Goal: Transaction & Acquisition: Purchase product/service

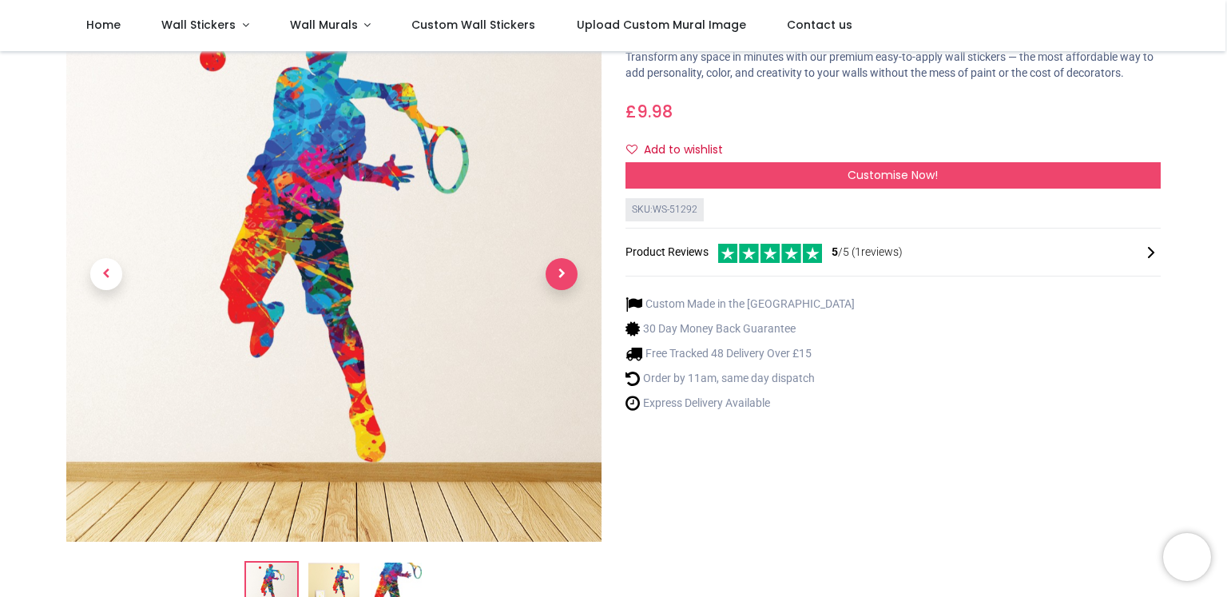
scroll to position [93, 0]
click at [566, 272] on span "Next" at bounding box center [562, 274] width 32 height 32
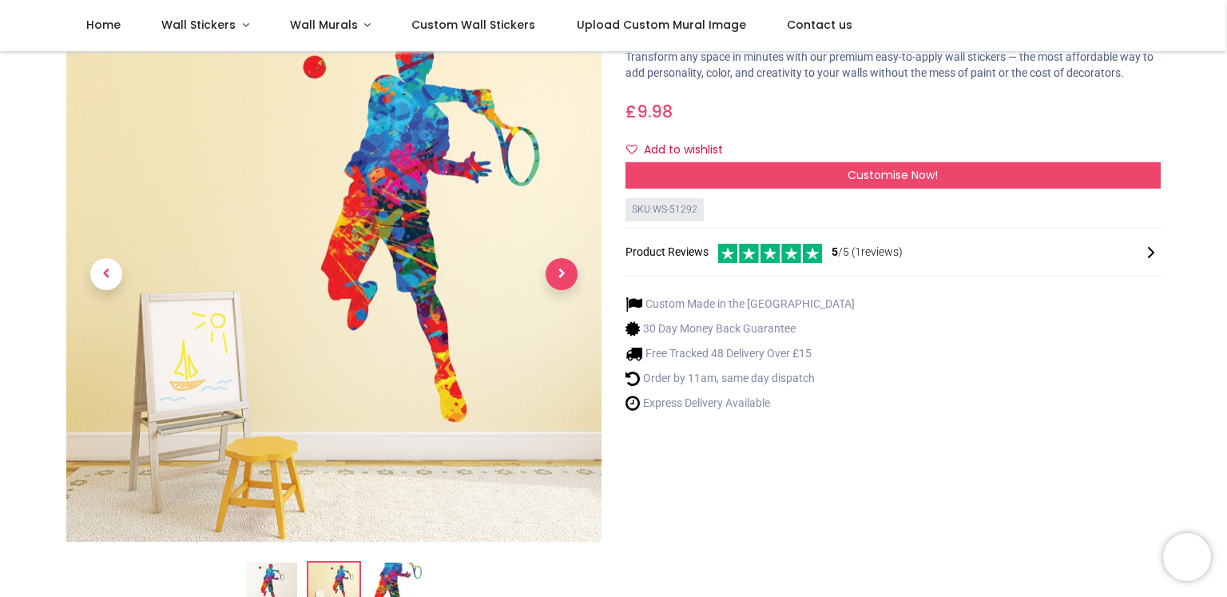
click at [566, 272] on span "Next" at bounding box center [562, 274] width 32 height 32
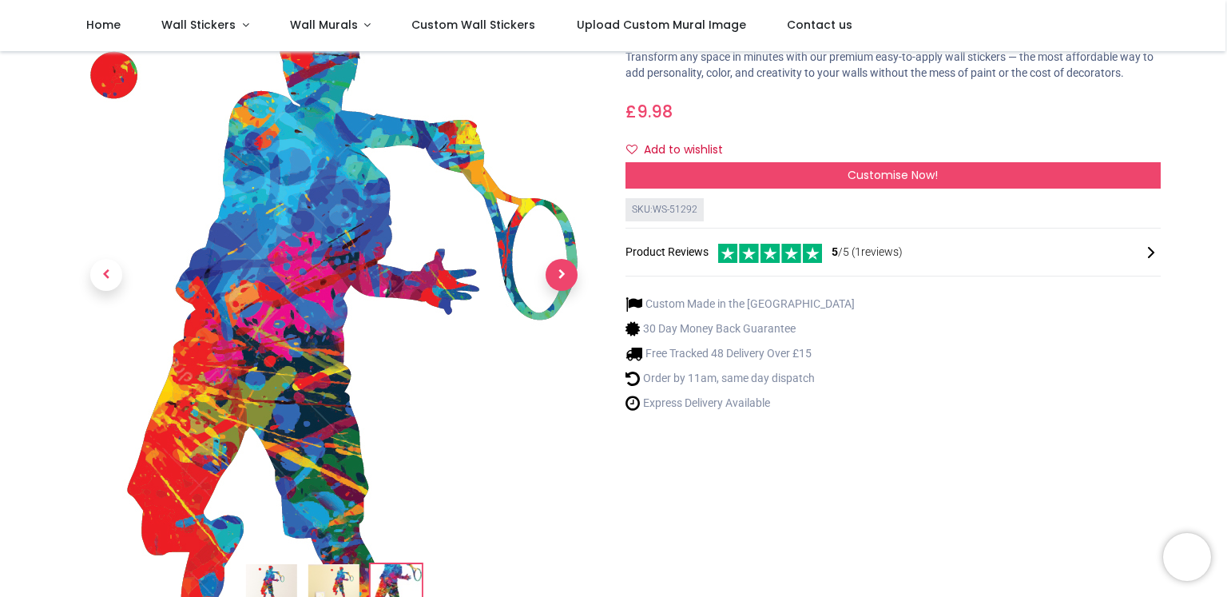
click at [563, 280] on span "Next" at bounding box center [562, 275] width 32 height 32
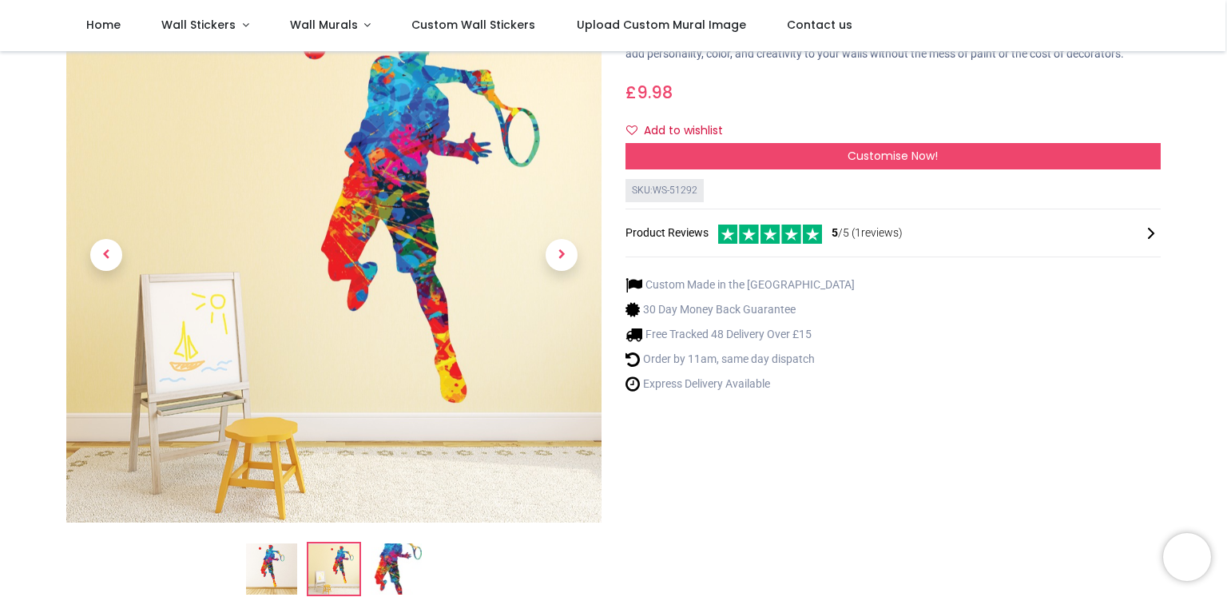
scroll to position [6, 0]
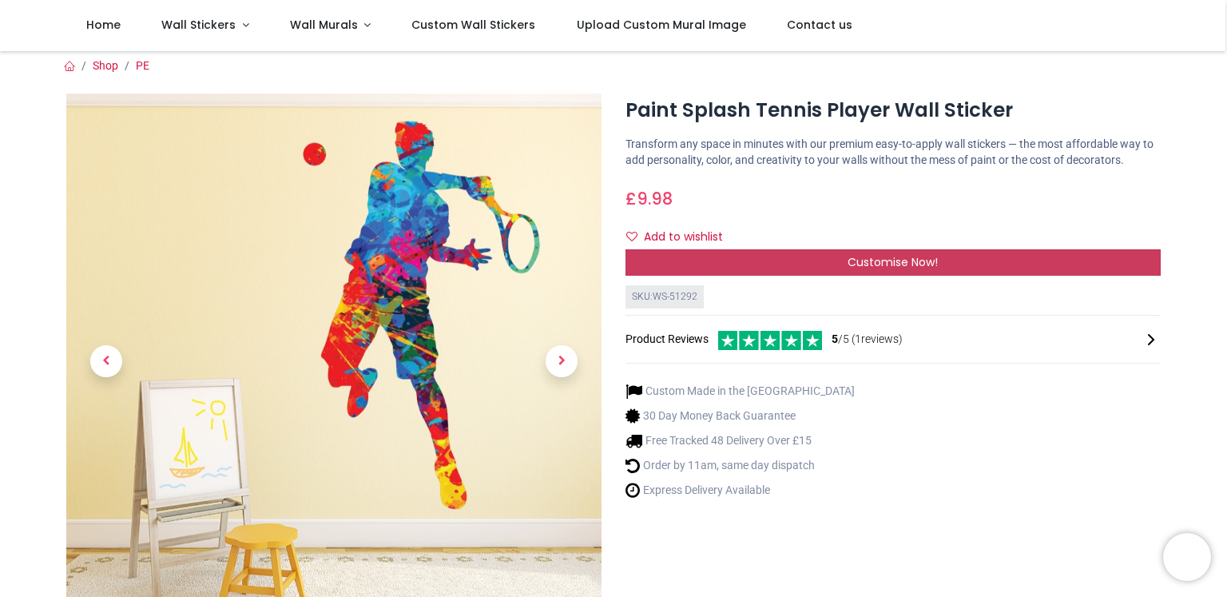
click at [667, 256] on div "Customise Now!" at bounding box center [893, 262] width 535 height 27
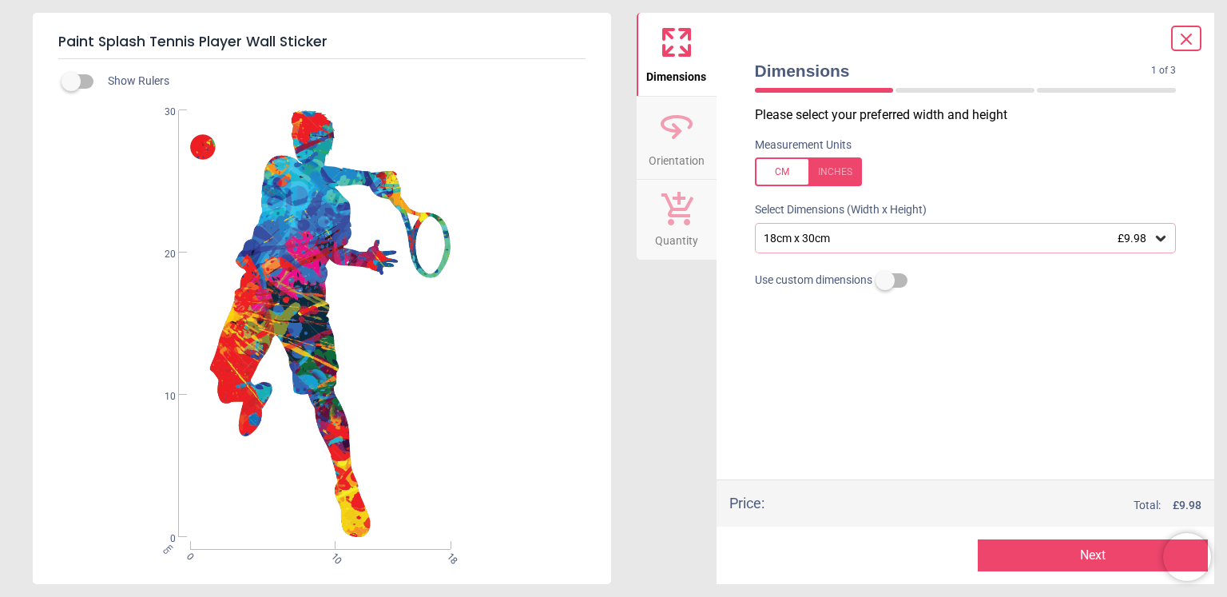
click at [1159, 237] on icon at bounding box center [1161, 239] width 10 height 6
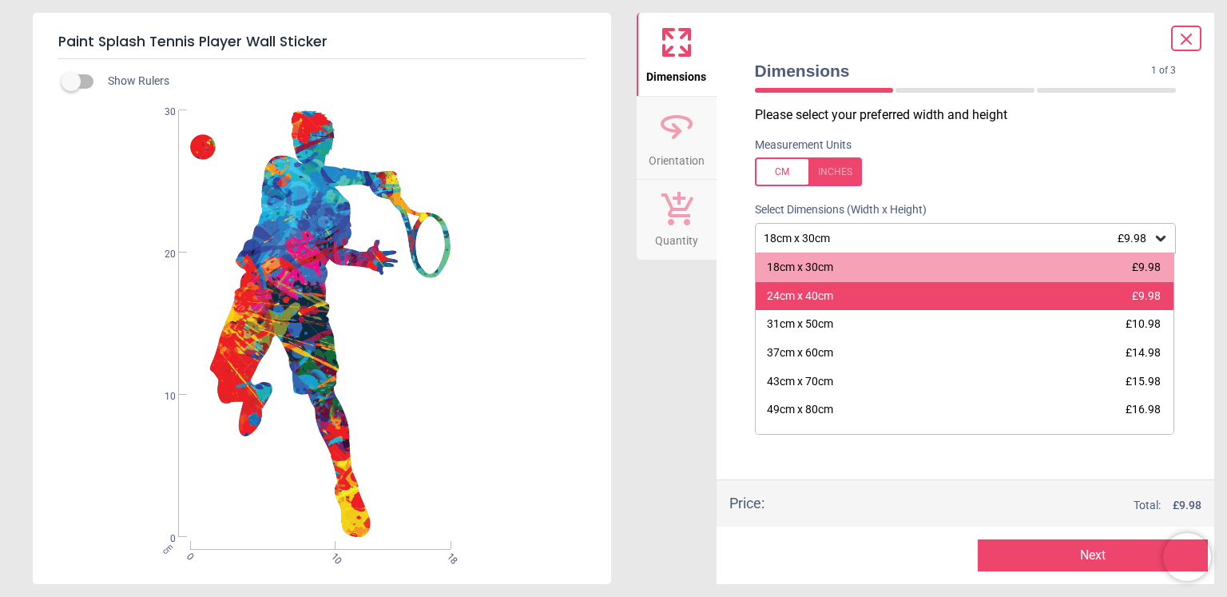
click at [1149, 292] on span "£9.98" at bounding box center [1146, 295] width 29 height 13
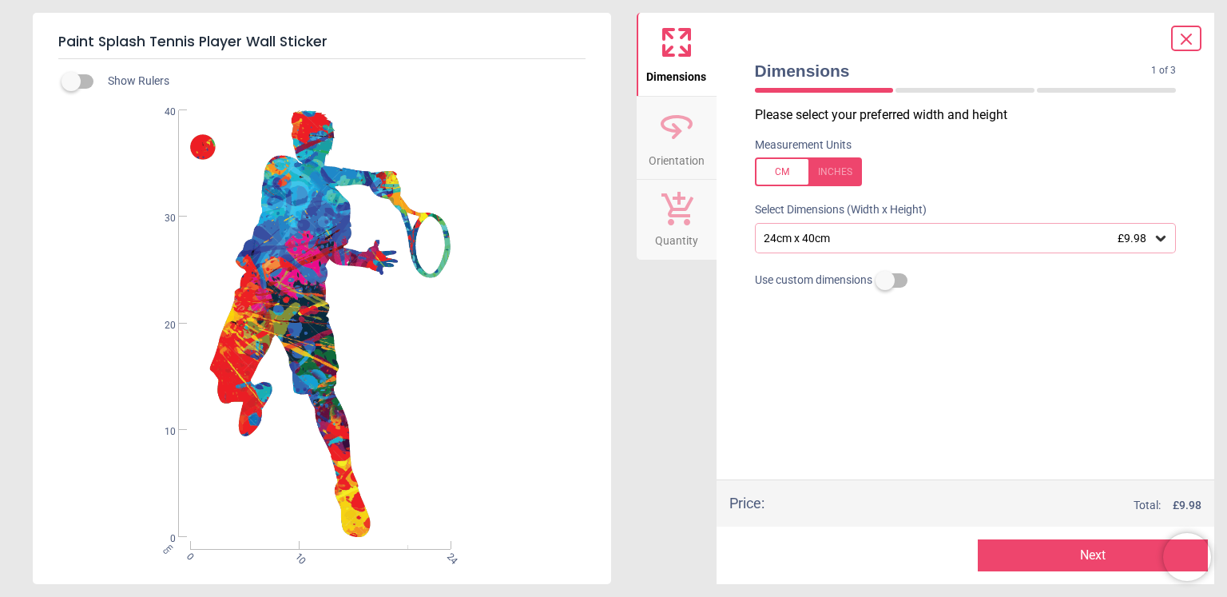
click at [1155, 237] on icon at bounding box center [1161, 238] width 16 height 16
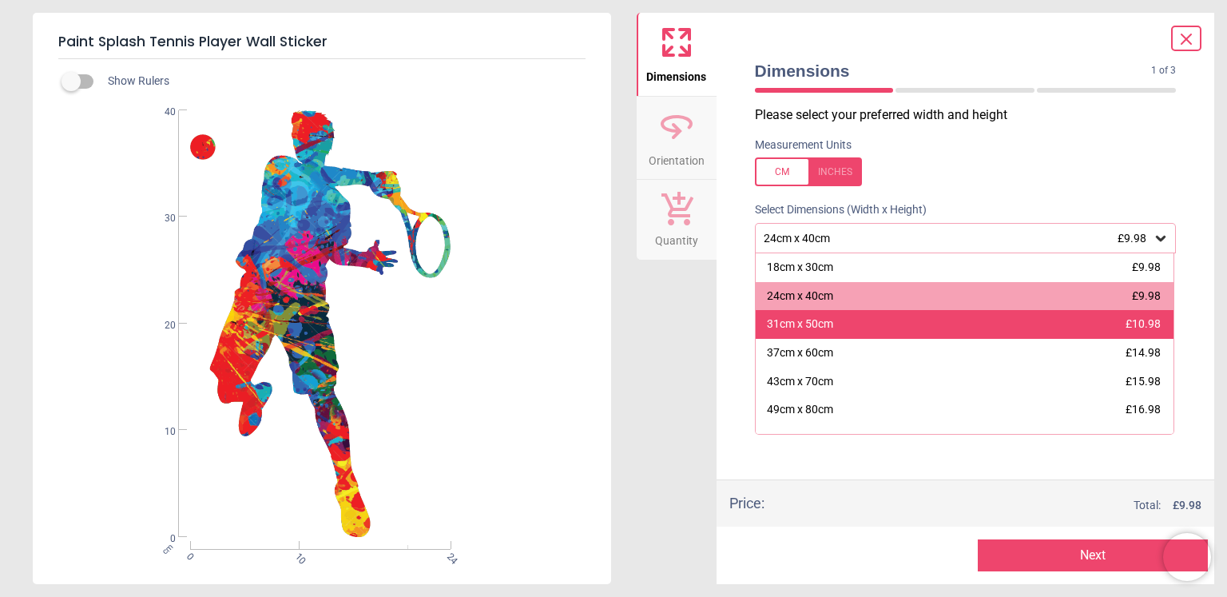
click at [858, 331] on div "31cm x 50cm £10.98" at bounding box center [965, 324] width 419 height 29
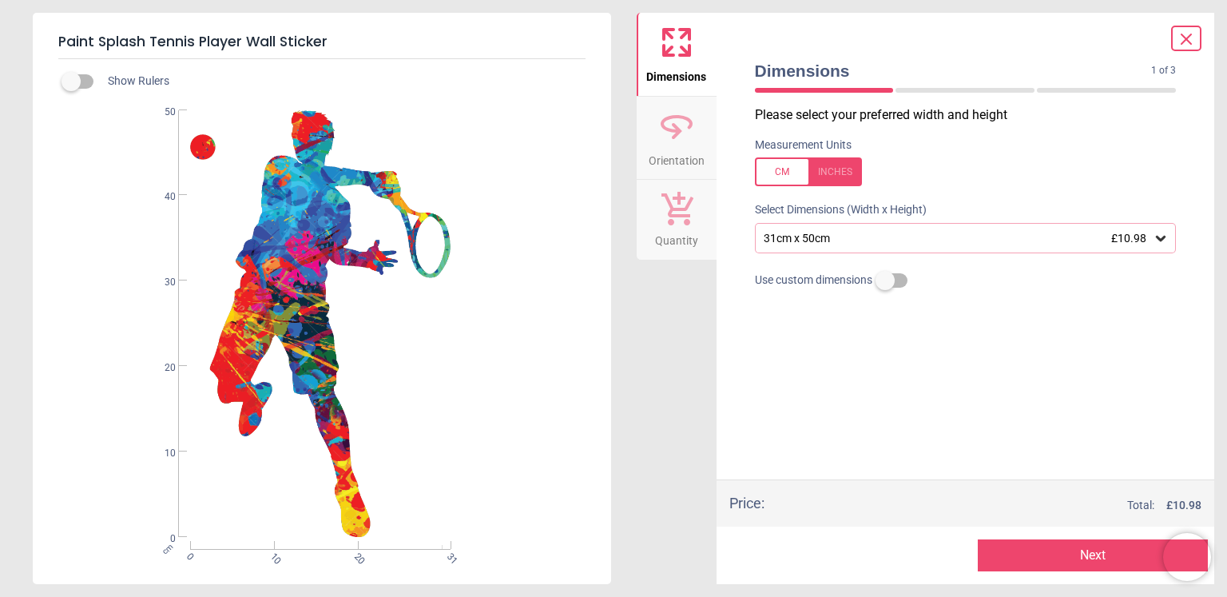
click at [1159, 237] on icon at bounding box center [1161, 238] width 16 height 16
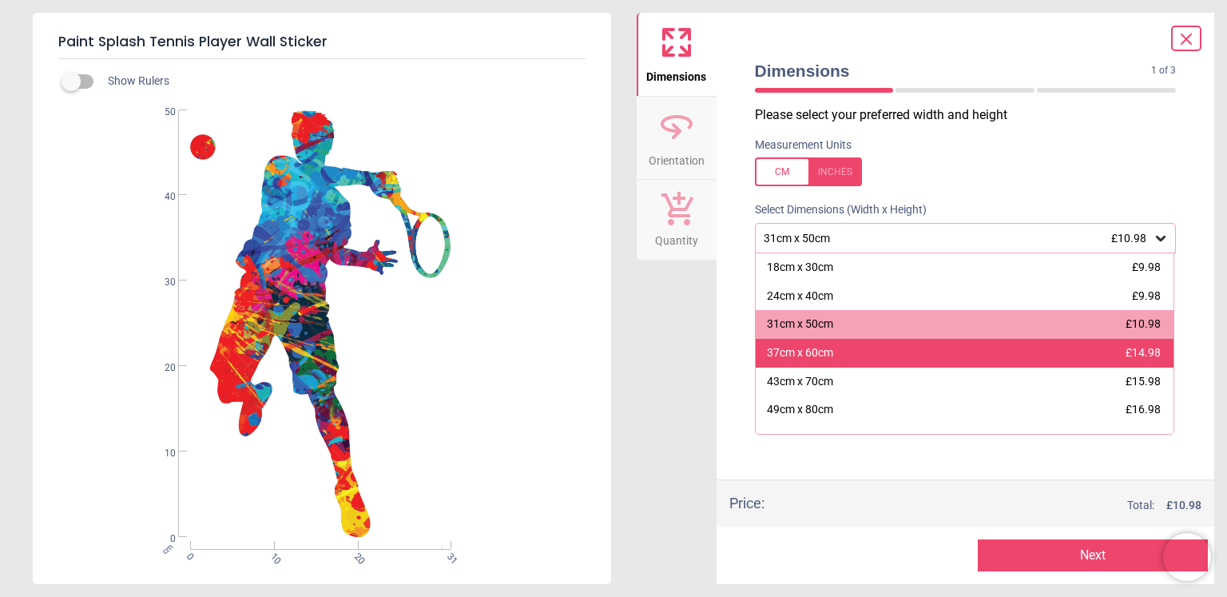
click at [930, 360] on div "37cm x 60cm £14.98" at bounding box center [965, 353] width 419 height 29
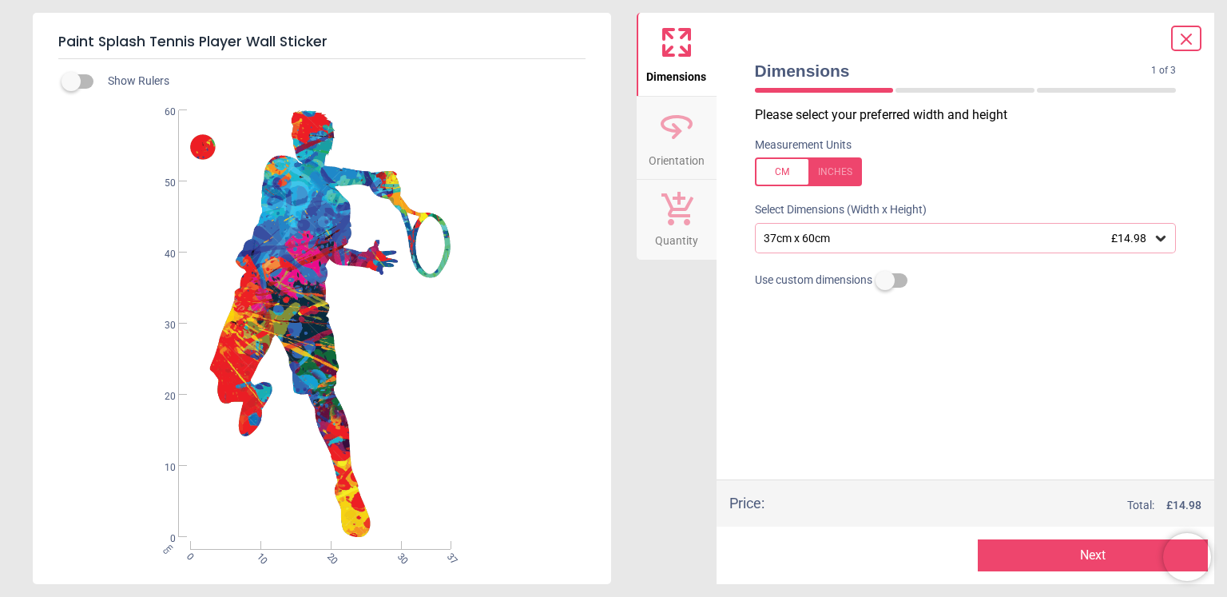
click at [1010, 555] on button "Next" at bounding box center [1093, 555] width 230 height 32
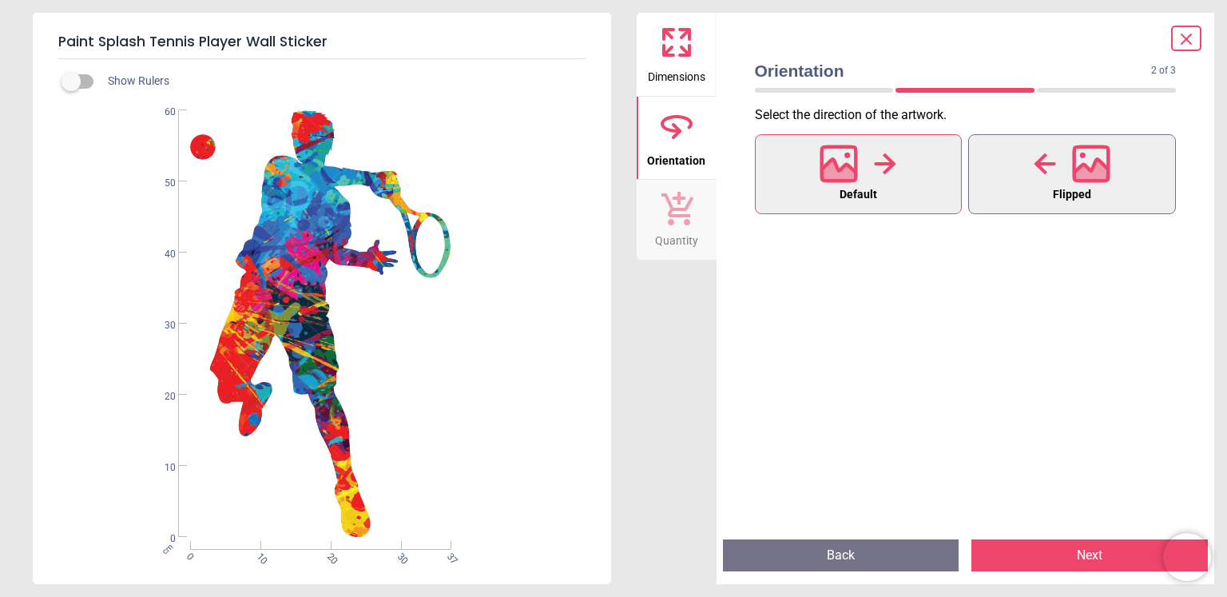
click at [1078, 177] on icon at bounding box center [1092, 173] width 34 height 28
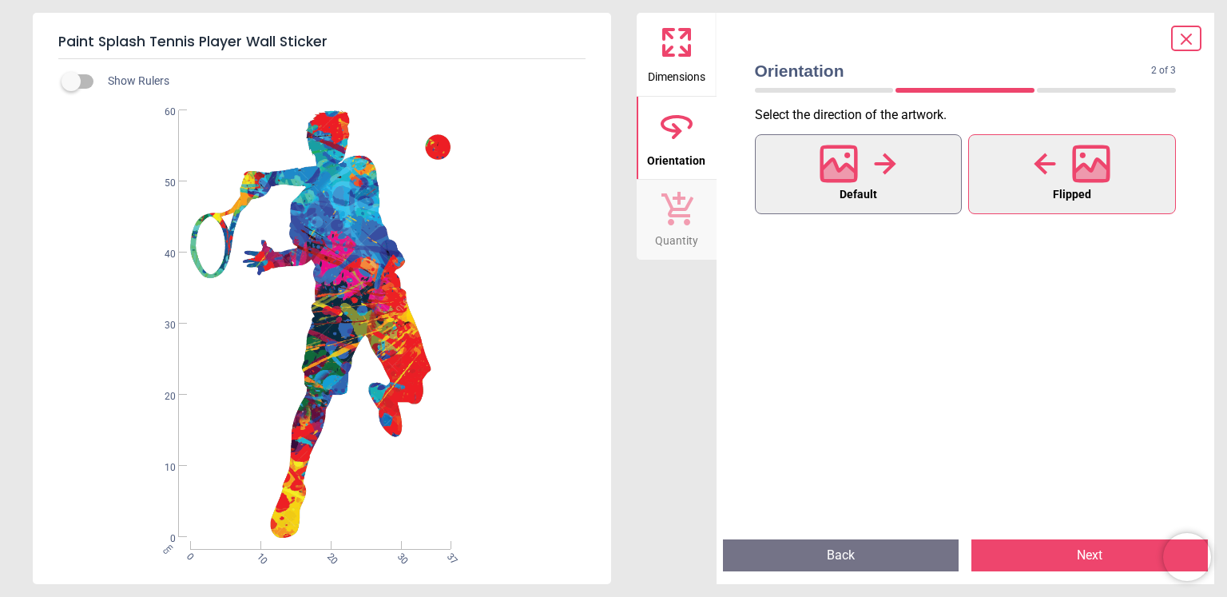
click at [903, 183] on button "Default" at bounding box center [859, 174] width 208 height 80
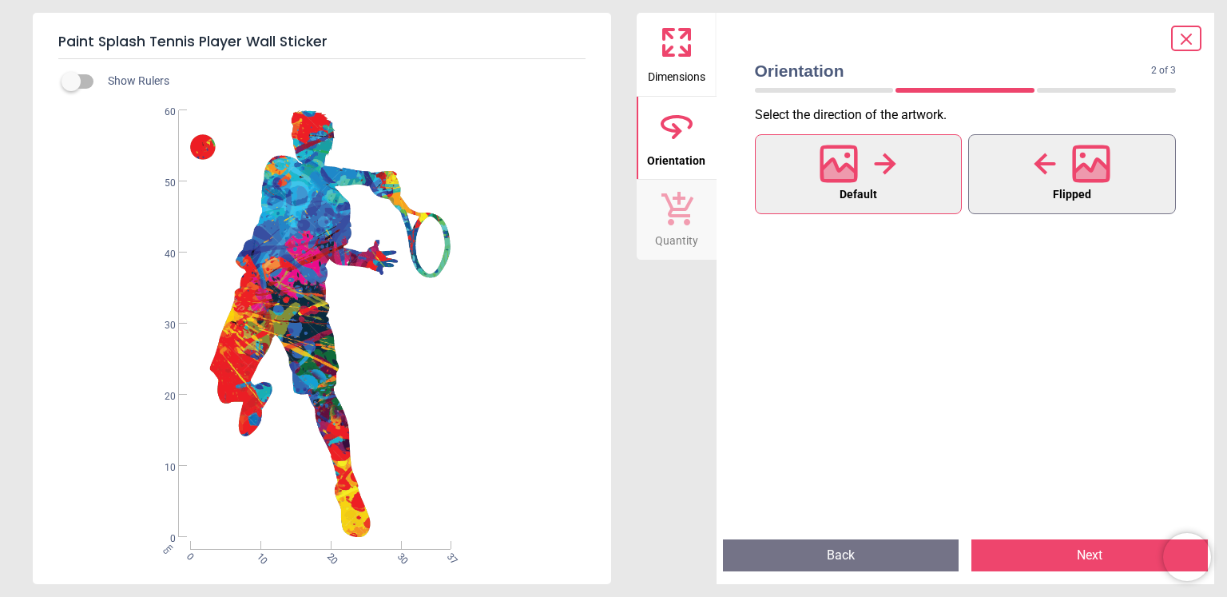
click at [1082, 175] on icon at bounding box center [1092, 173] width 34 height 28
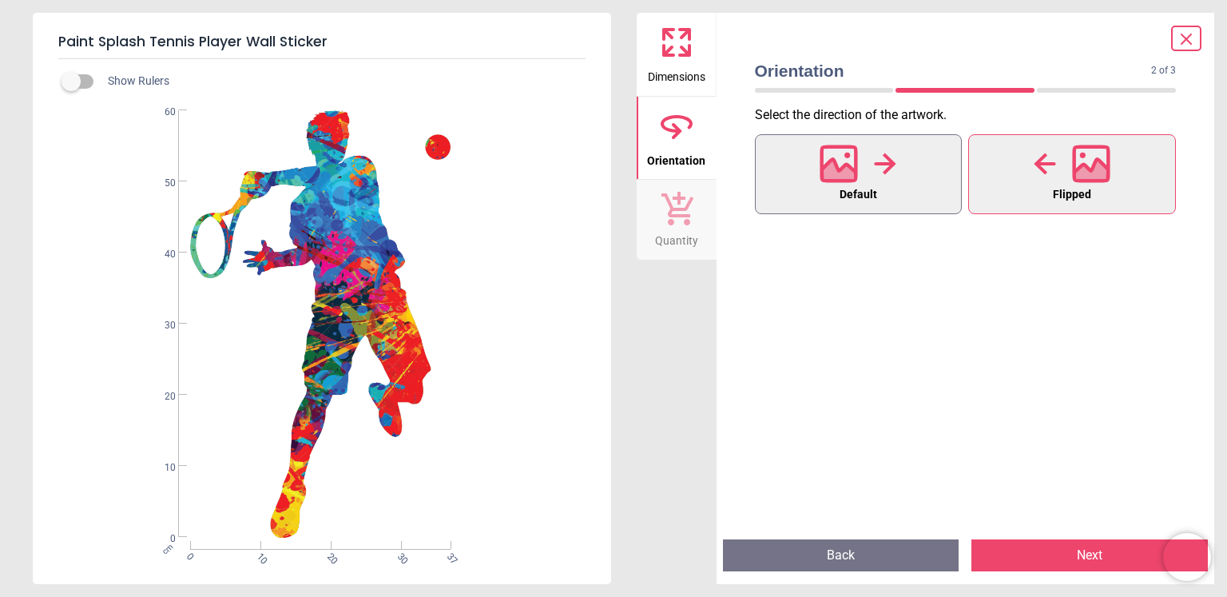
click at [880, 196] on button "Default" at bounding box center [859, 174] width 208 height 80
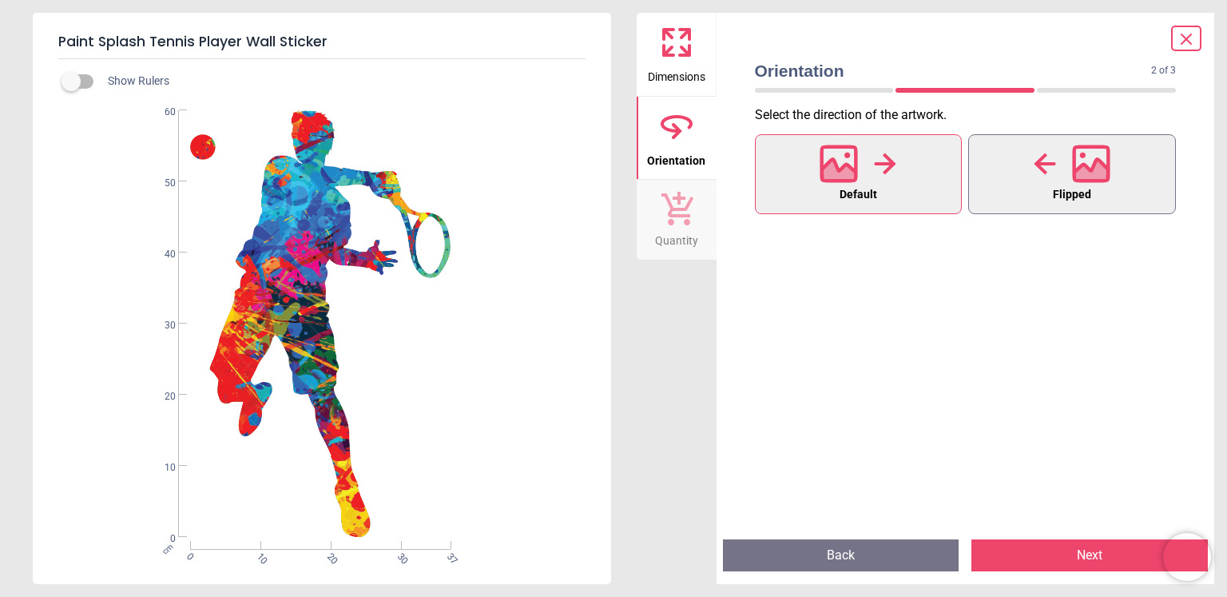
click at [1047, 169] on icon at bounding box center [1045, 164] width 22 height 24
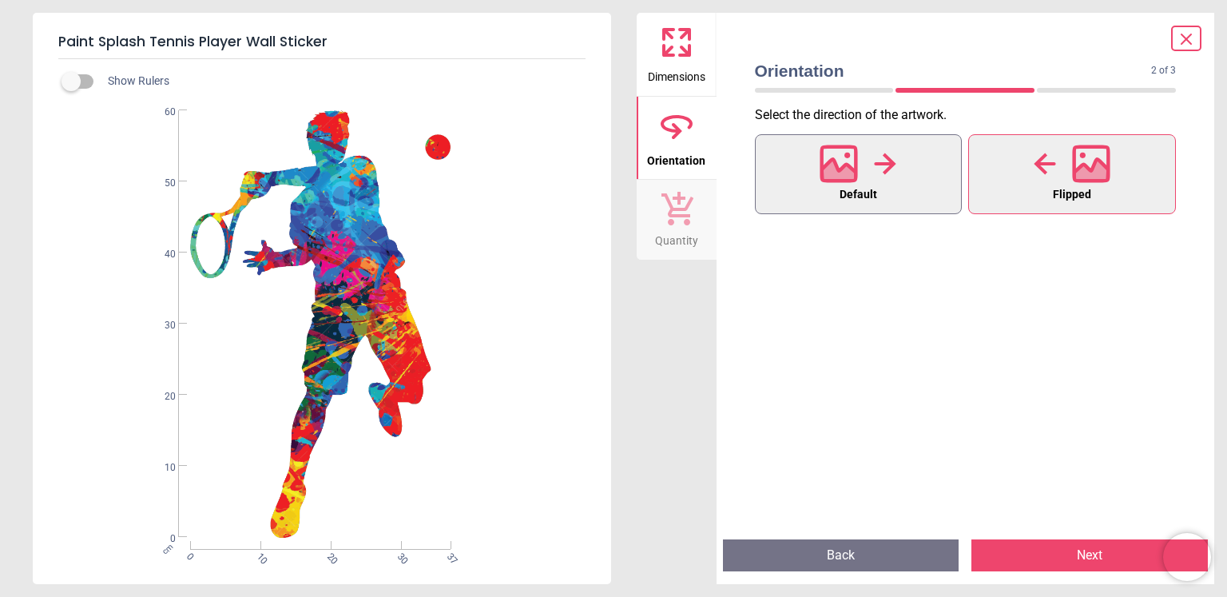
click at [867, 209] on button "Default" at bounding box center [859, 174] width 208 height 80
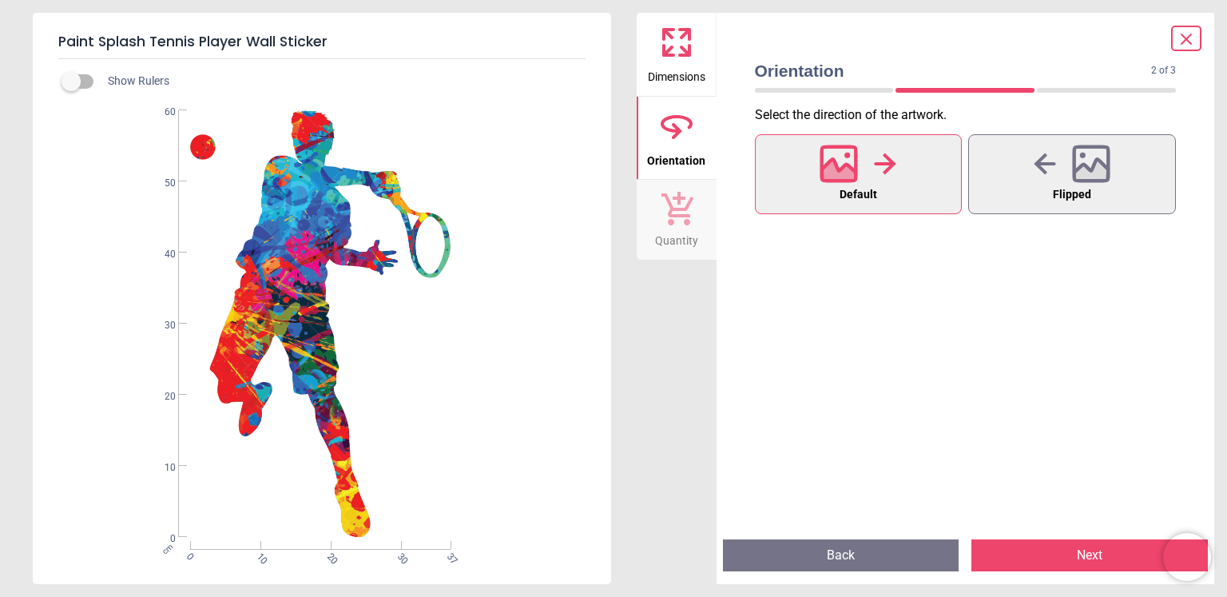
click at [867, 209] on button "Default" at bounding box center [859, 174] width 208 height 80
click at [1046, 173] on icon at bounding box center [1045, 164] width 22 height 24
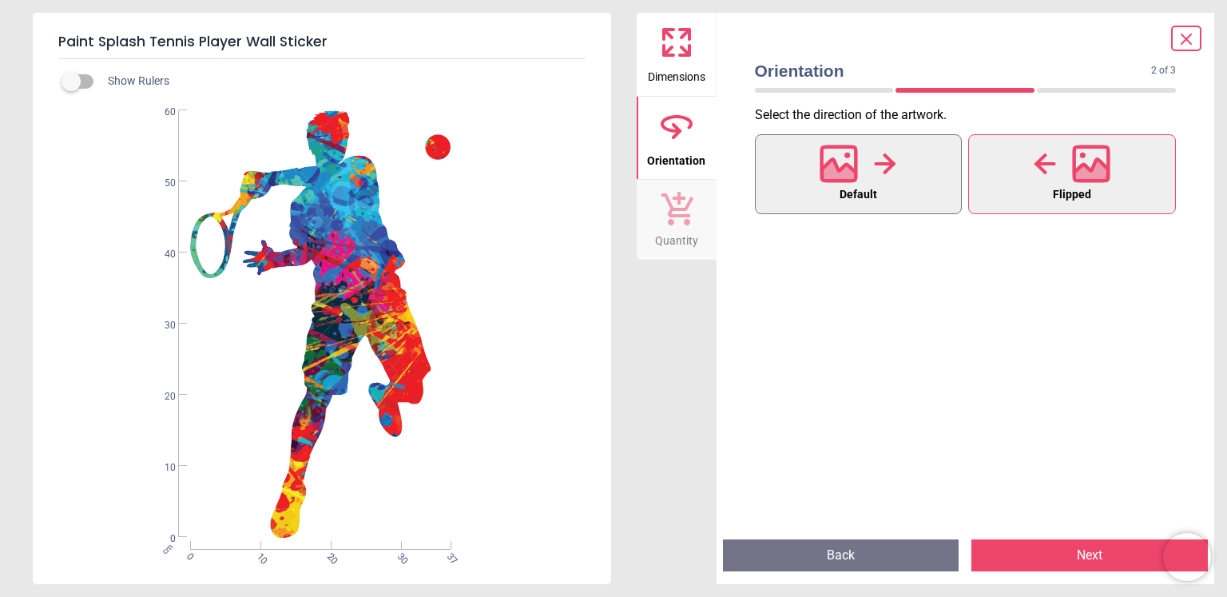
click at [837, 189] on button "Default" at bounding box center [859, 174] width 208 height 80
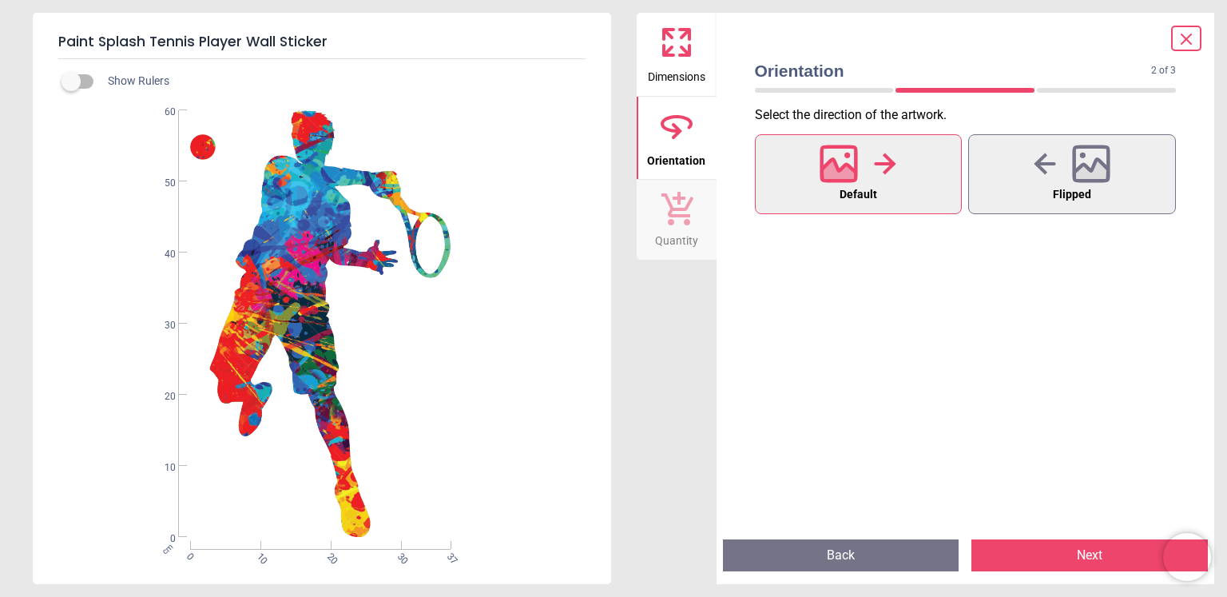
click at [1044, 559] on button "Next" at bounding box center [1090, 555] width 237 height 32
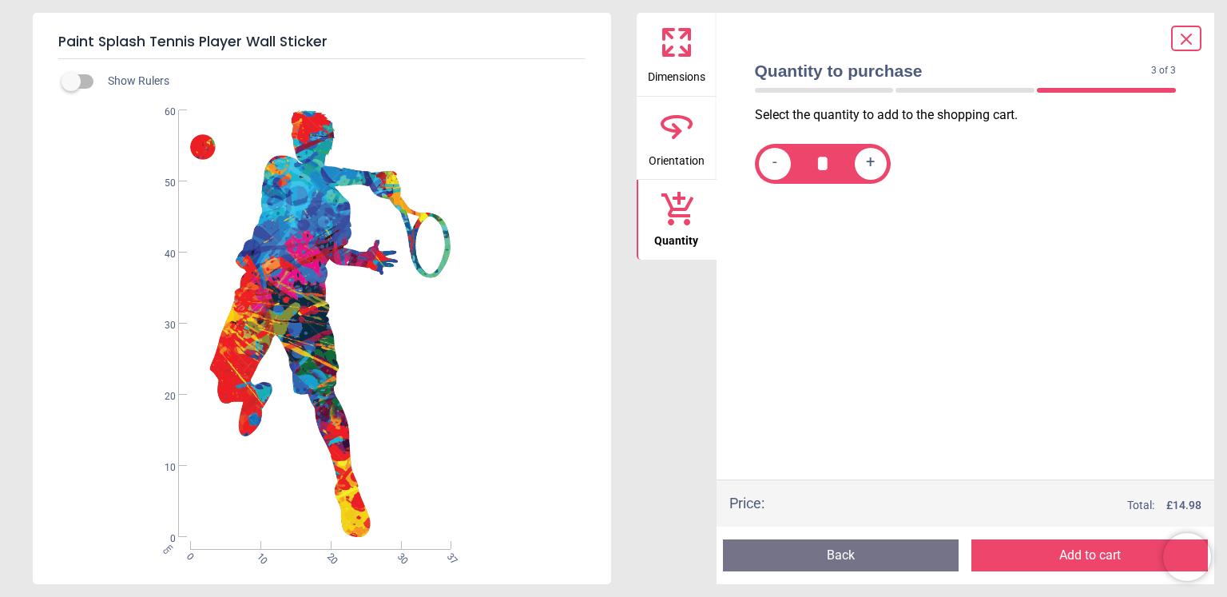
click at [1044, 559] on button "Add to cart" at bounding box center [1090, 555] width 237 height 32
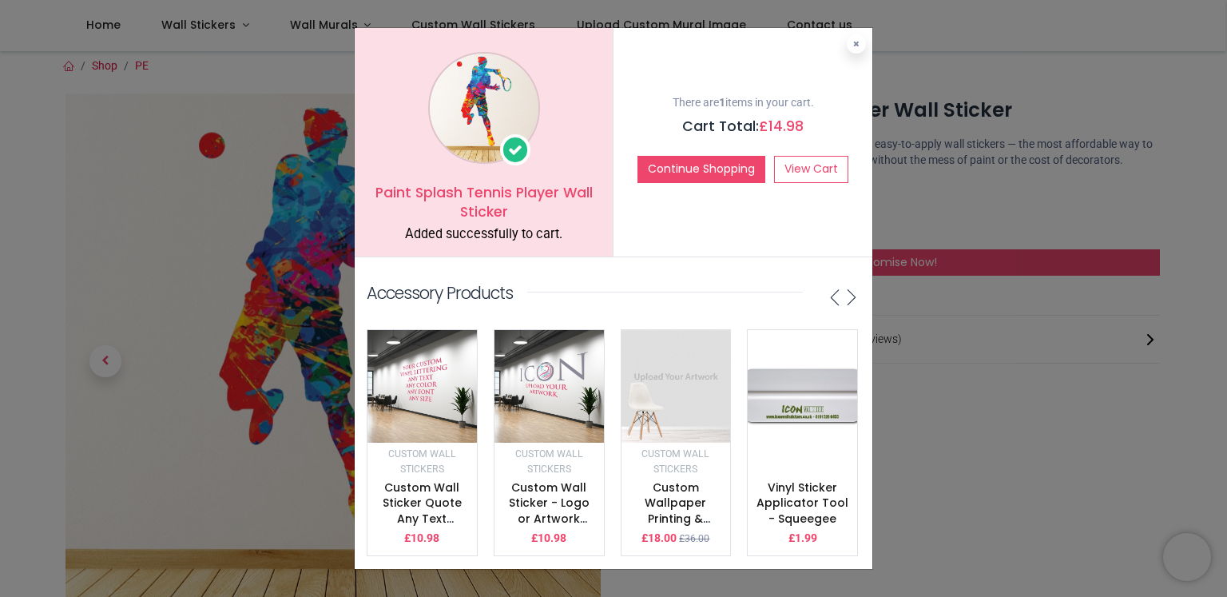
click at [238, 312] on div "Paint Splash Tennis Player Wall Sticker Added successfully to cart. There are 1…" at bounding box center [613, 298] width 1227 height 597
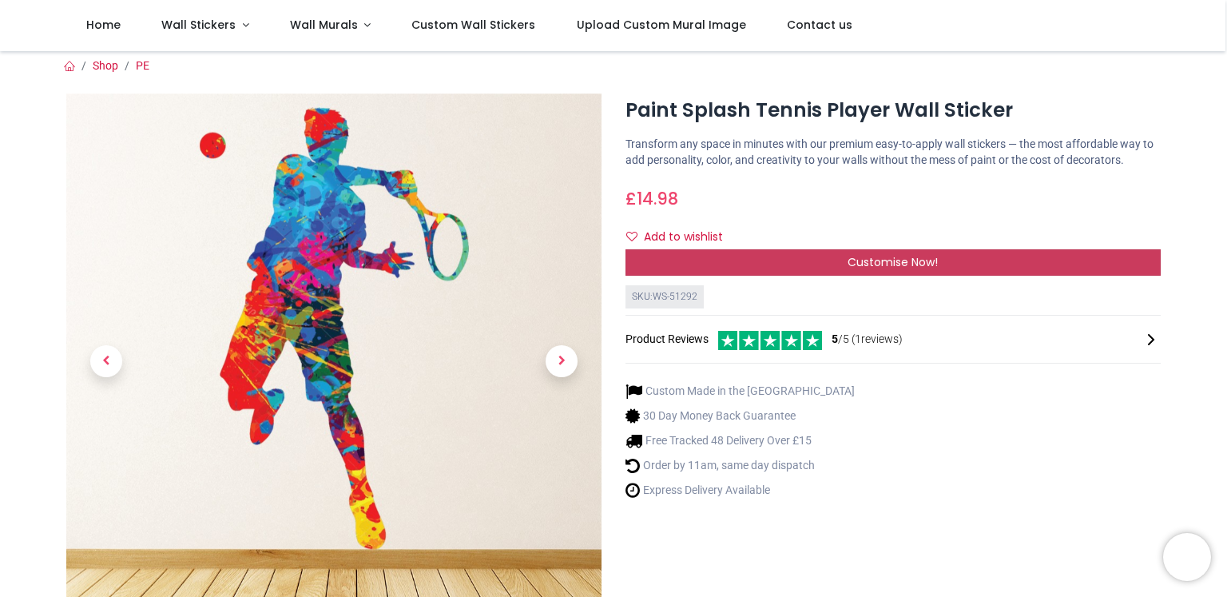
click at [869, 260] on span "Customise Now!" at bounding box center [893, 262] width 90 height 16
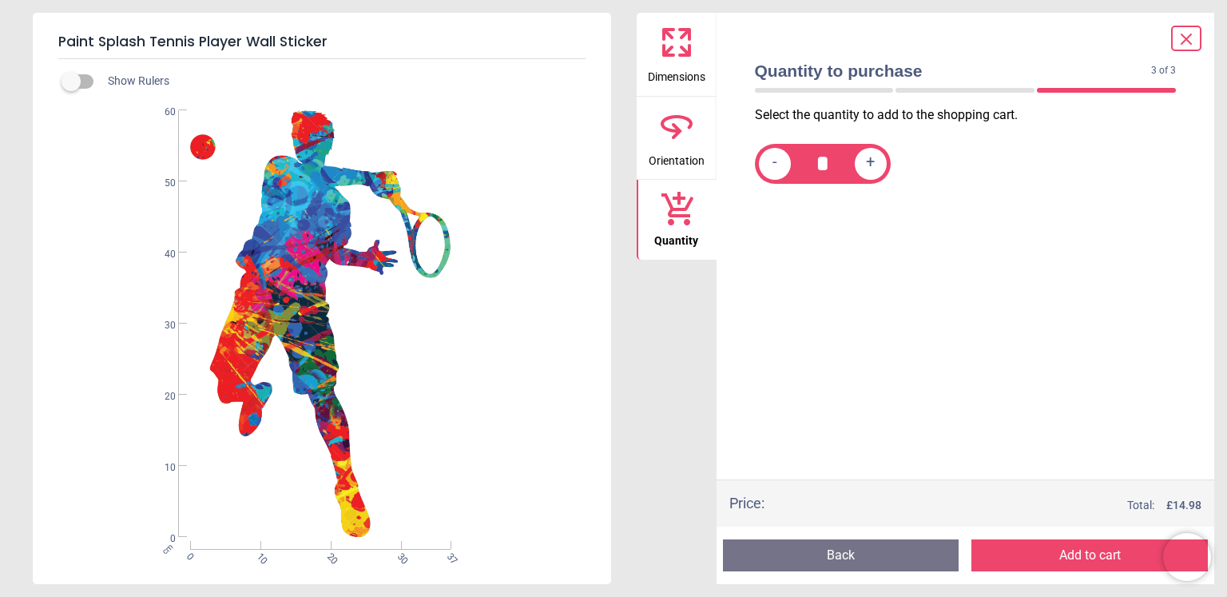
click at [679, 141] on icon at bounding box center [677, 126] width 38 height 38
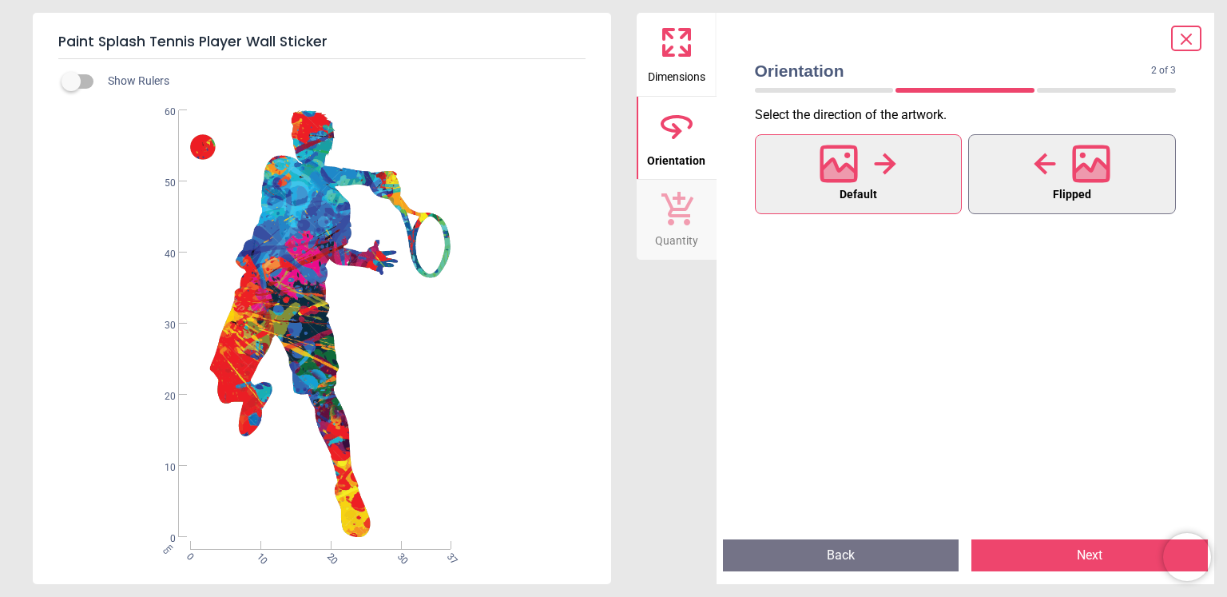
click at [1036, 165] on icon at bounding box center [1045, 164] width 22 height 22
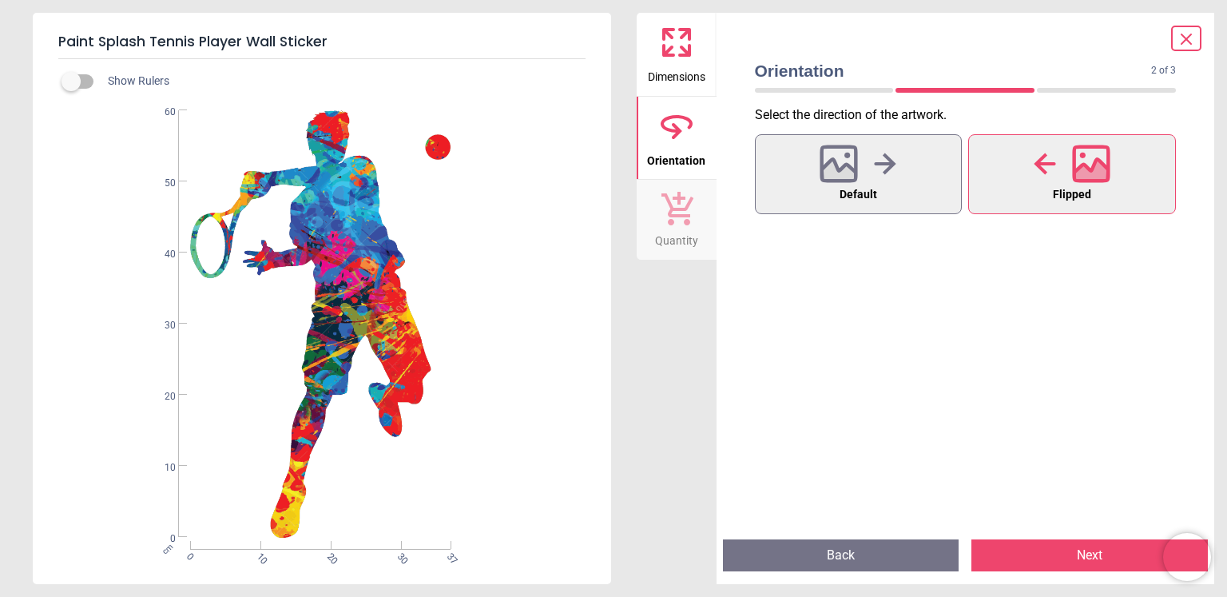
click at [1097, 558] on button "Next" at bounding box center [1090, 555] width 237 height 32
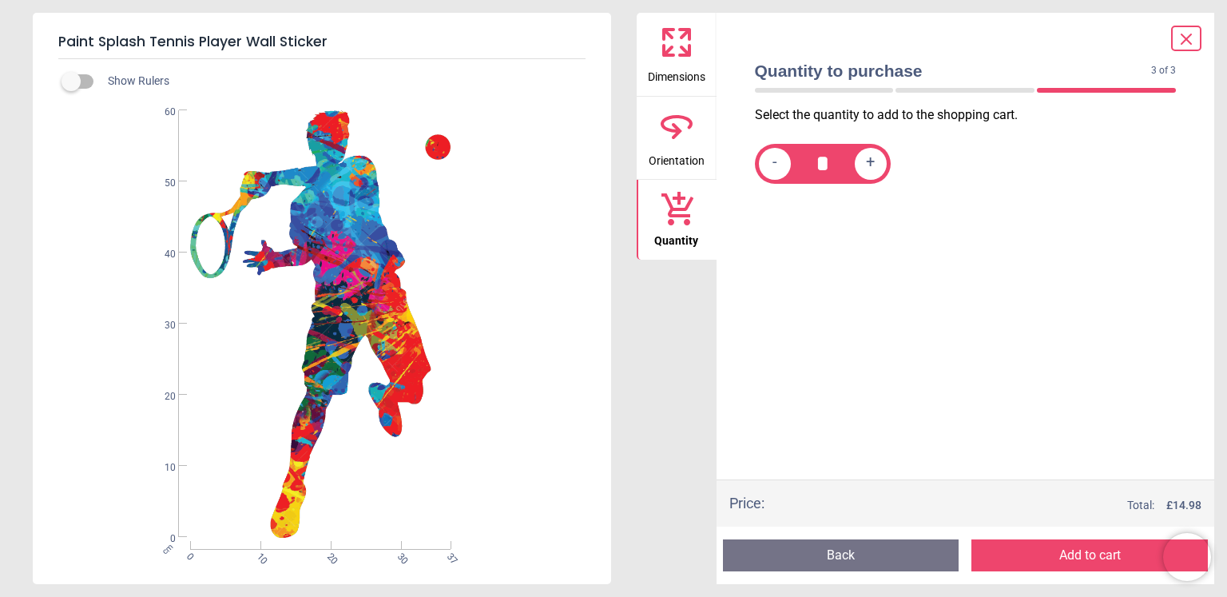
click at [668, 67] on span "Dimensions" at bounding box center [677, 74] width 58 height 24
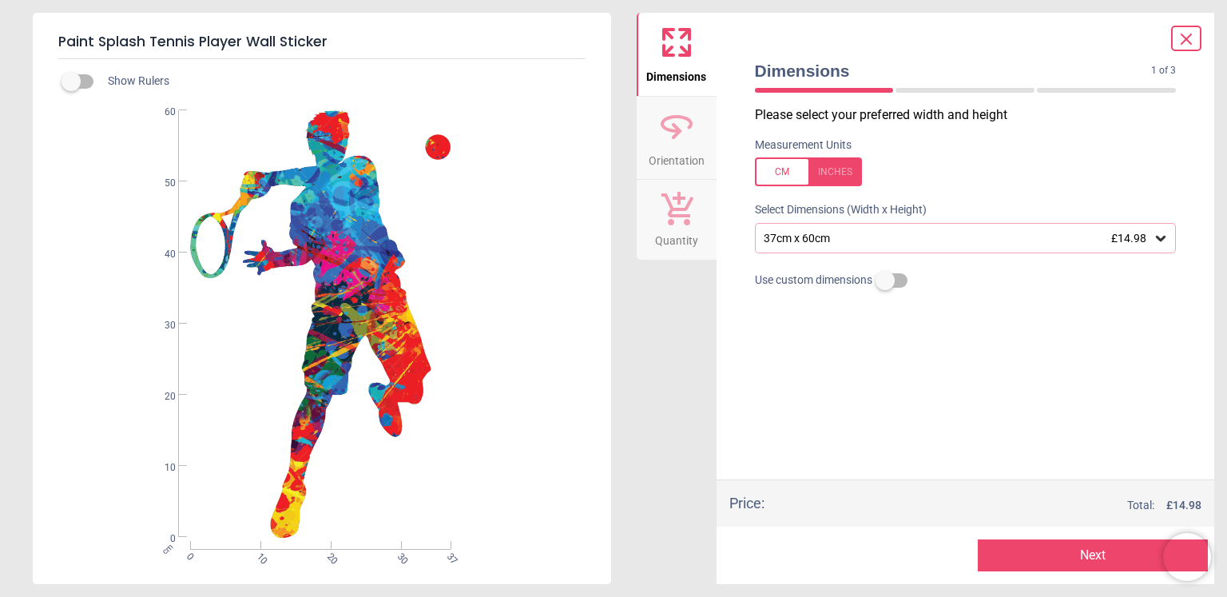
click at [815, 239] on div "37cm x 60cm £14.98" at bounding box center [958, 239] width 392 height 14
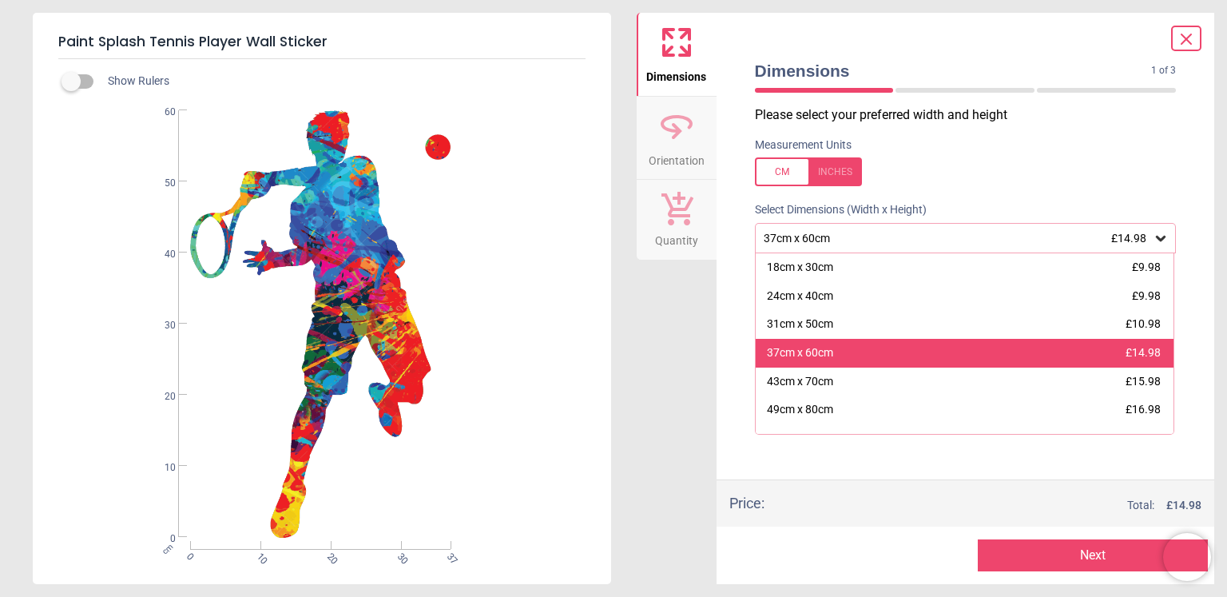
click at [825, 356] on div "37cm x 60cm" at bounding box center [800, 353] width 66 height 16
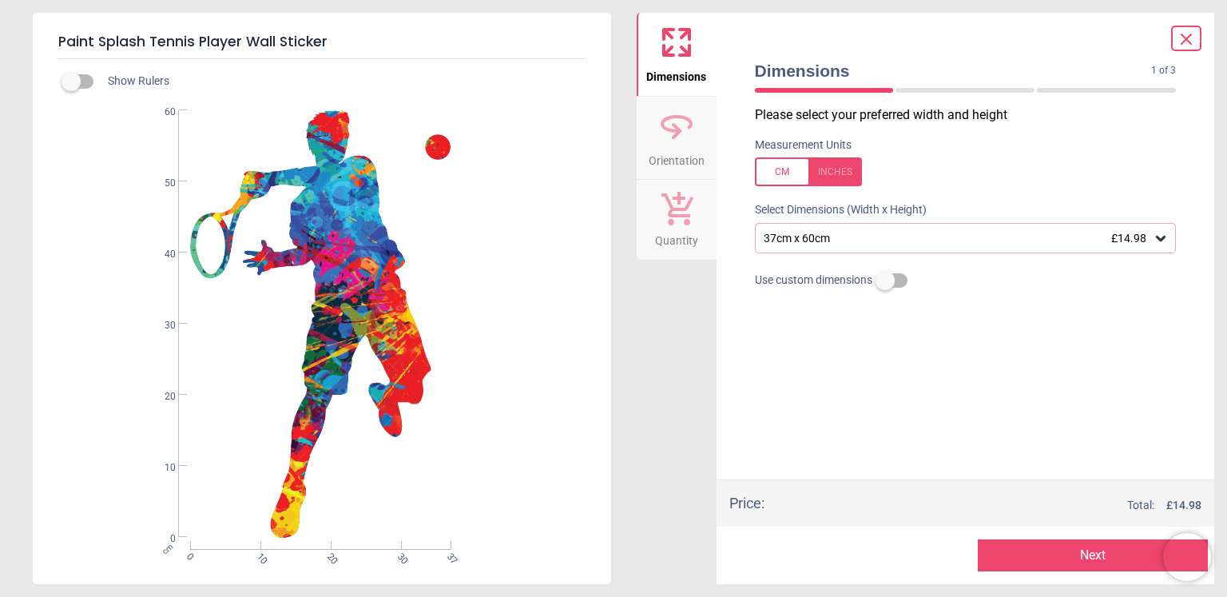
click at [881, 245] on div "37cm x 60cm £14.98" at bounding box center [966, 238] width 422 height 30
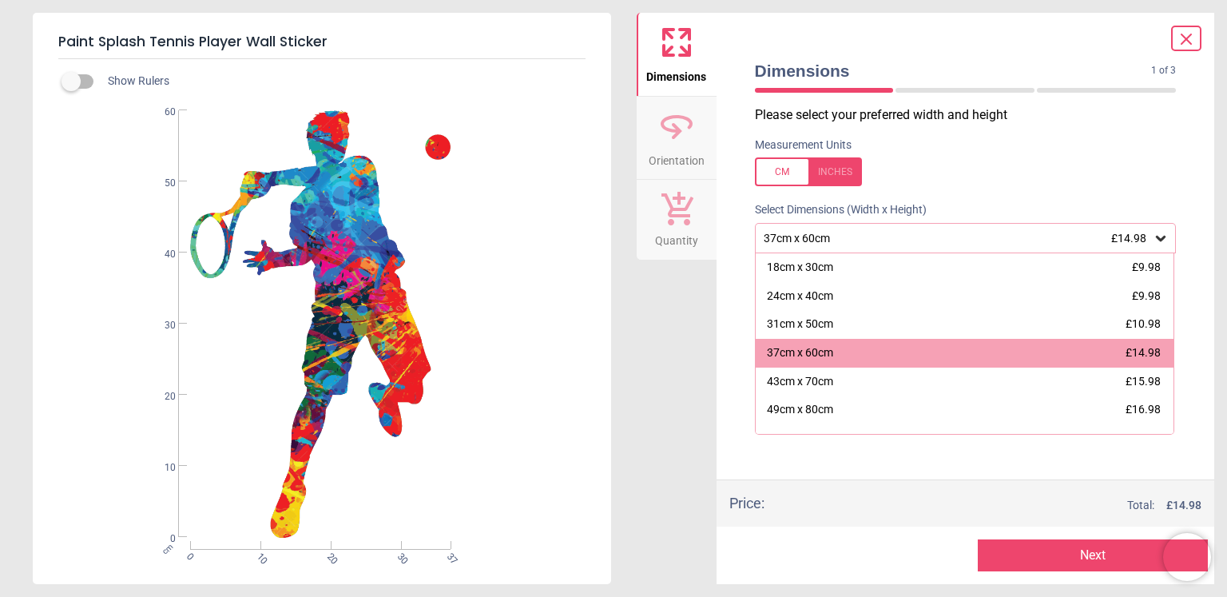
click at [1048, 557] on button "Next" at bounding box center [1093, 555] width 230 height 32
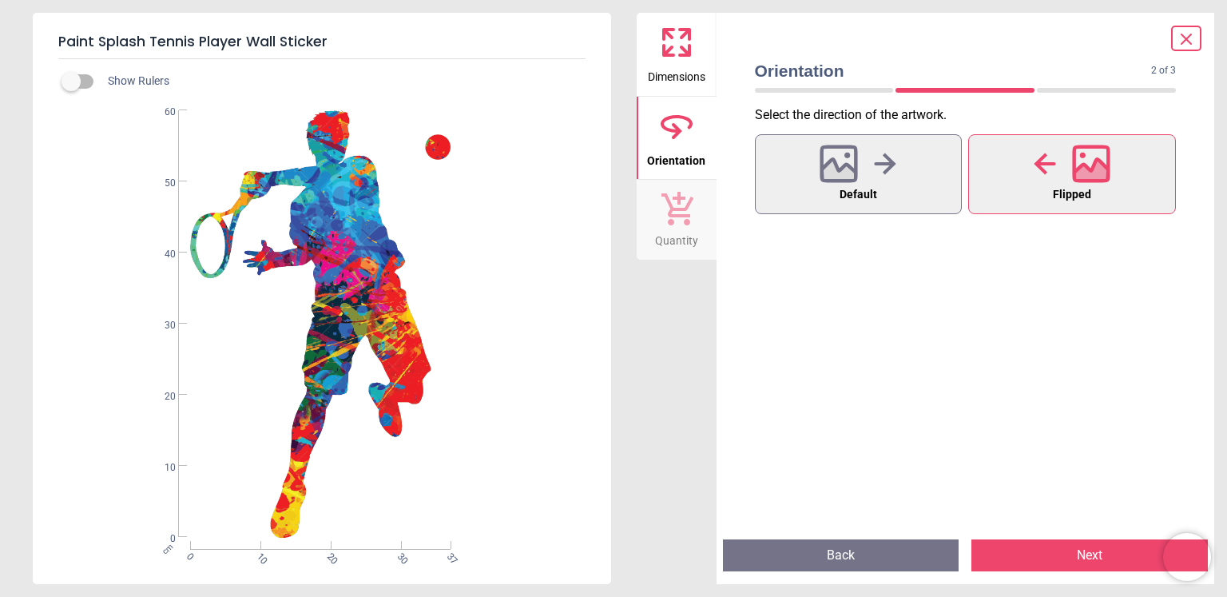
click at [1068, 556] on button "Next" at bounding box center [1090, 555] width 237 height 32
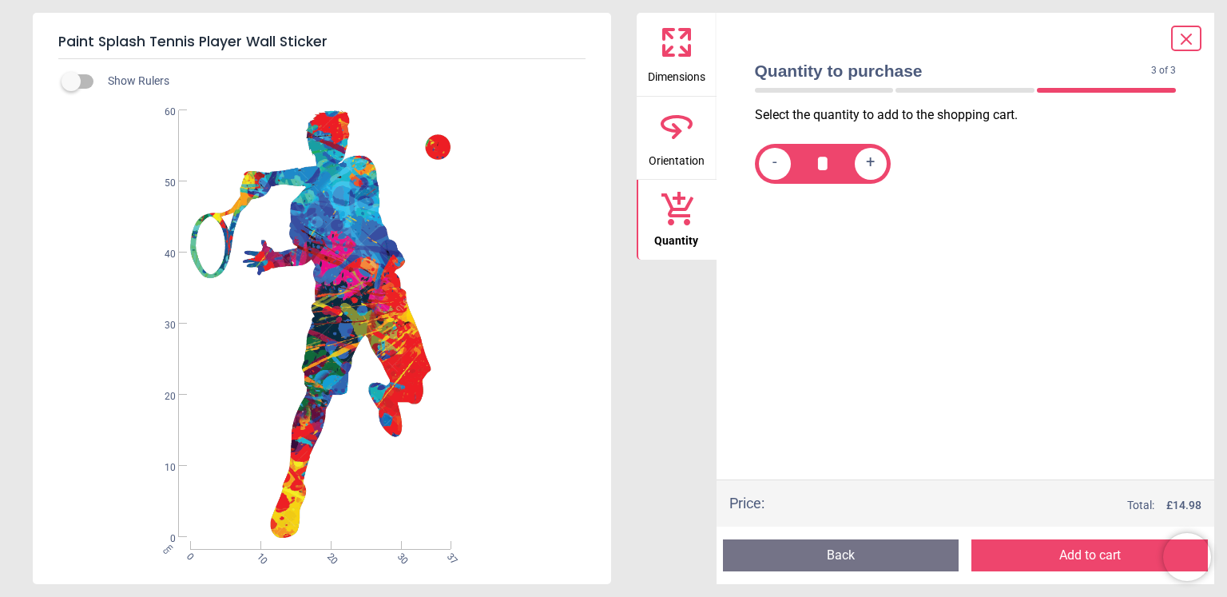
click at [1068, 556] on button "Add to cart" at bounding box center [1090, 555] width 237 height 32
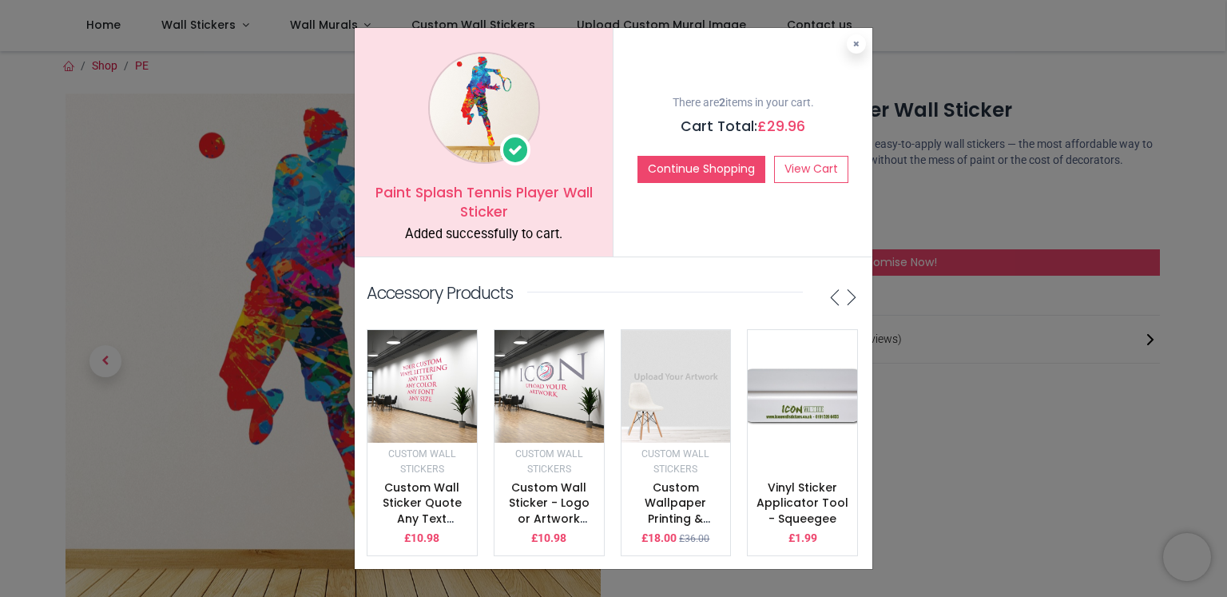
click at [1046, 434] on div "Paint Splash Tennis Player Wall Sticker Added successfully to cart. There are 2…" at bounding box center [613, 298] width 1227 height 597
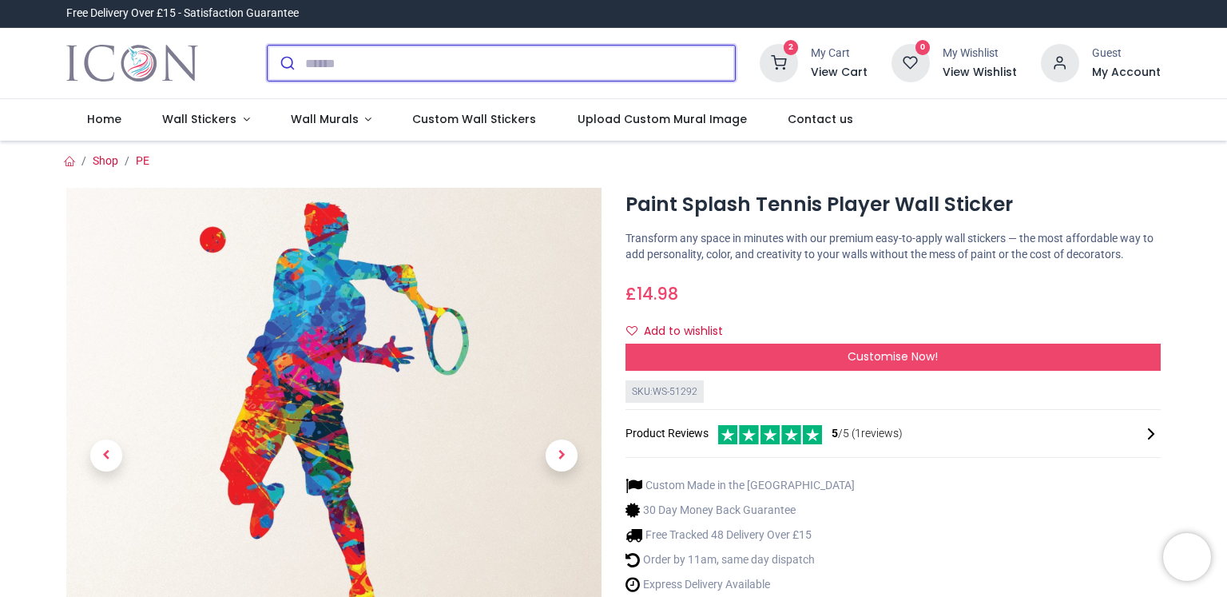
click at [378, 74] on input "search" at bounding box center [520, 63] width 430 height 35
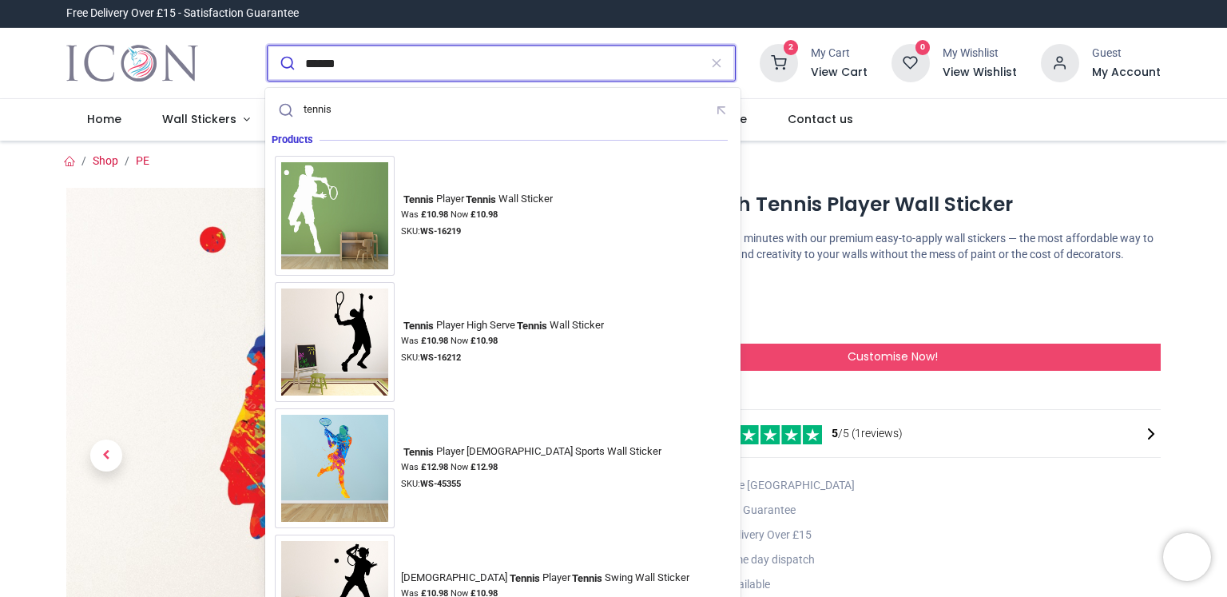
type input "******"
click at [268, 46] on button "submit" at bounding box center [287, 63] width 38 height 35
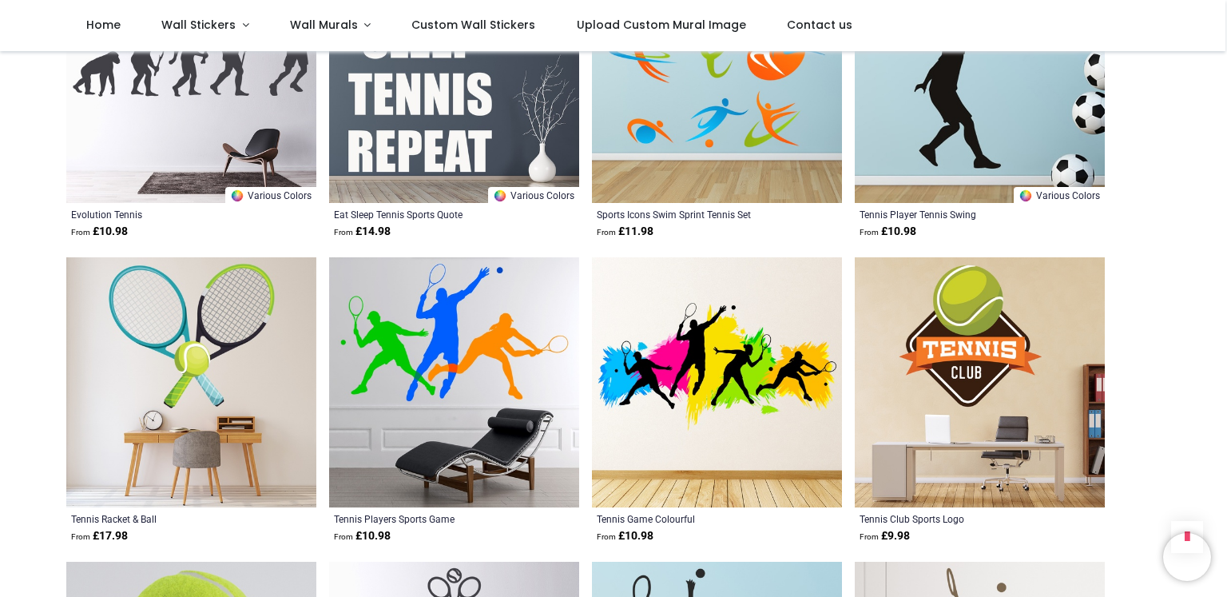
scroll to position [1563, 0]
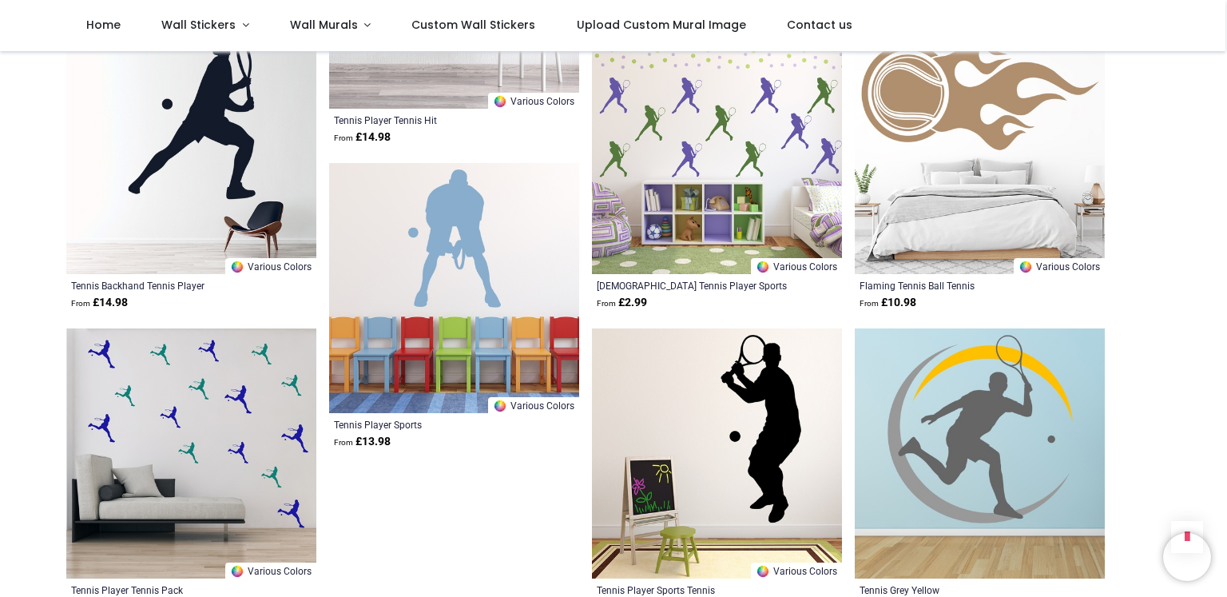
scroll to position [3874, 0]
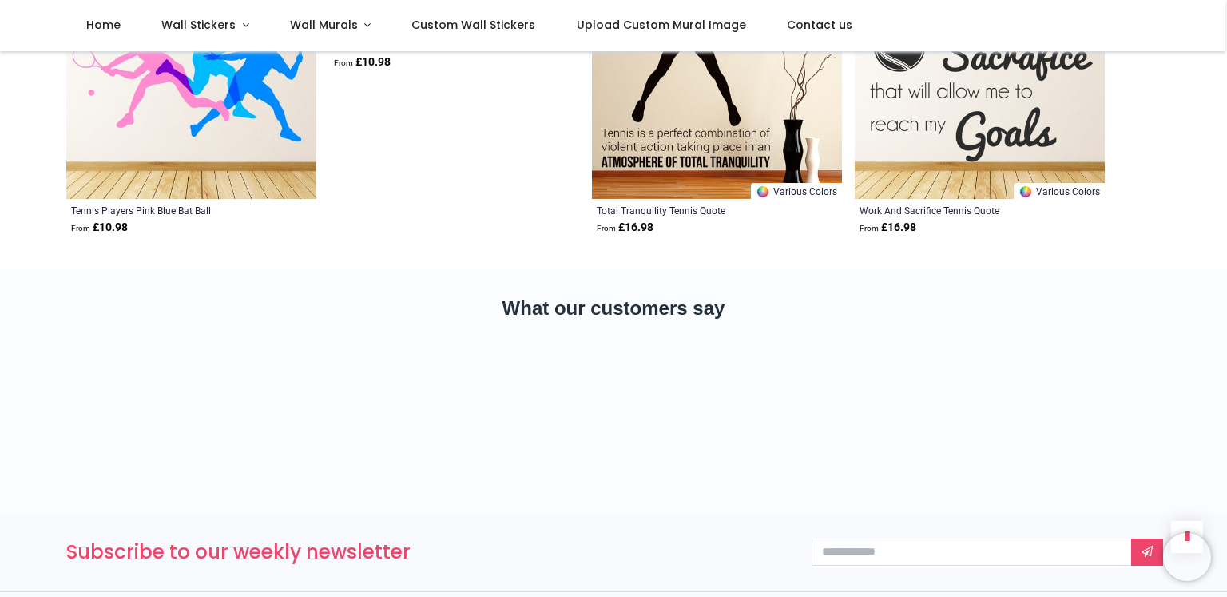
scroll to position [4851, 0]
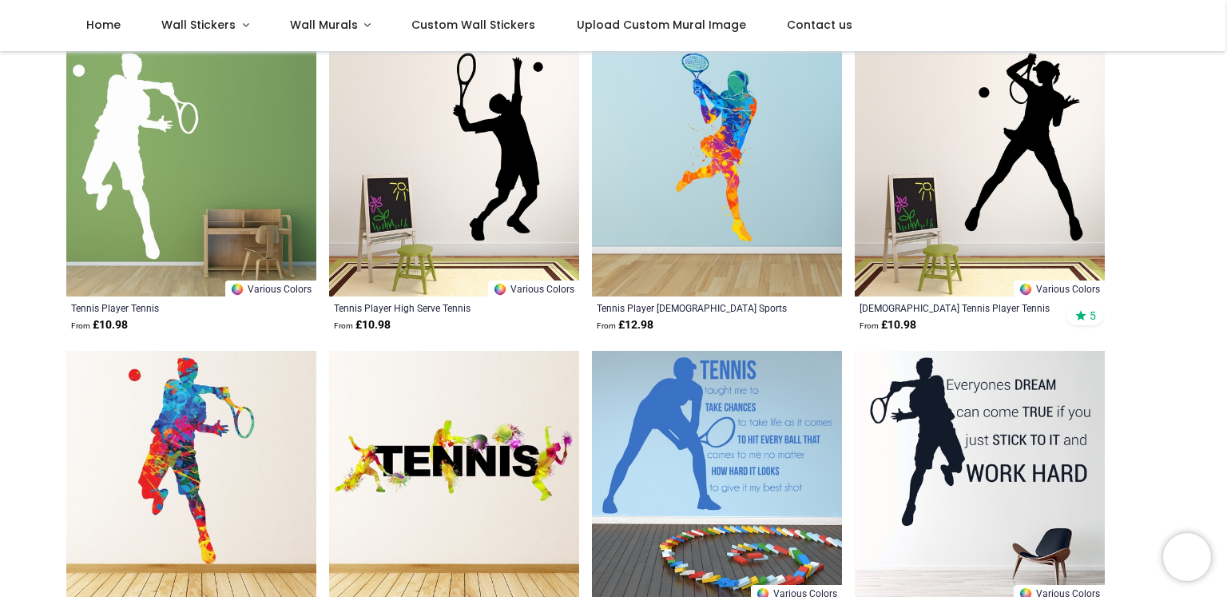
scroll to position [175, 0]
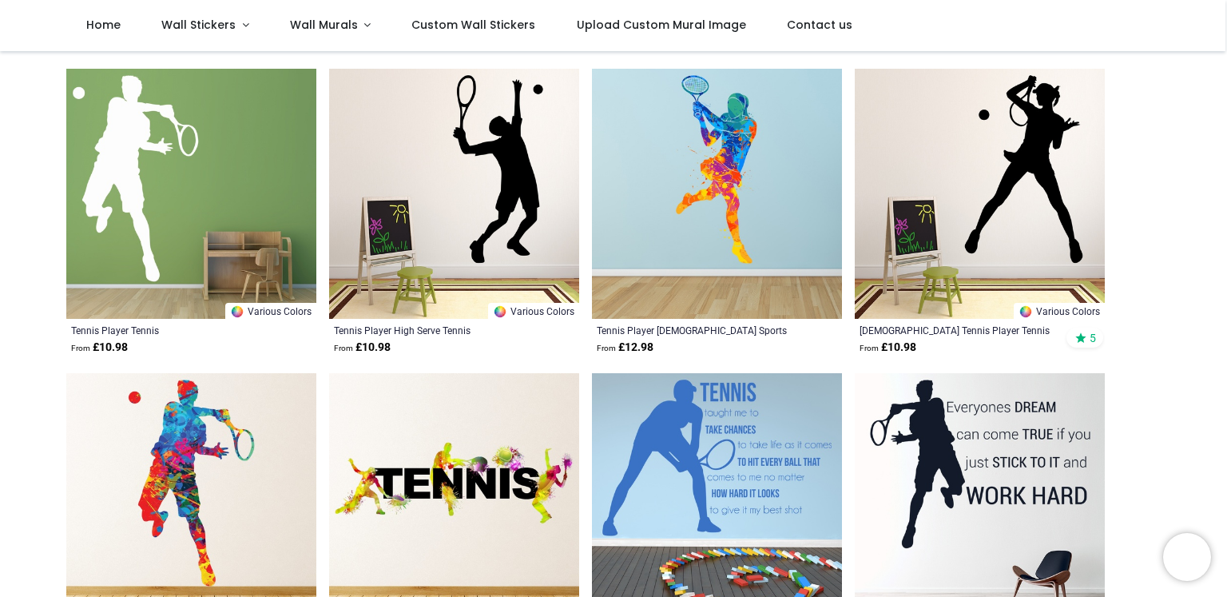
click at [116, 167] on img at bounding box center [191, 194] width 250 height 250
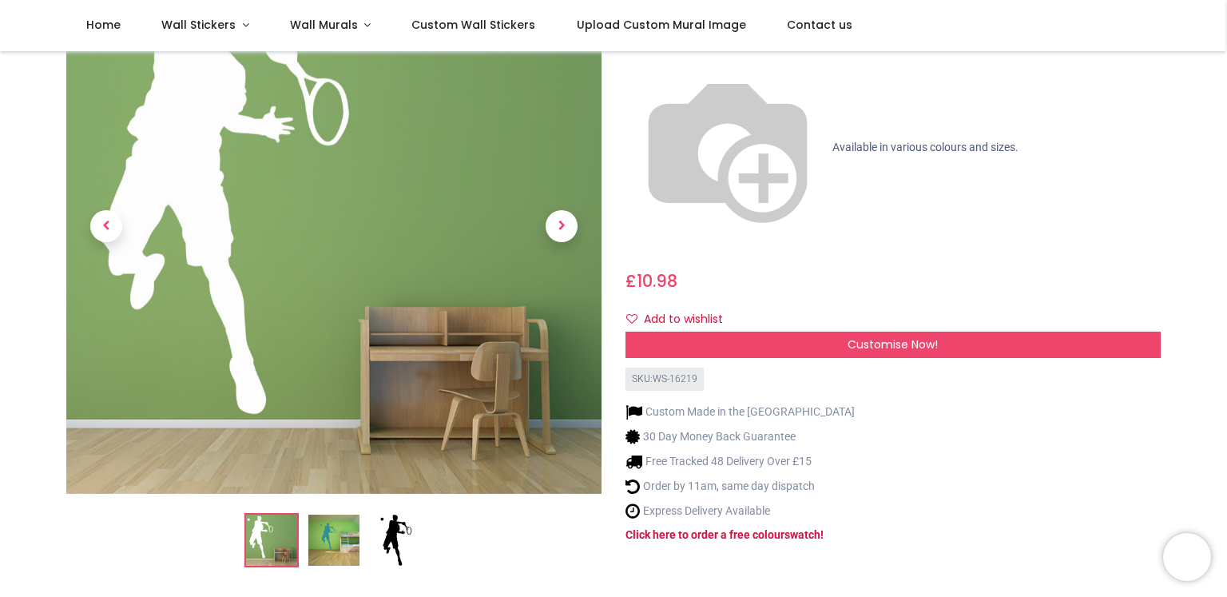
scroll to position [32, 0]
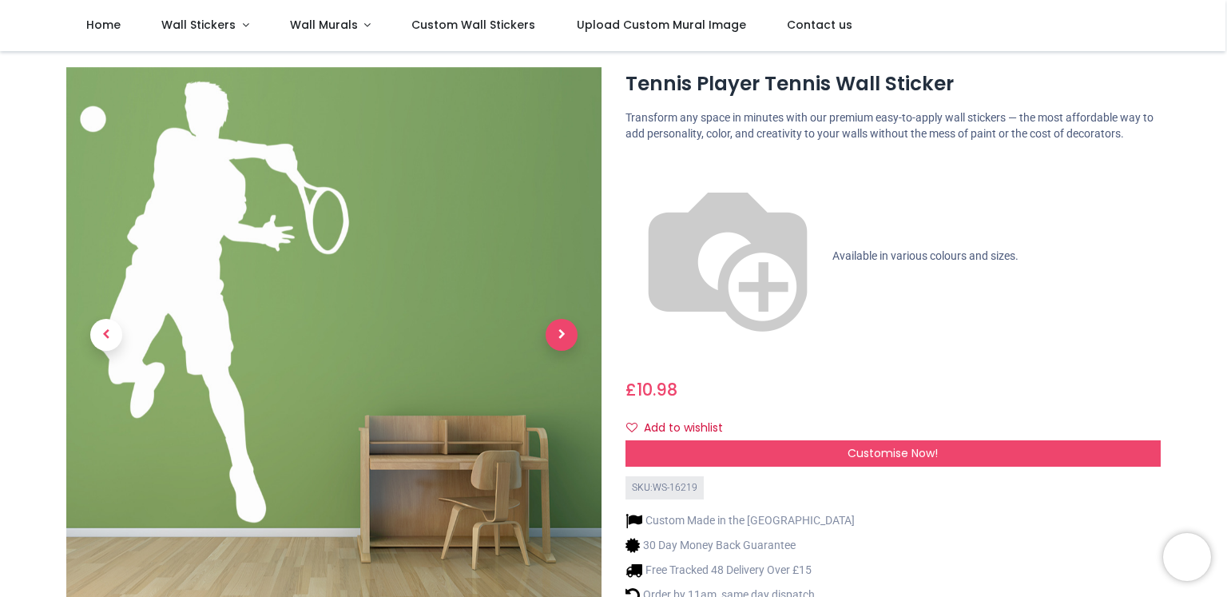
click at [565, 333] on span "Next" at bounding box center [562, 335] width 32 height 32
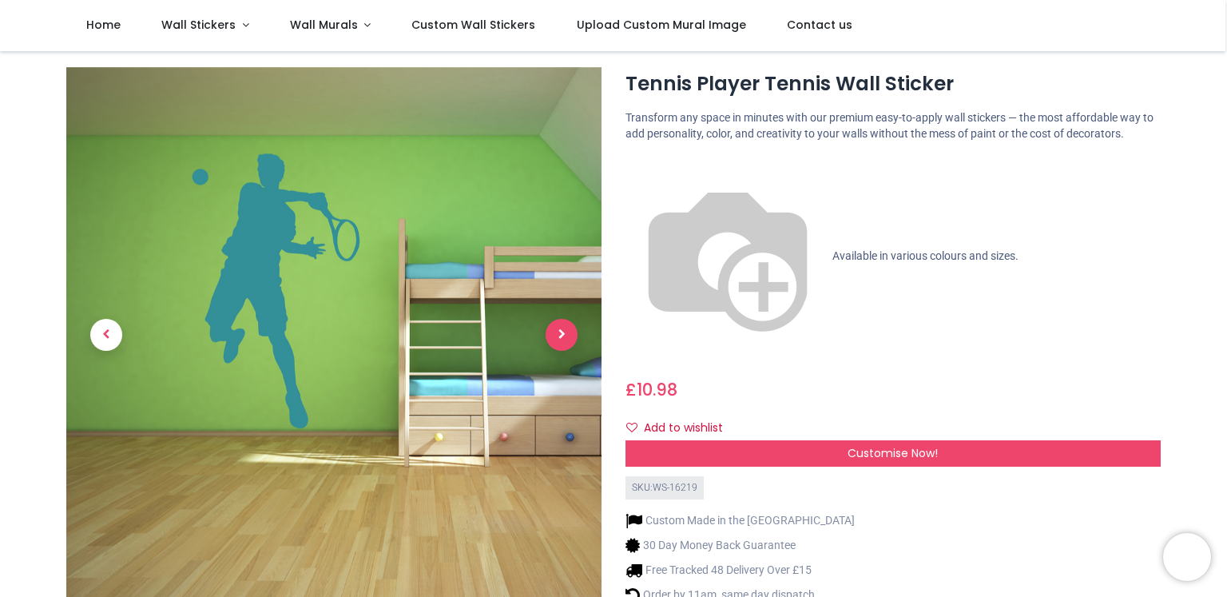
click at [565, 333] on span "Next" at bounding box center [562, 335] width 32 height 32
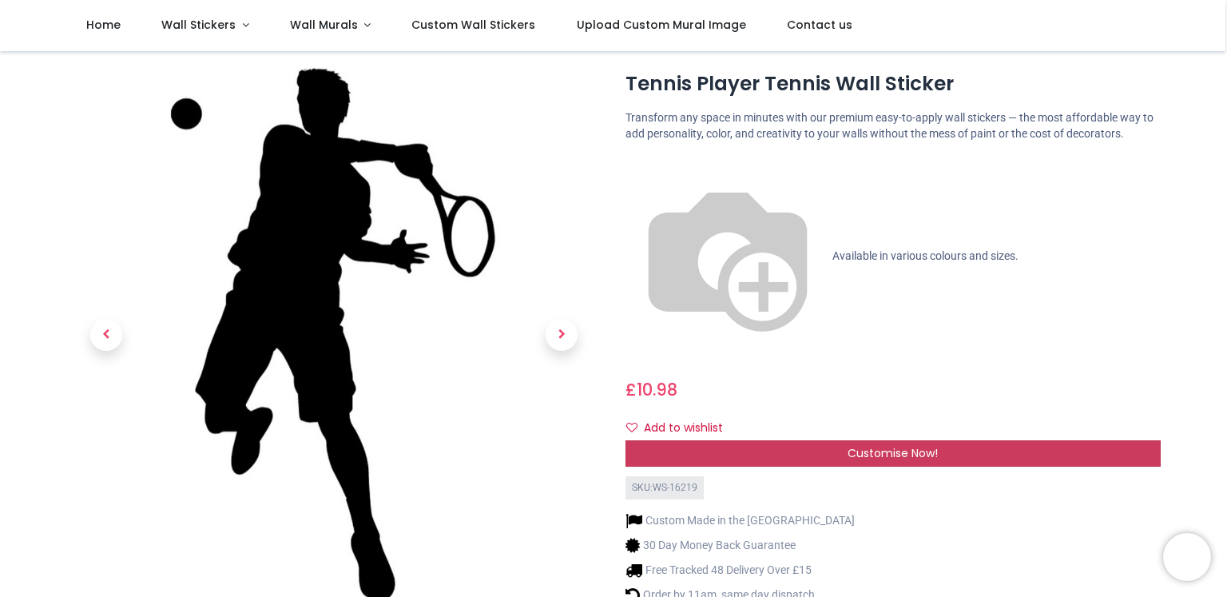
click at [697, 440] on div "Customise Now!" at bounding box center [893, 453] width 535 height 27
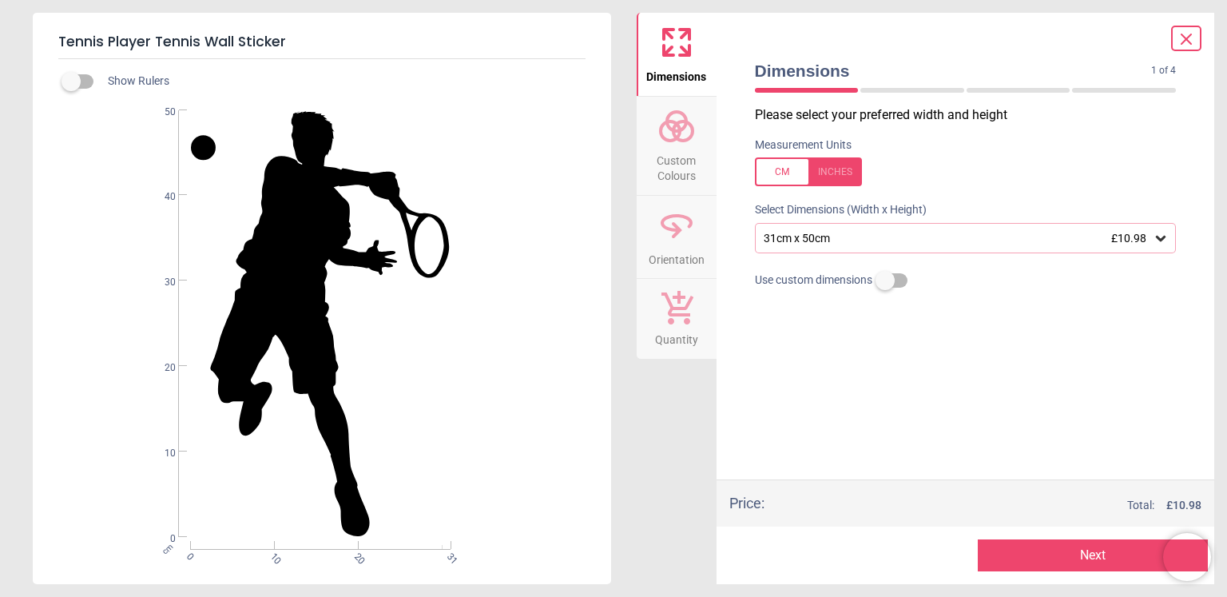
click at [789, 246] on div "31cm x 50cm £10.98" at bounding box center [966, 238] width 422 height 30
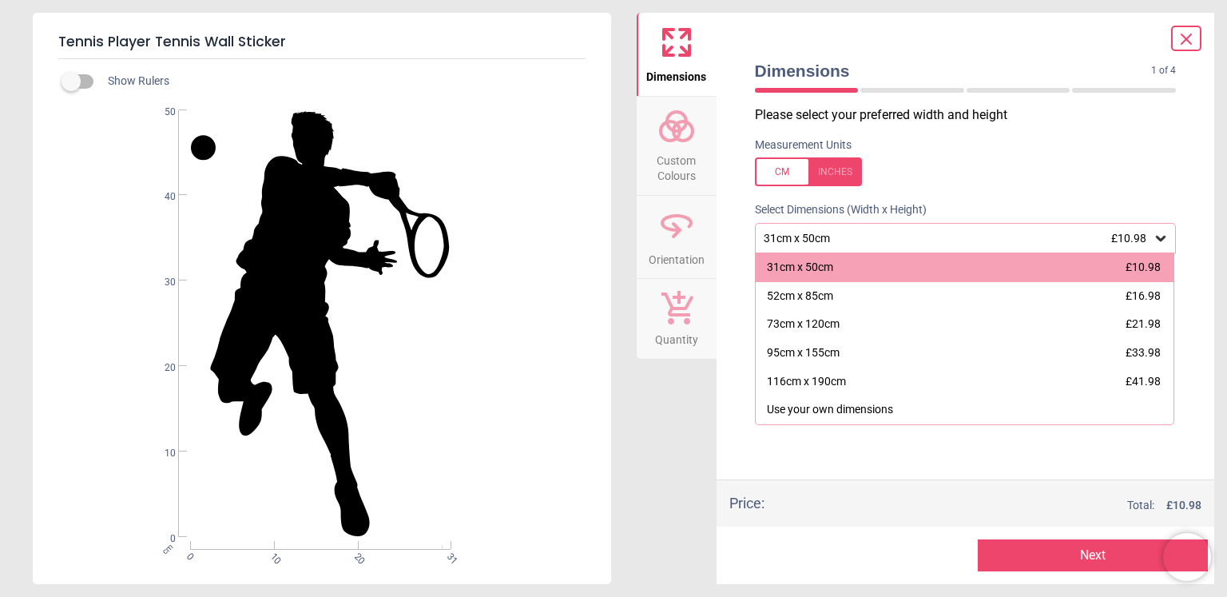
click at [1048, 157] on div "Measurement Units" at bounding box center [965, 162] width 447 height 62
click at [680, 161] on span "Custom Colours" at bounding box center [676, 164] width 77 height 39
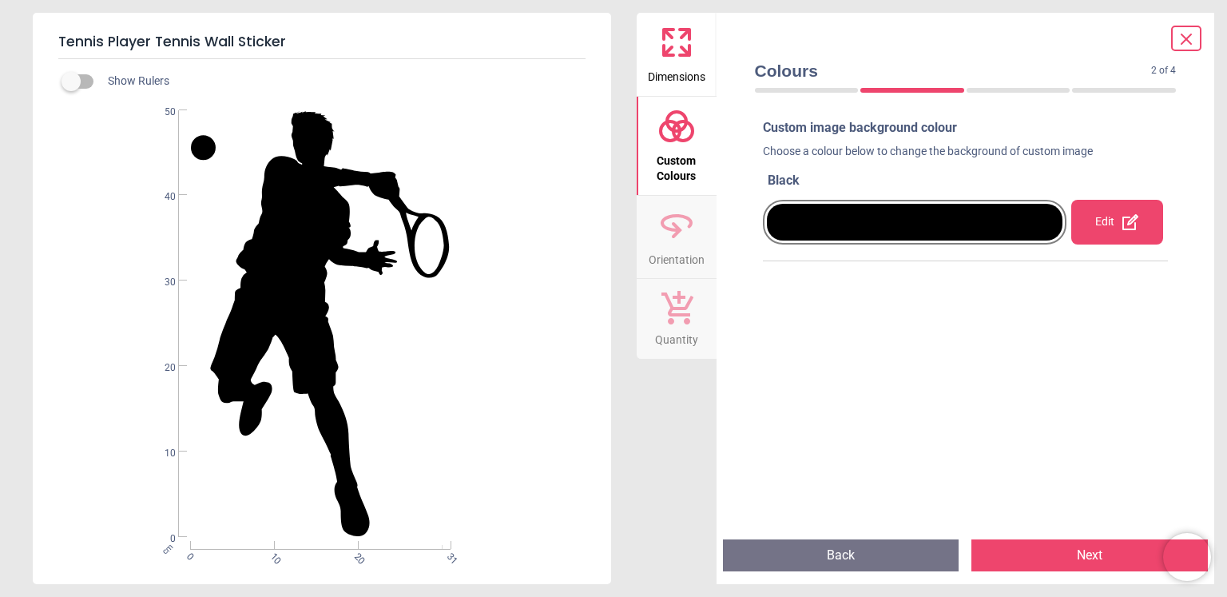
click at [1084, 217] on div "Edit" at bounding box center [1117, 222] width 91 height 45
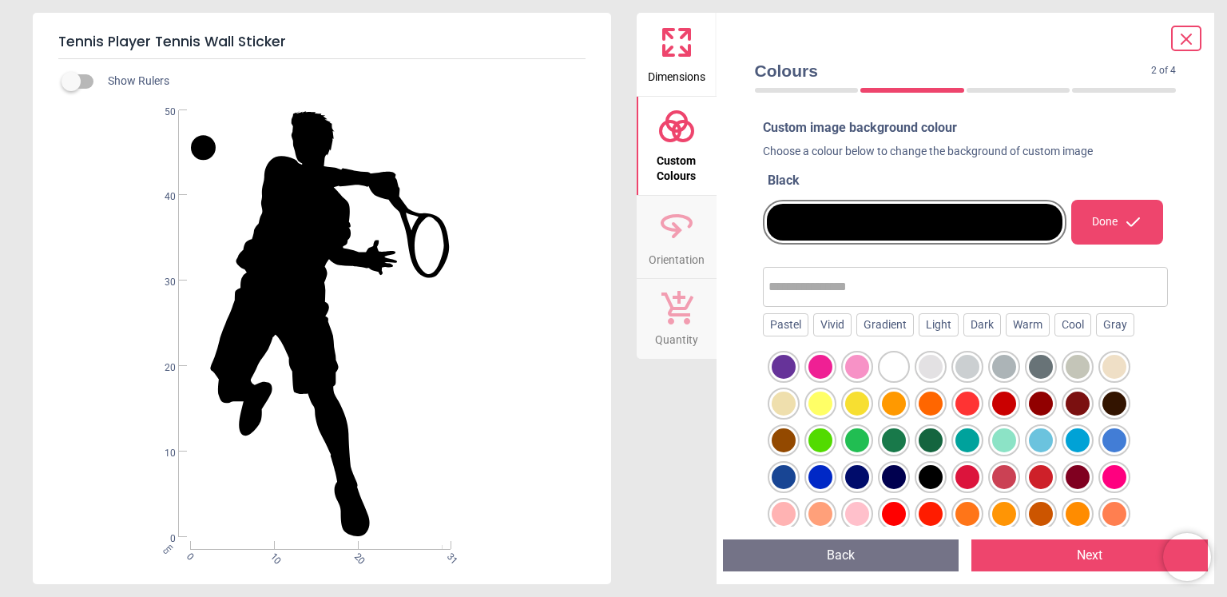
click at [1004, 362] on div at bounding box center [1004, 367] width 24 height 24
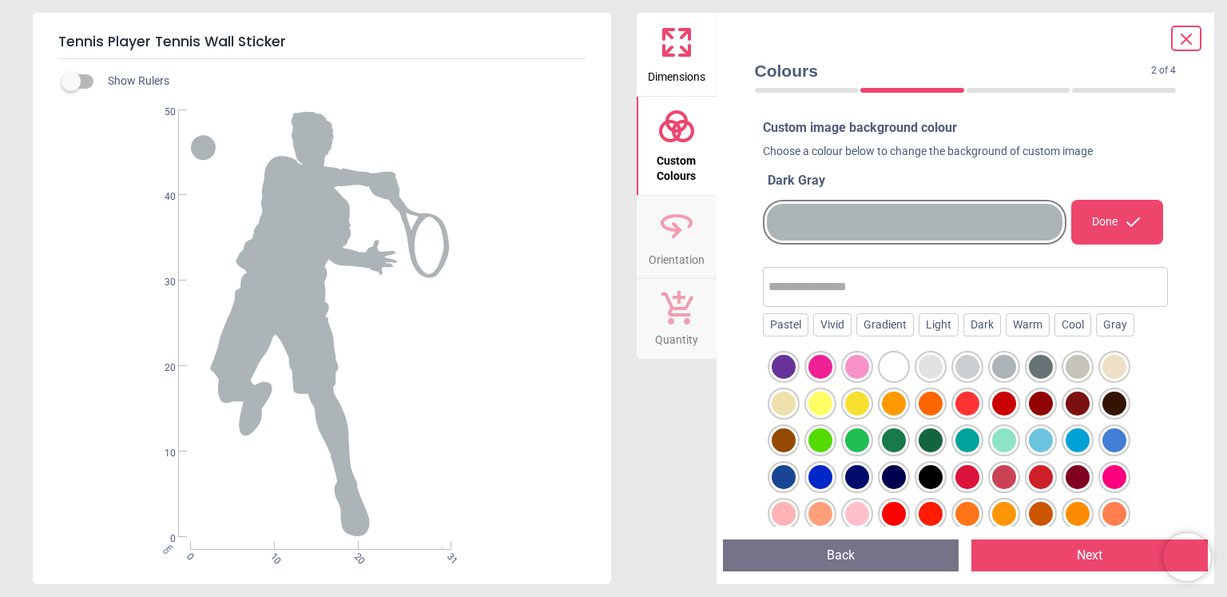
click at [1043, 368] on div at bounding box center [1041, 367] width 24 height 24
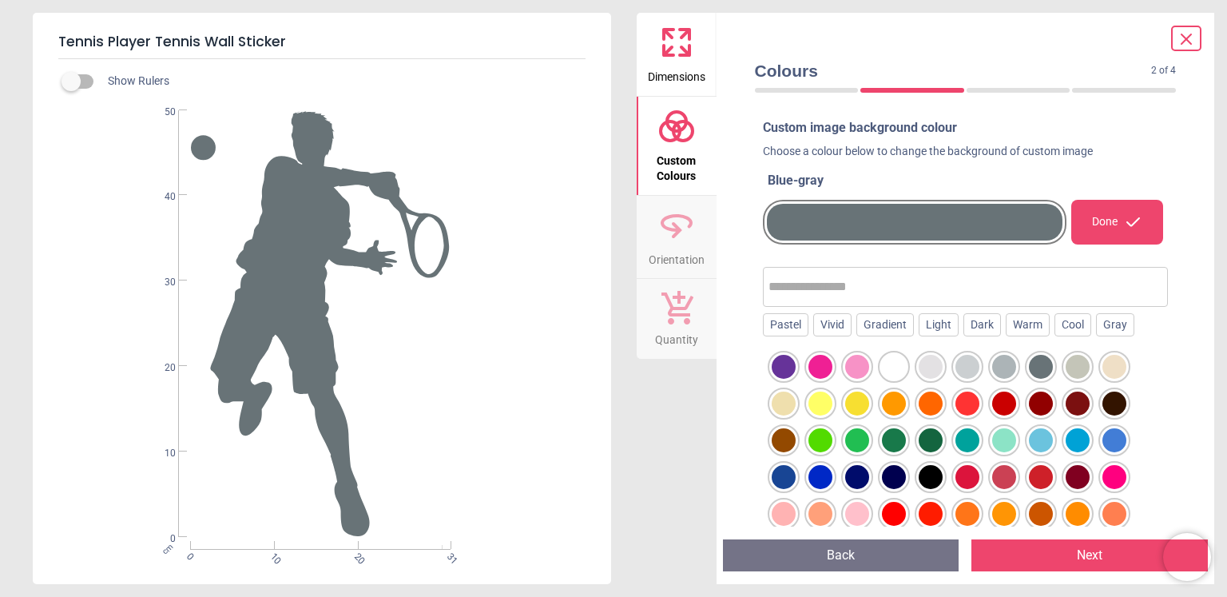
click at [1080, 368] on div at bounding box center [1078, 367] width 24 height 24
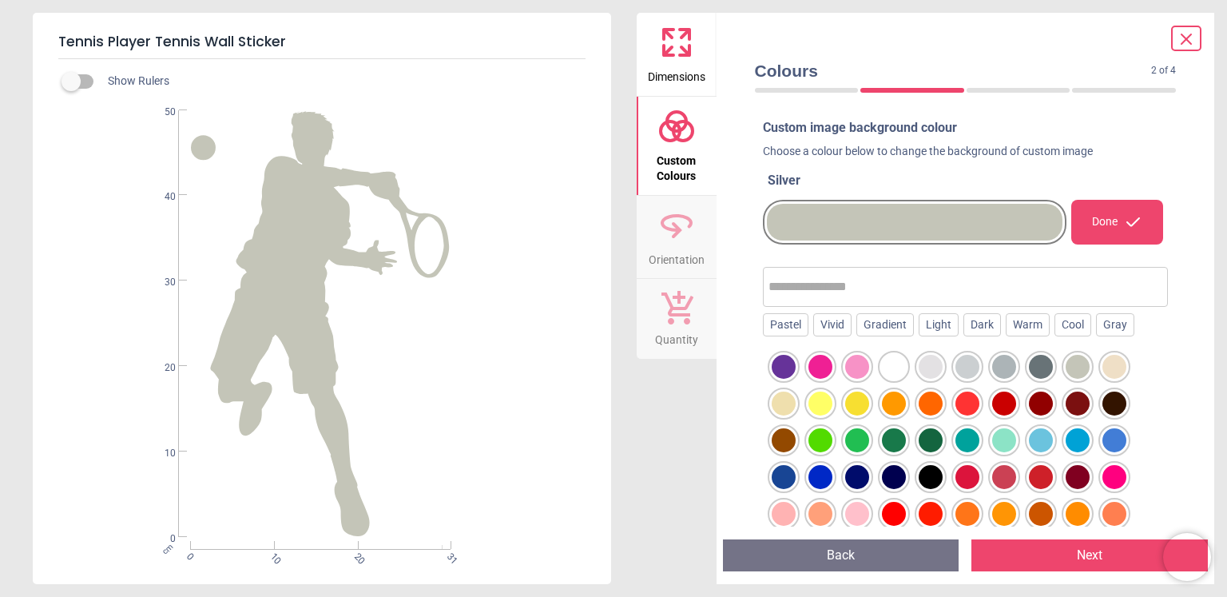
click at [821, 474] on div at bounding box center [821, 477] width 24 height 24
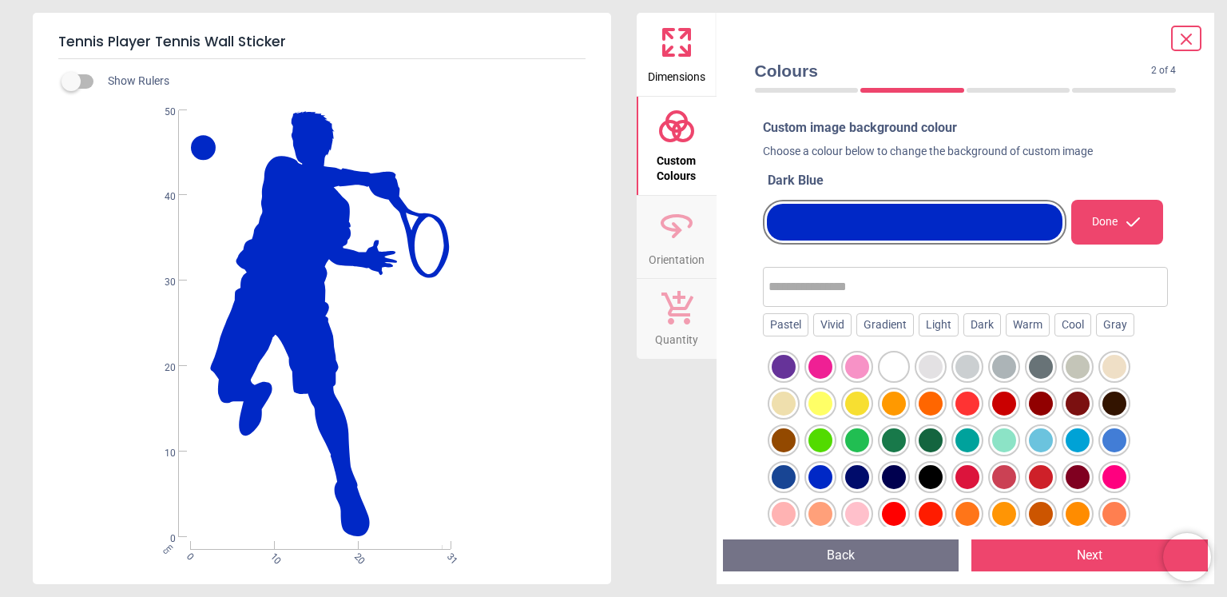
click at [854, 442] on div at bounding box center [857, 440] width 24 height 24
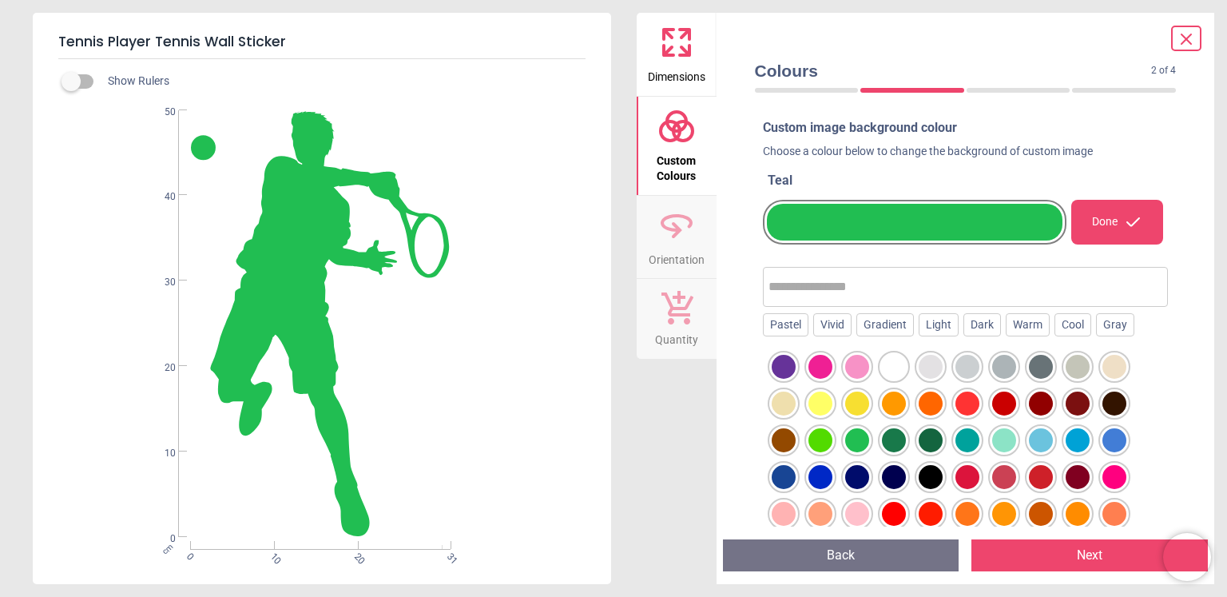
click at [1002, 404] on div at bounding box center [1004, 404] width 24 height 24
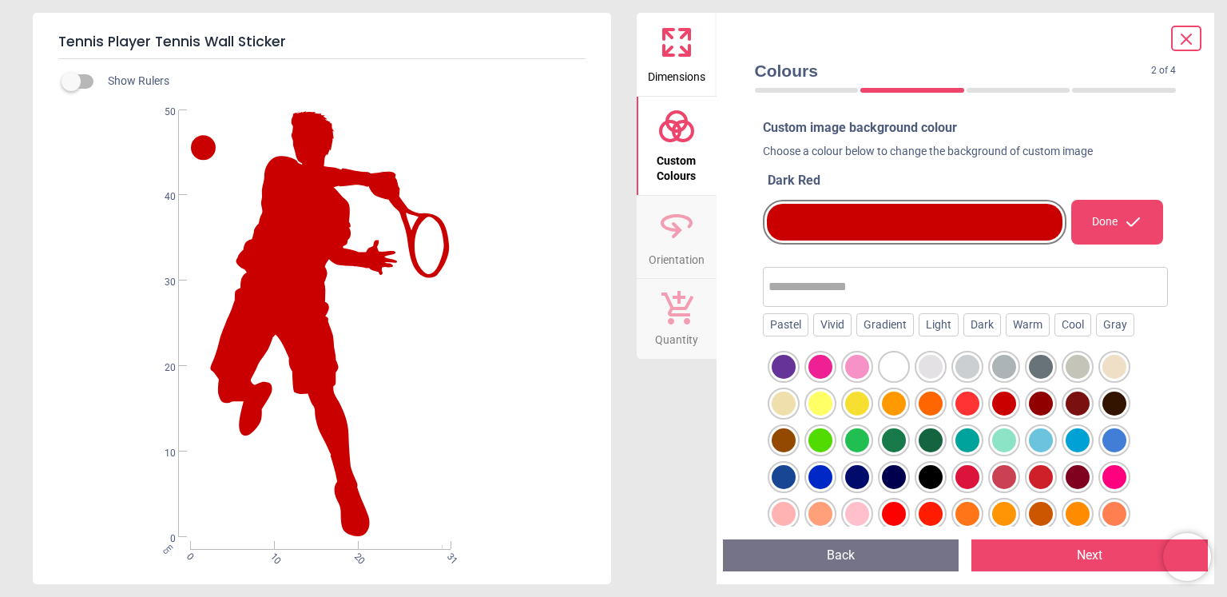
click at [893, 405] on div at bounding box center [894, 404] width 24 height 24
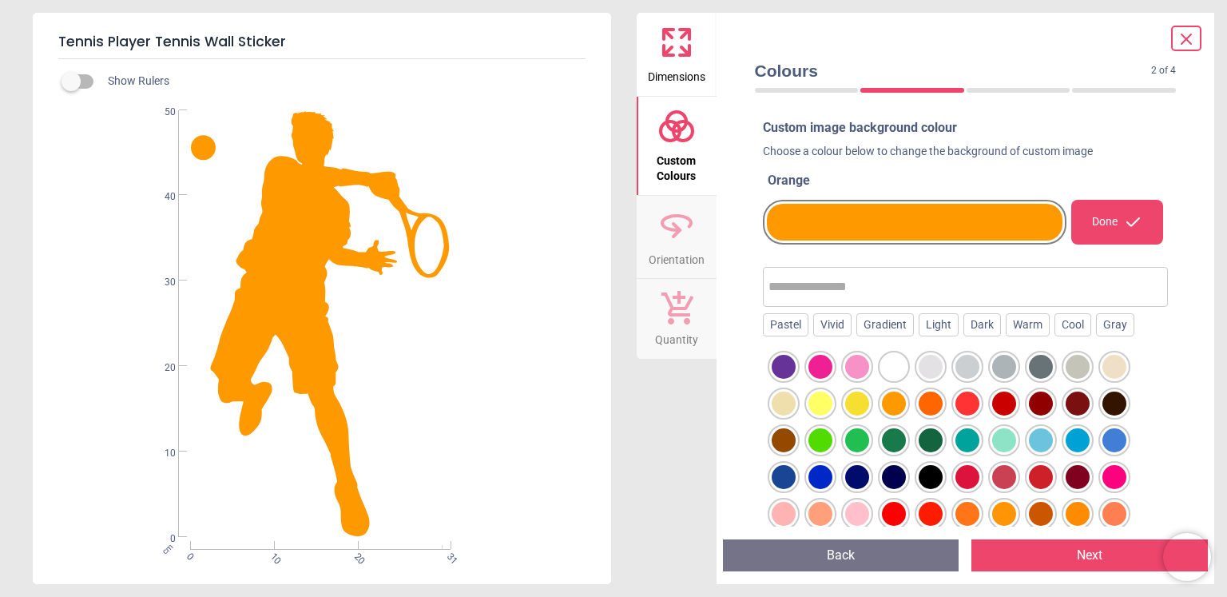
click at [821, 479] on div at bounding box center [821, 477] width 24 height 24
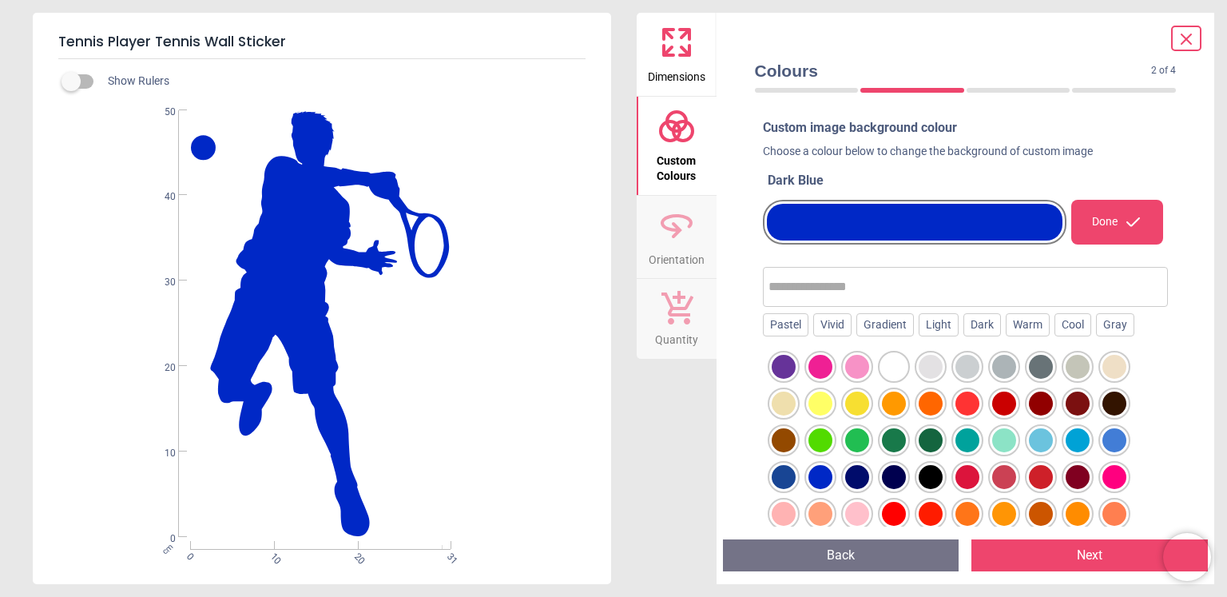
click at [1042, 366] on div at bounding box center [1041, 367] width 24 height 24
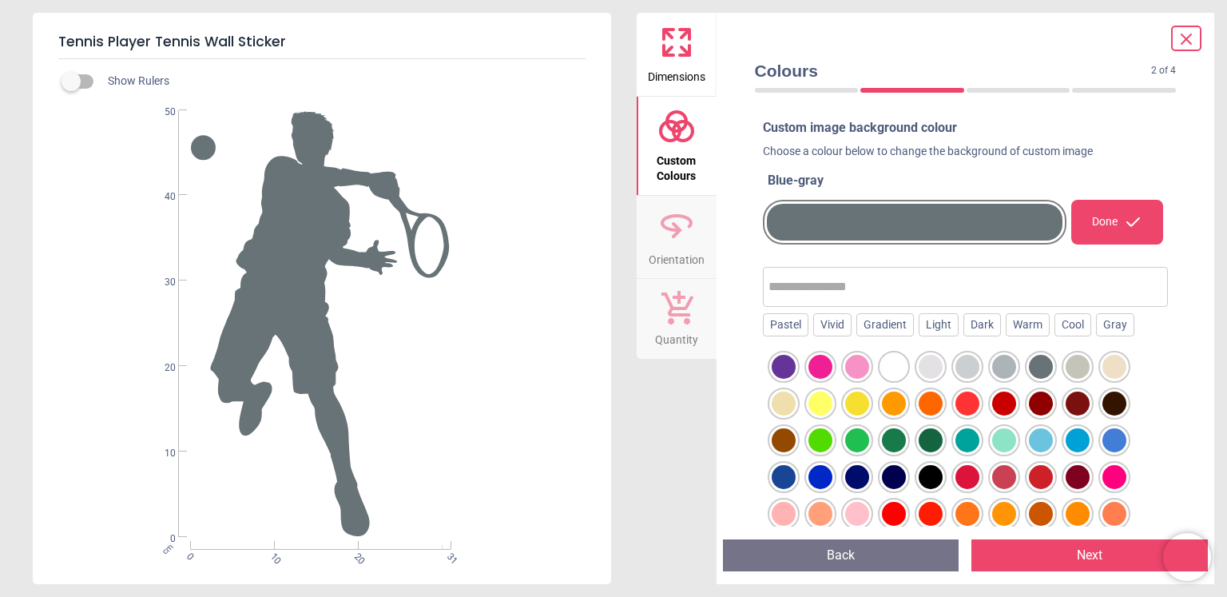
click at [966, 372] on div at bounding box center [968, 367] width 24 height 24
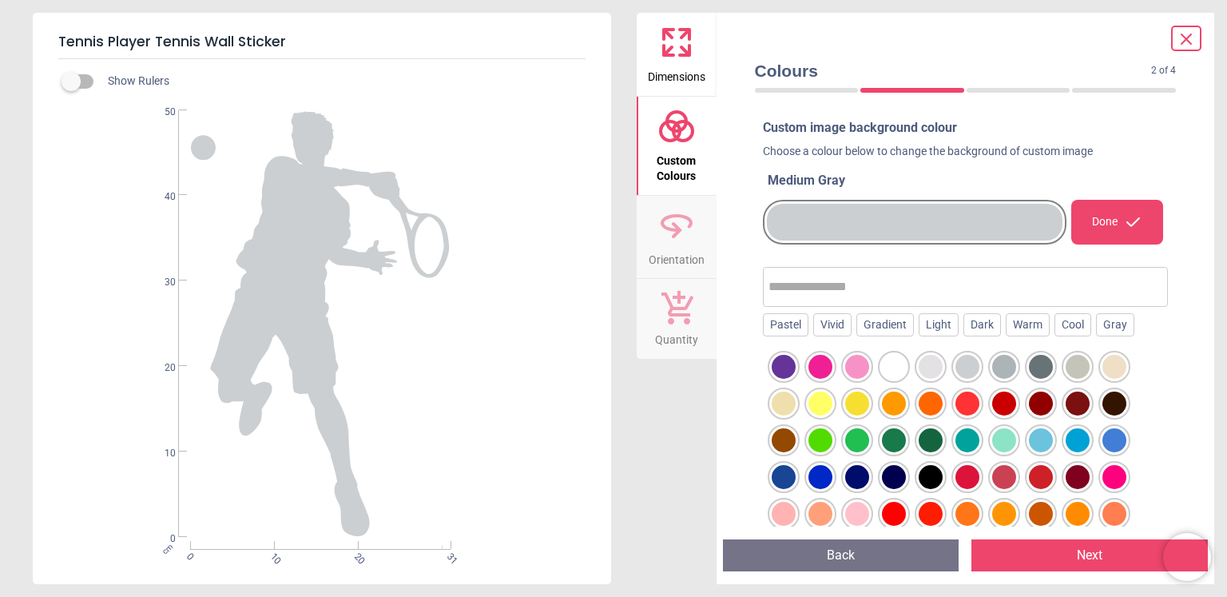
click at [1004, 369] on div at bounding box center [1004, 367] width 24 height 24
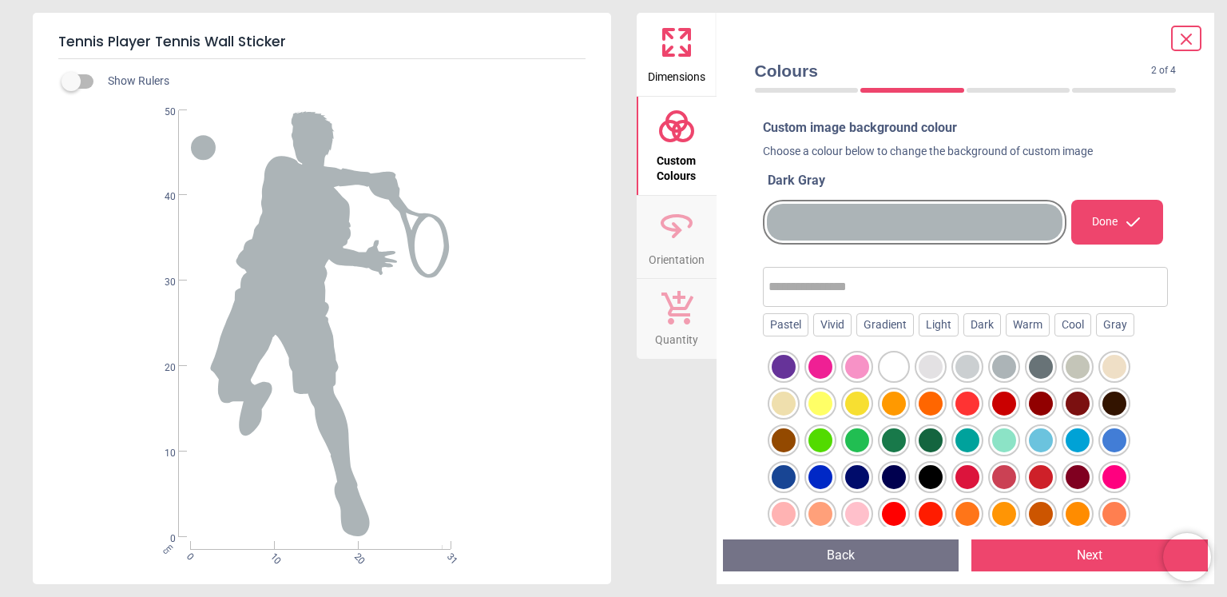
click at [1076, 366] on div at bounding box center [1078, 367] width 24 height 24
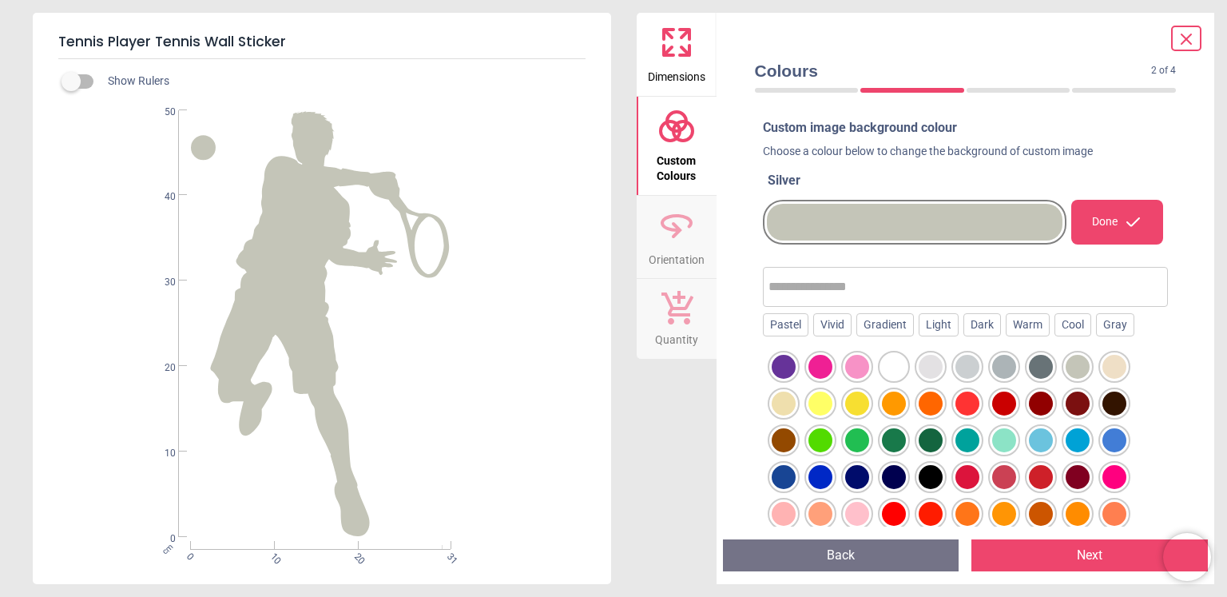
click at [1012, 365] on div at bounding box center [1004, 367] width 24 height 24
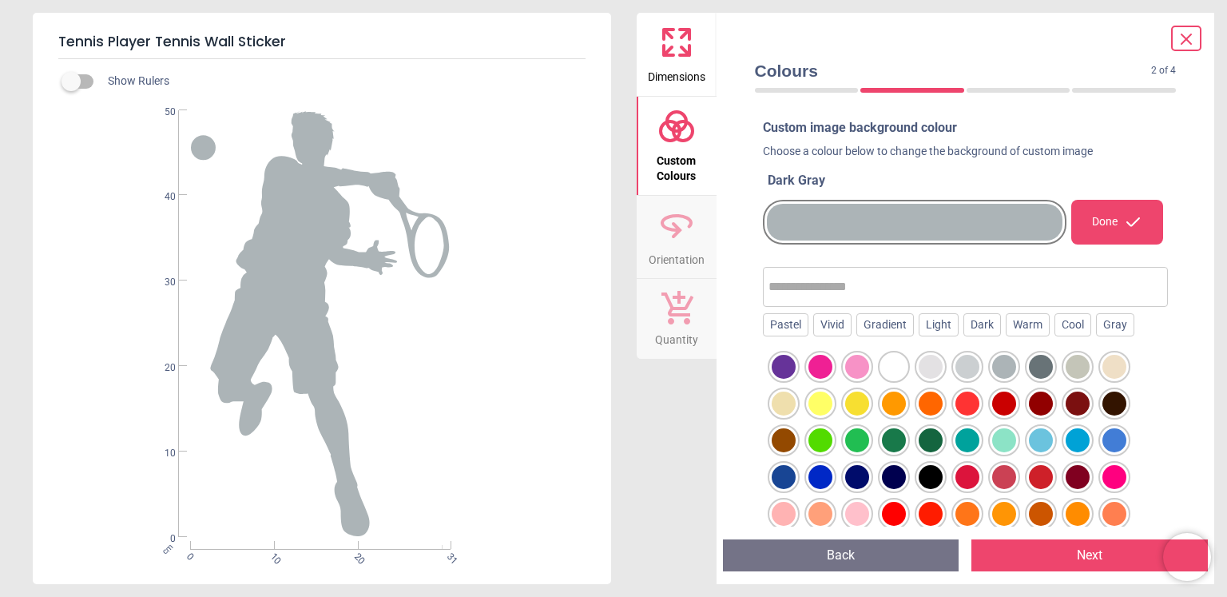
click at [1072, 368] on div at bounding box center [1078, 367] width 24 height 24
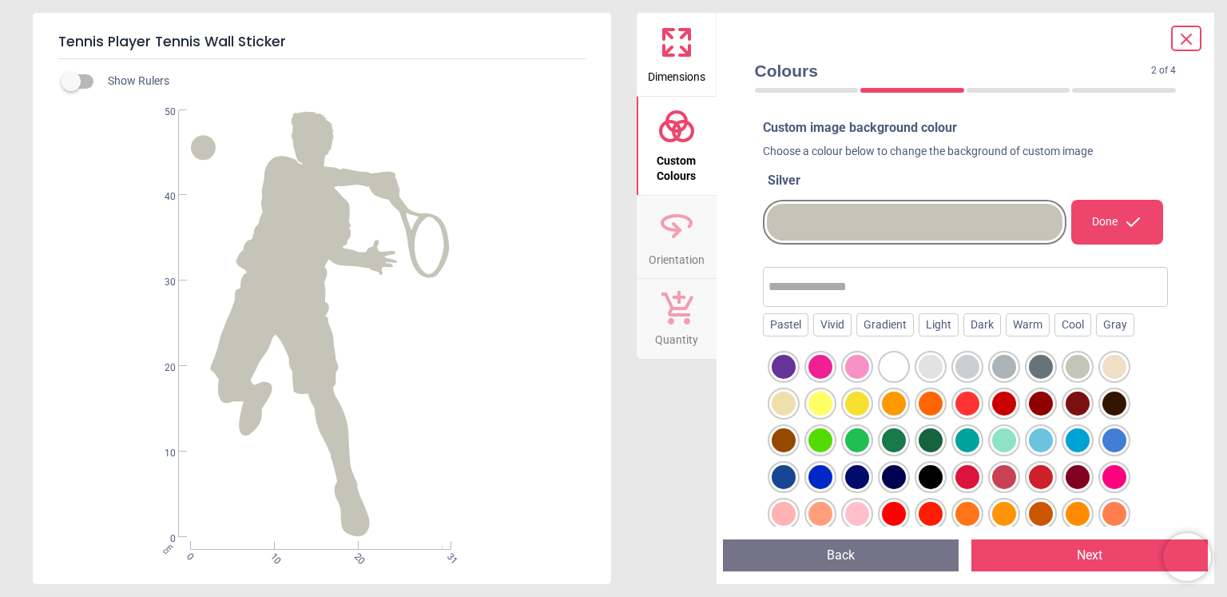
click at [997, 365] on div at bounding box center [1004, 367] width 24 height 24
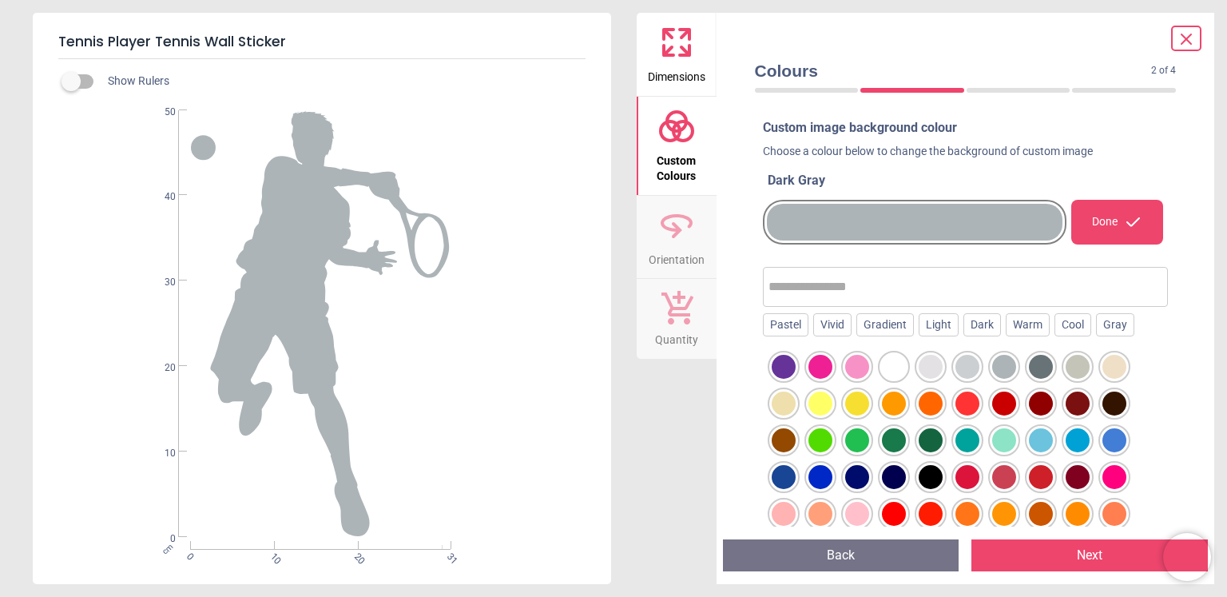
click at [1124, 227] on icon at bounding box center [1133, 222] width 19 height 19
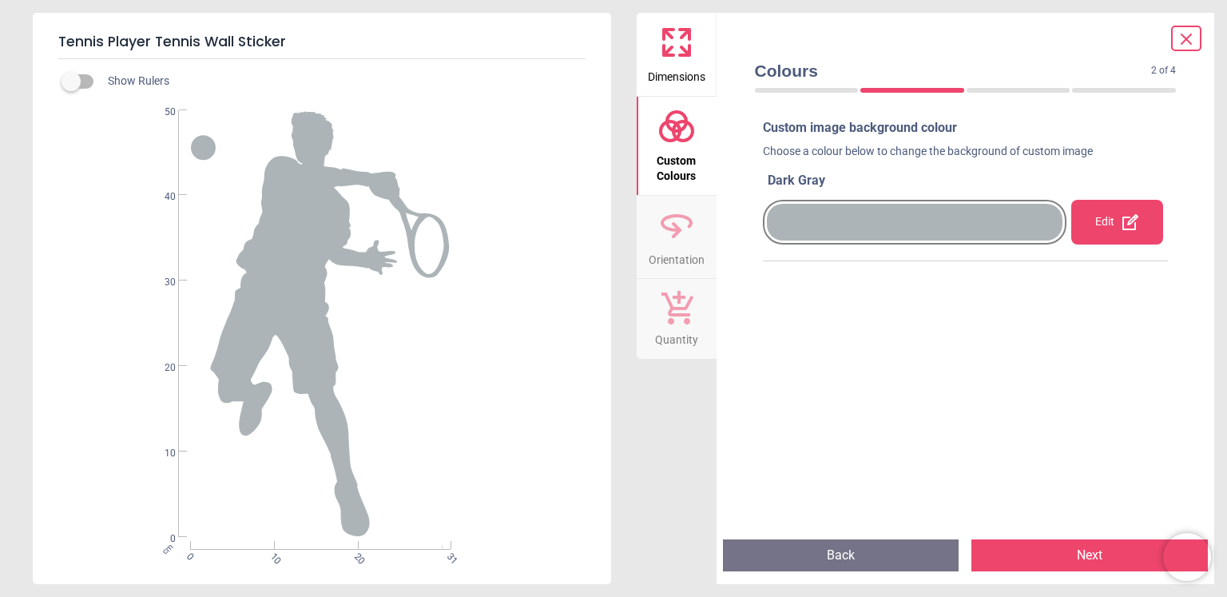
click at [686, 265] on span "Orientation" at bounding box center [677, 257] width 56 height 24
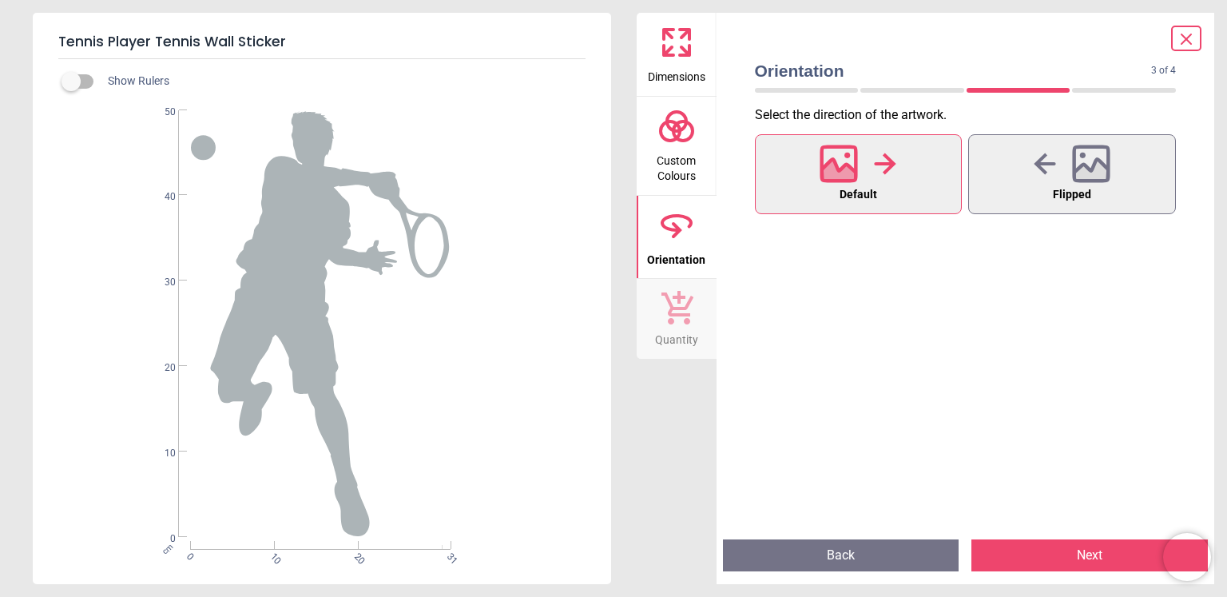
click at [846, 180] on icon at bounding box center [839, 163] width 34 height 34
click at [1012, 551] on button "Next" at bounding box center [1090, 555] width 237 height 32
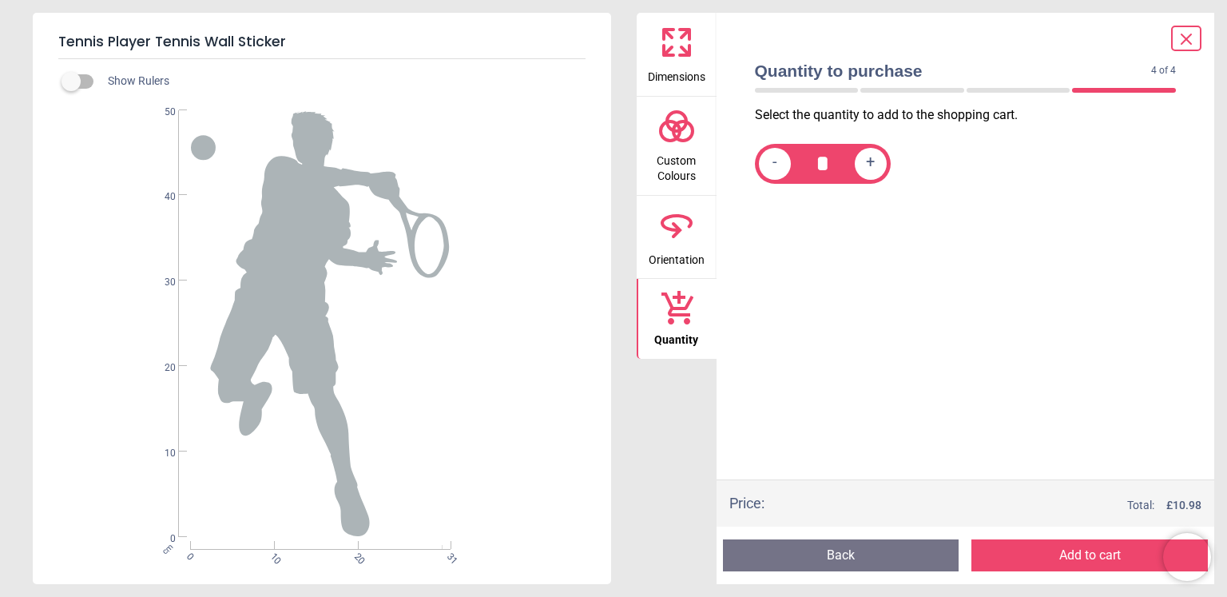
click at [678, 80] on span "Dimensions" at bounding box center [677, 74] width 58 height 24
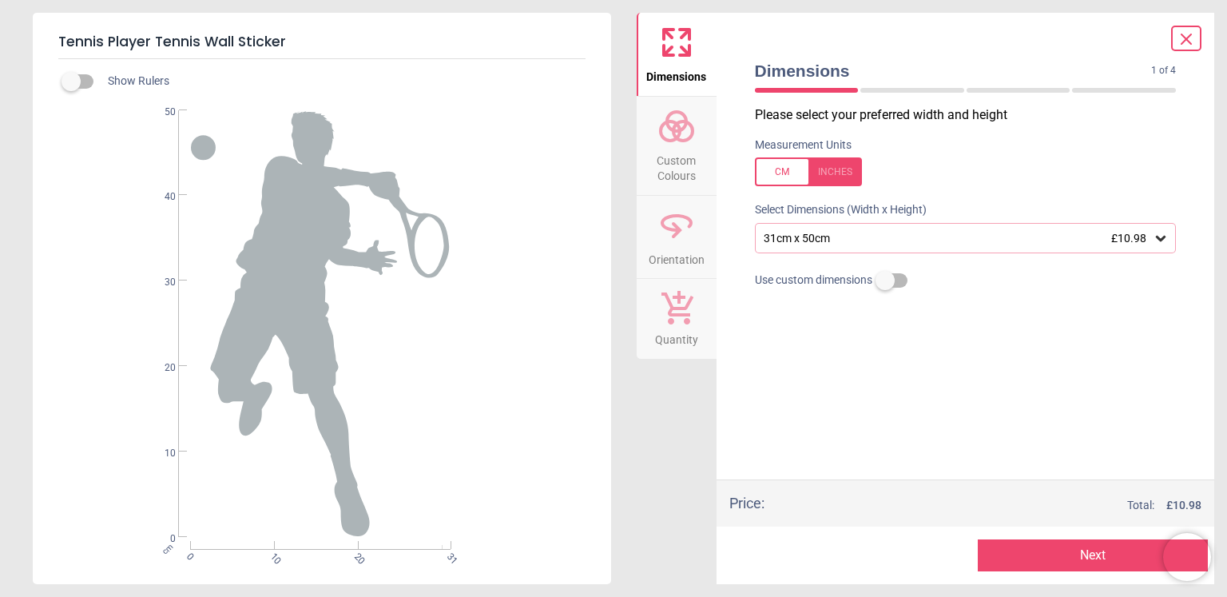
click at [787, 240] on div "31cm x 50cm £10.98" at bounding box center [958, 239] width 392 height 14
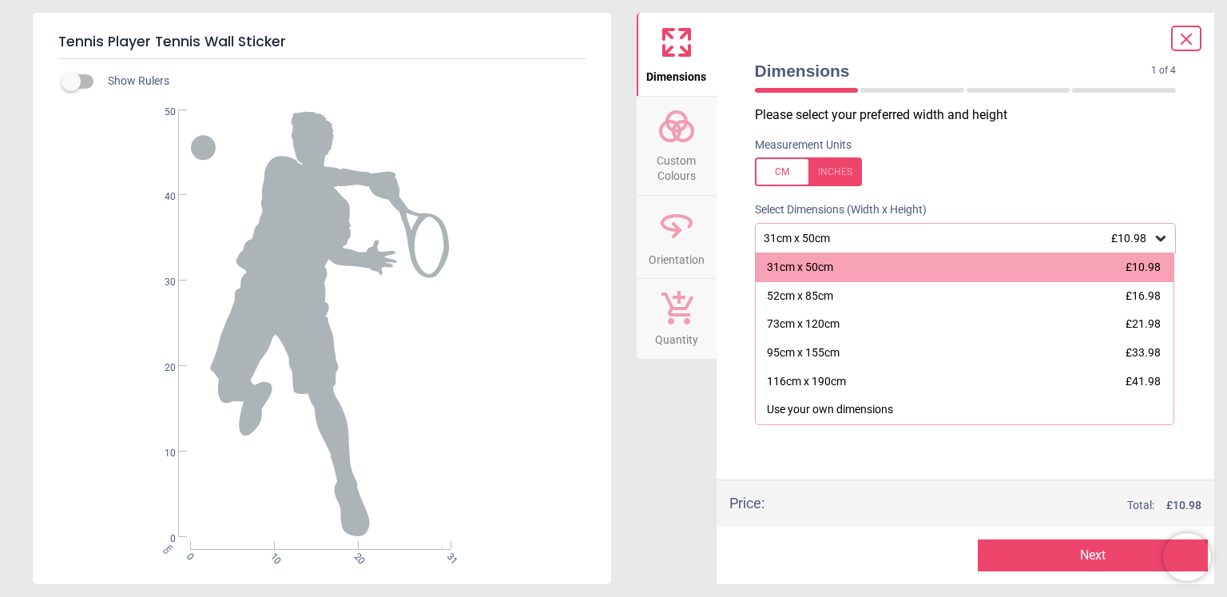
click at [1179, 41] on icon at bounding box center [1186, 39] width 19 height 19
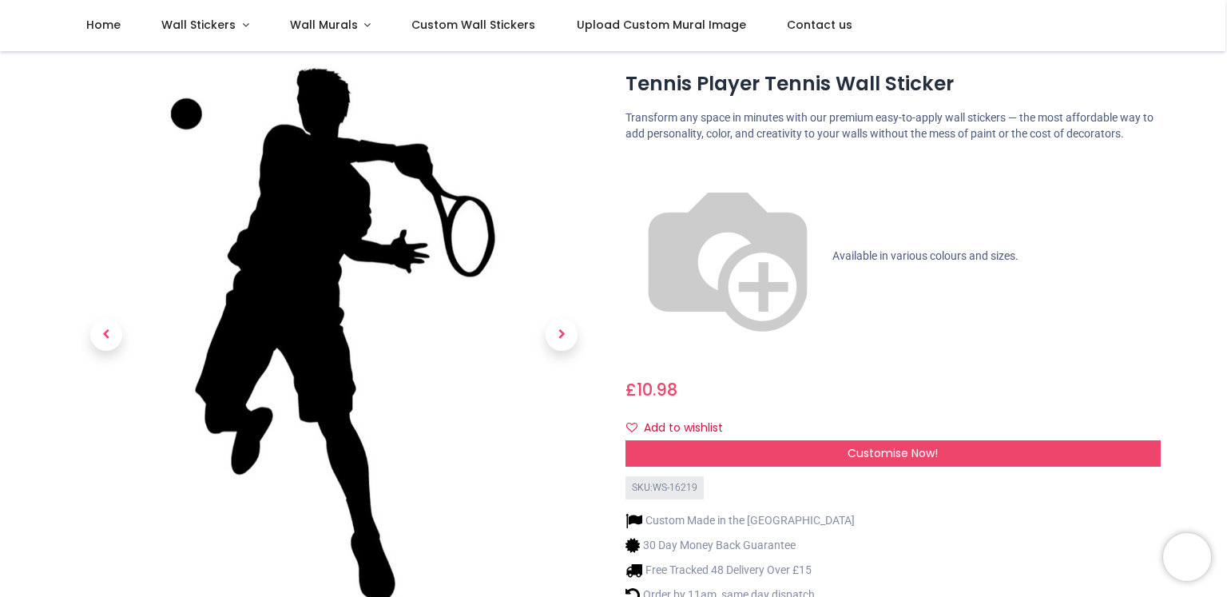
scroll to position [0, 0]
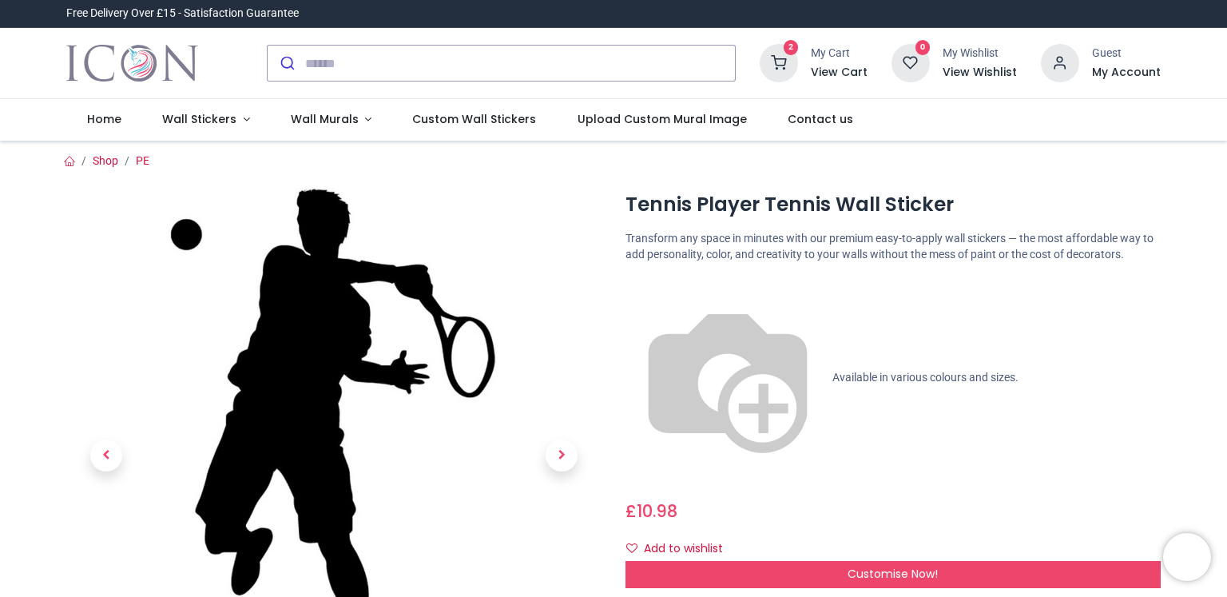
click at [822, 55] on div "My Cart" at bounding box center [839, 54] width 57 height 16
click at [841, 69] on h6 "View Cart" at bounding box center [839, 73] width 57 height 16
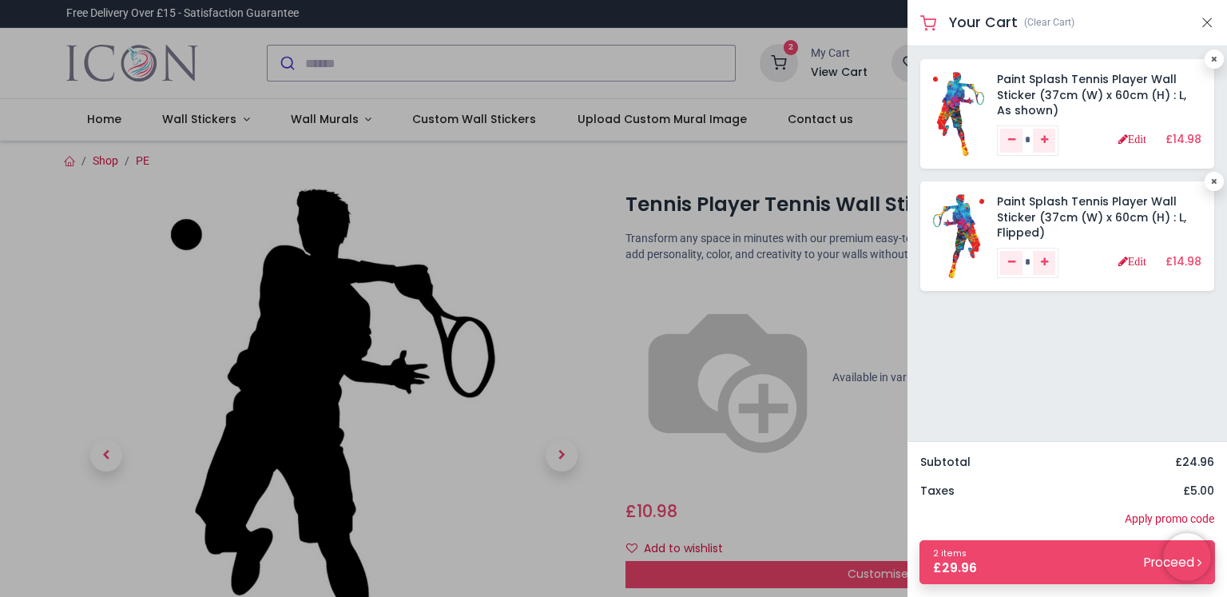
click at [467, 224] on div at bounding box center [613, 298] width 1227 height 597
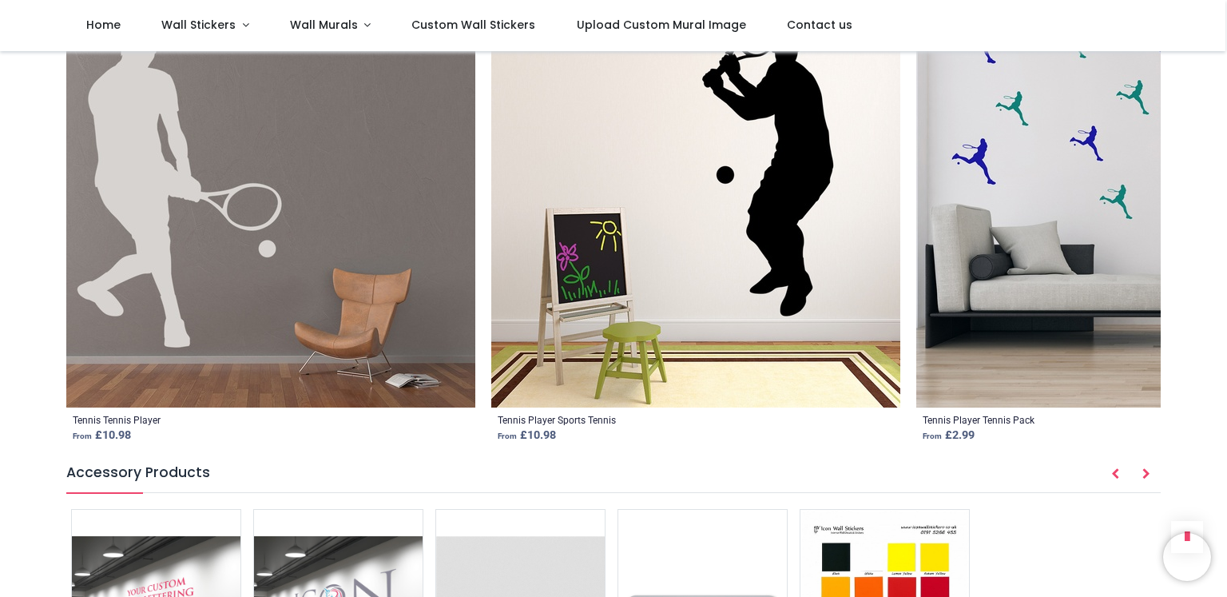
scroll to position [2093, 0]
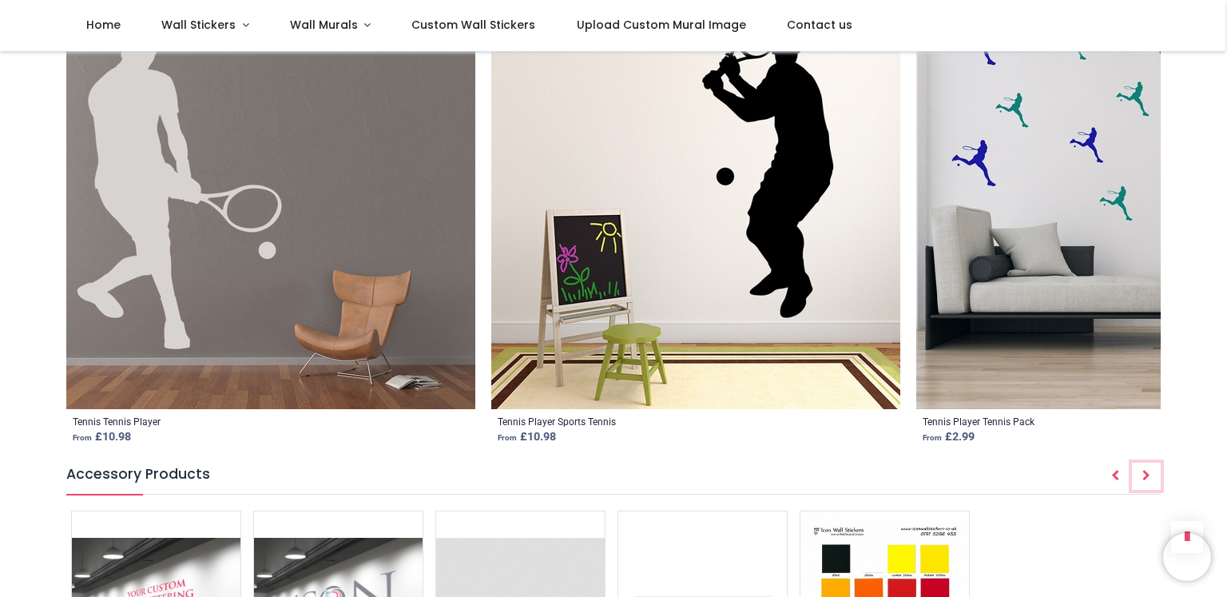
click at [1139, 463] on button "Next" at bounding box center [1146, 476] width 29 height 27
click at [1144, 470] on icon "Next" at bounding box center [1147, 475] width 8 height 11
click at [1057, 277] on img at bounding box center [1121, 204] width 409 height 409
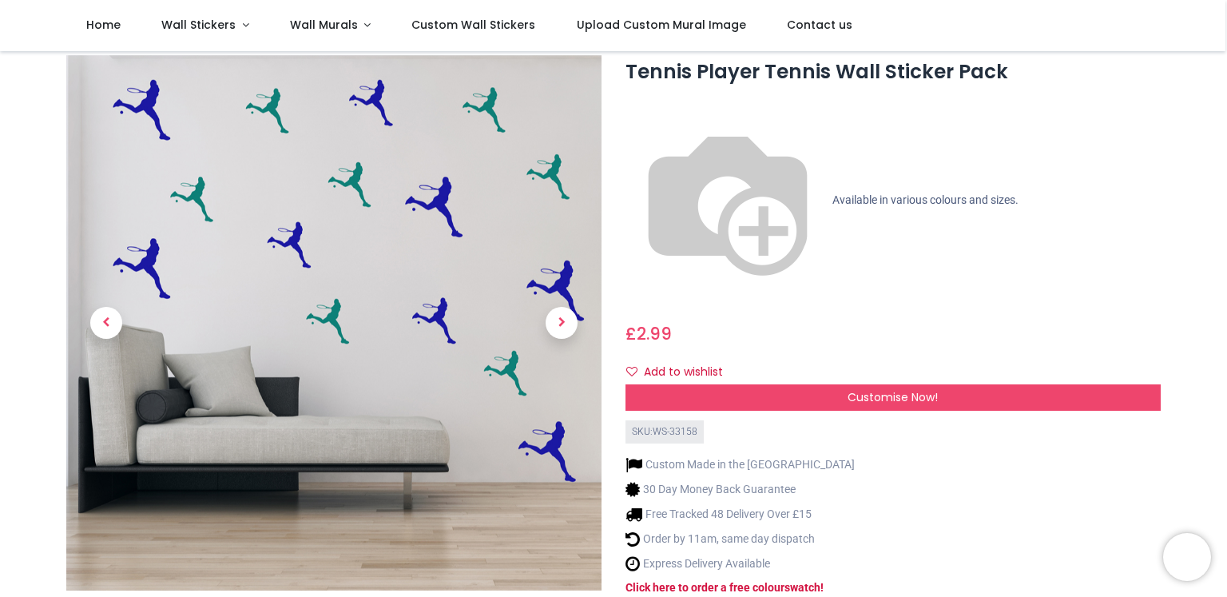
scroll to position [45, 0]
click at [567, 317] on span "Next" at bounding box center [562, 322] width 32 height 32
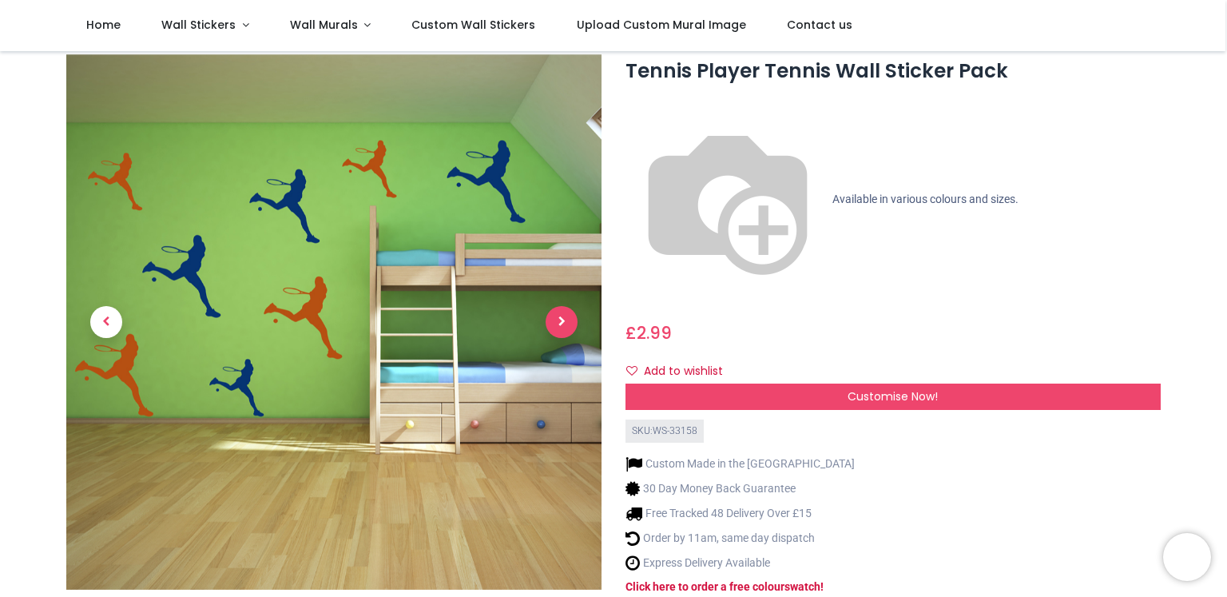
click at [567, 317] on span "Next" at bounding box center [562, 322] width 32 height 32
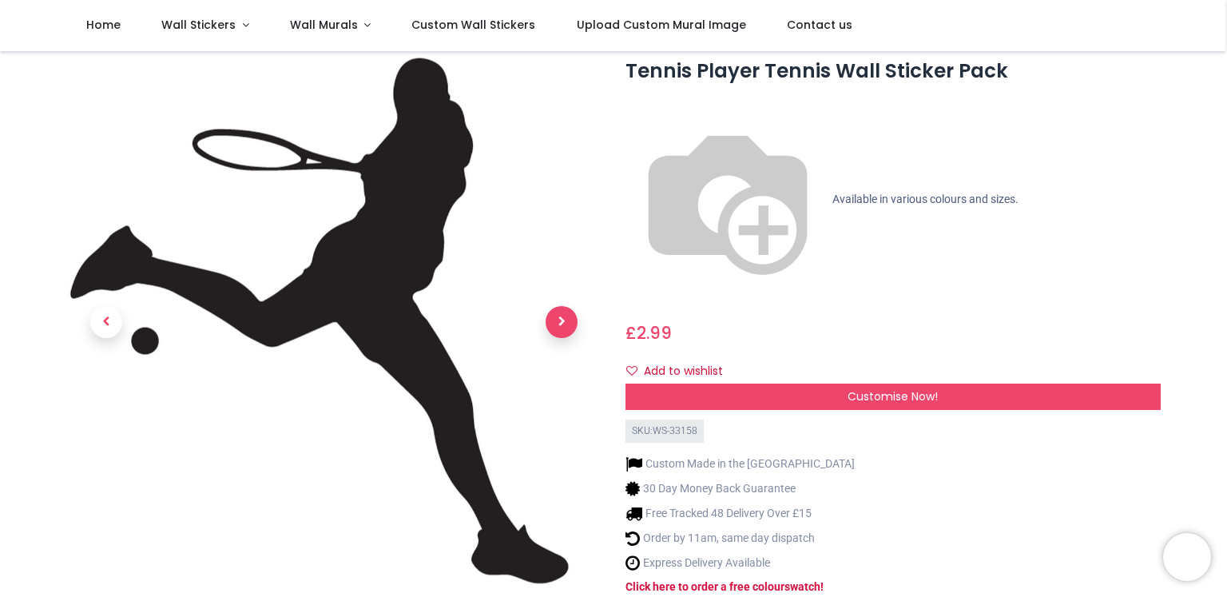
click at [567, 317] on span "Next" at bounding box center [562, 322] width 32 height 32
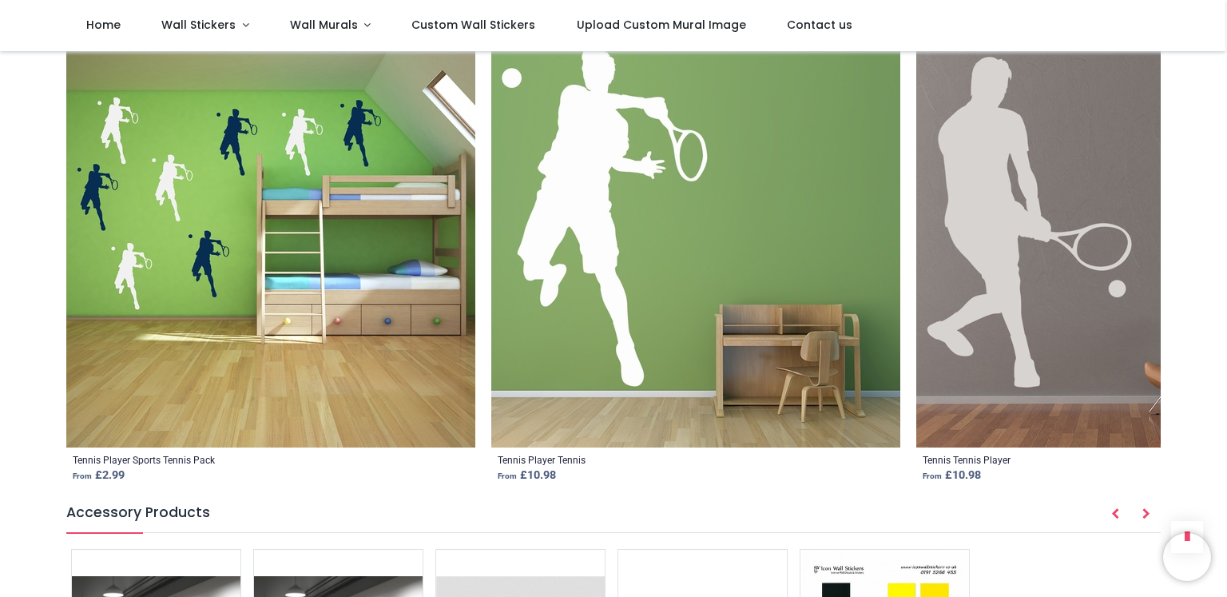
scroll to position [2058, 0]
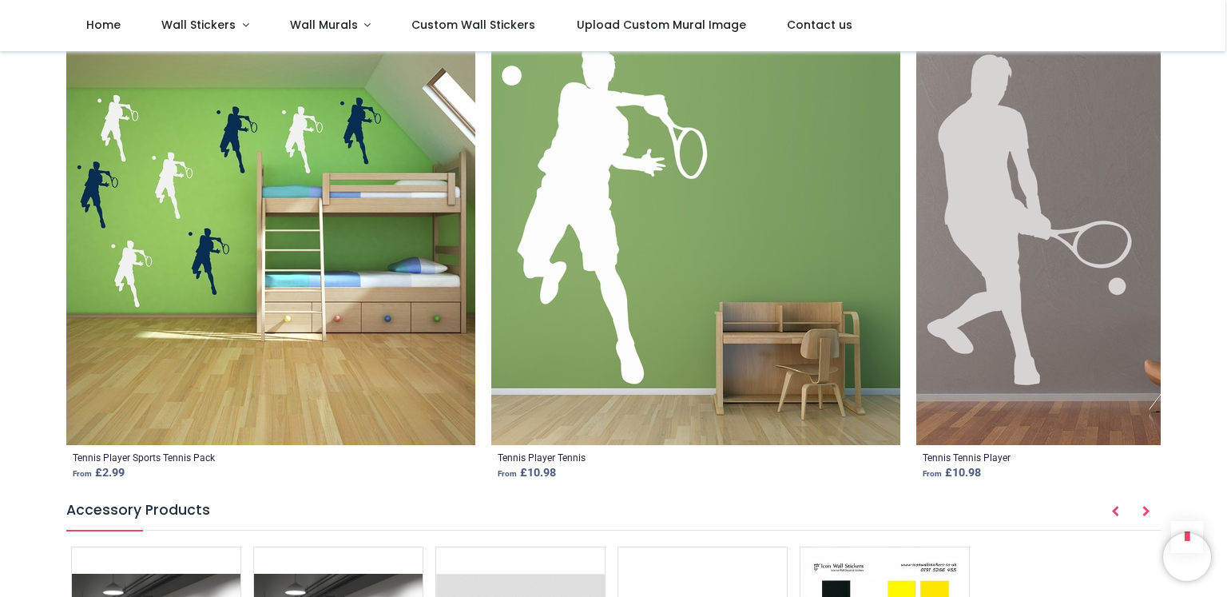
click at [165, 451] on div "Tennis Player Sports Tennis Pack" at bounding box center [144, 458] width 142 height 14
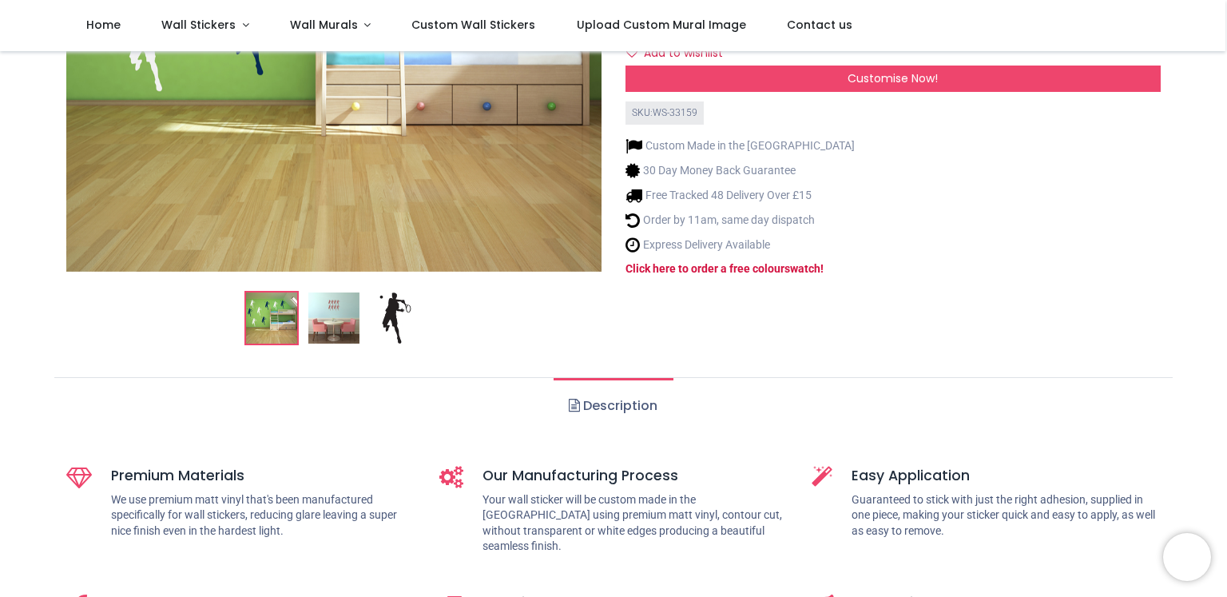
scroll to position [368, 0]
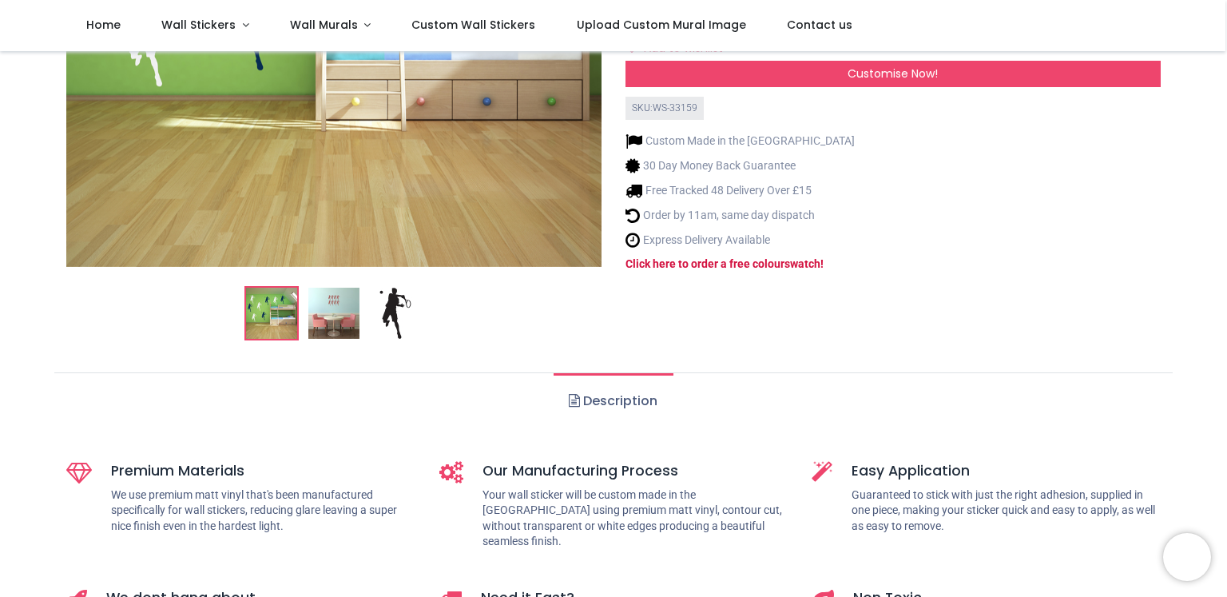
click at [352, 330] on img at bounding box center [333, 313] width 51 height 51
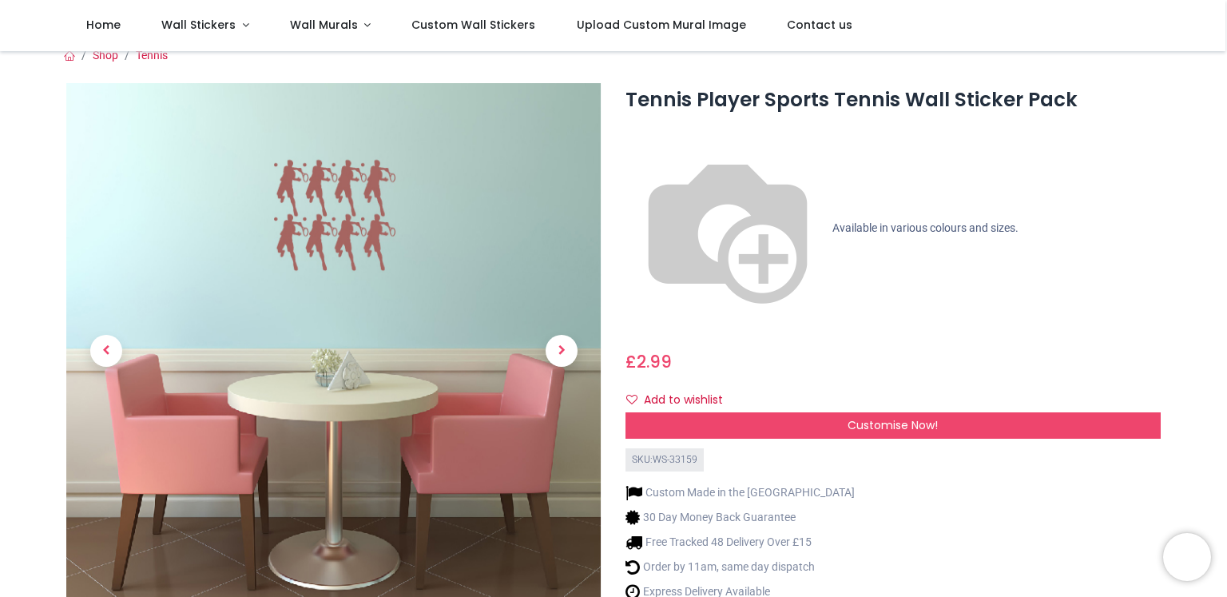
scroll to position [16, 0]
click at [567, 354] on span "Next" at bounding box center [562, 351] width 32 height 32
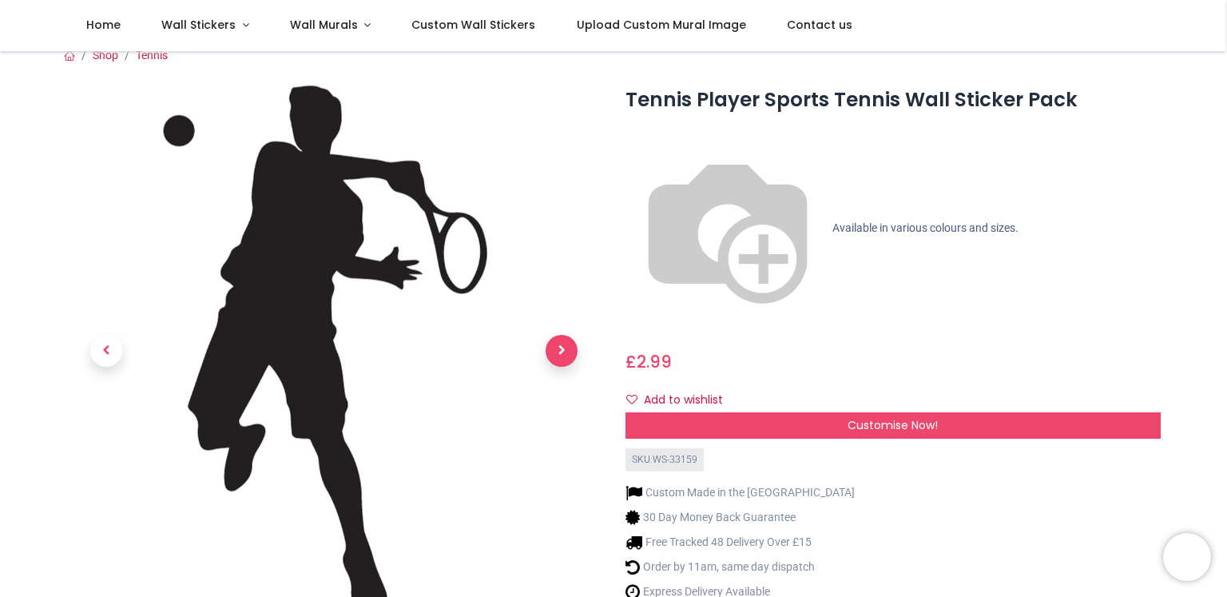
click at [567, 354] on span "Next" at bounding box center [562, 351] width 32 height 32
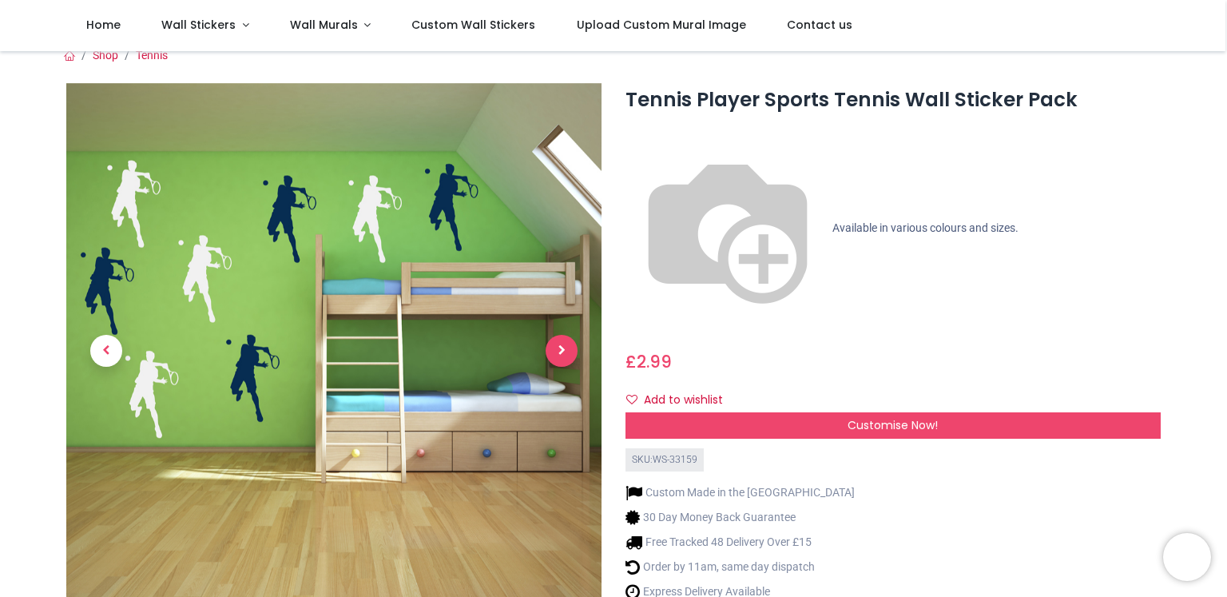
click at [567, 354] on span "Next" at bounding box center [562, 351] width 32 height 32
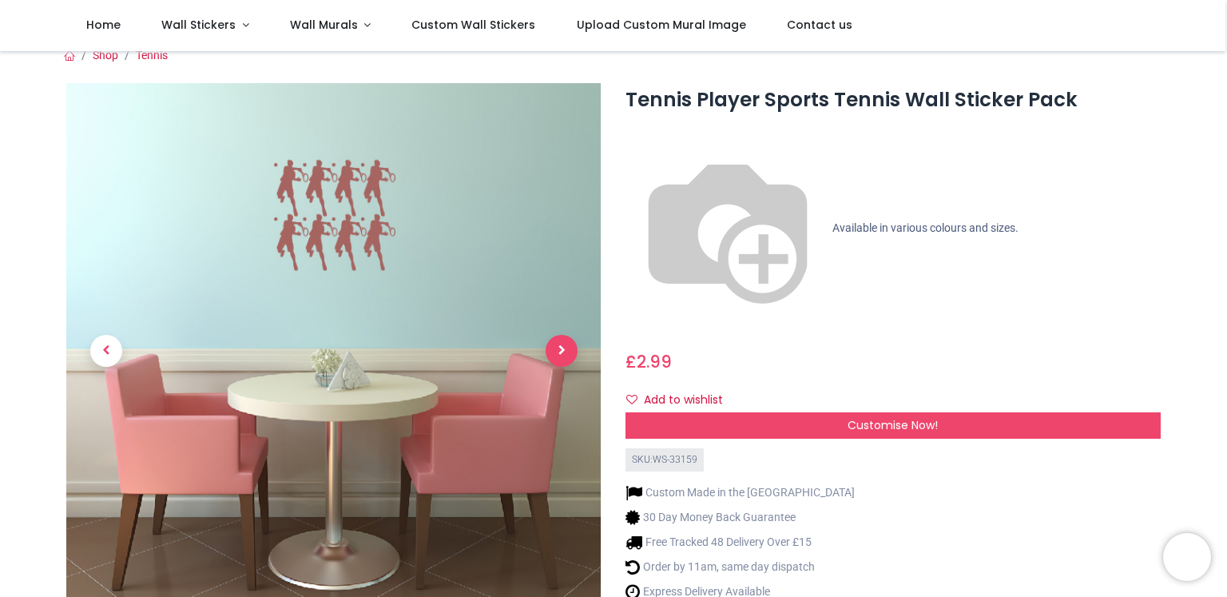
click at [567, 354] on span "Next" at bounding box center [562, 351] width 32 height 32
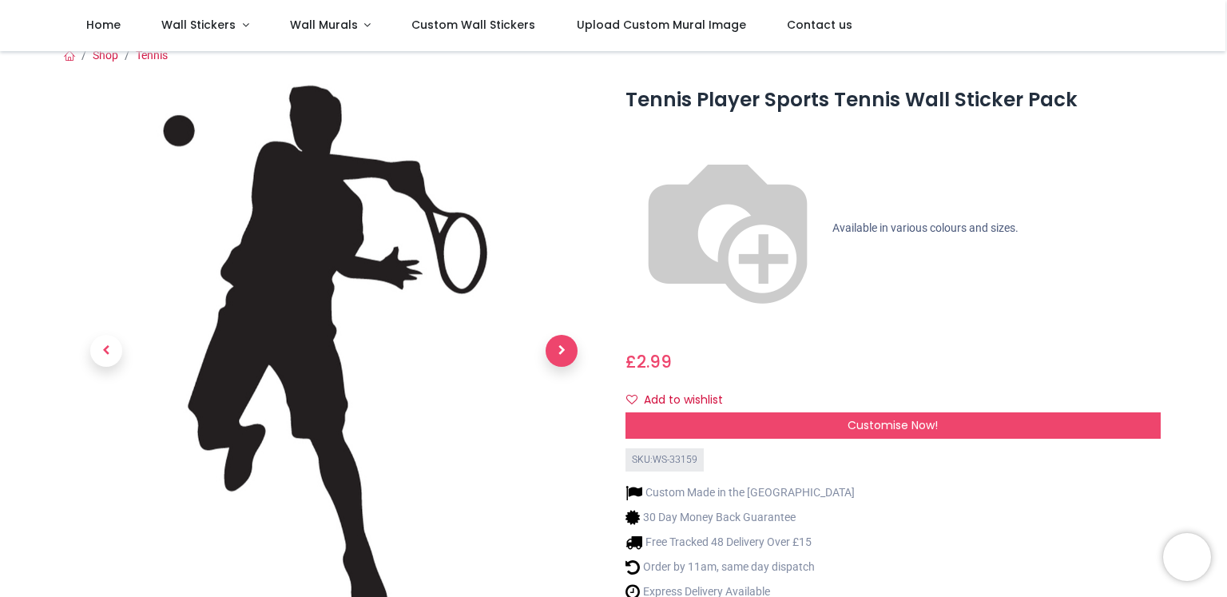
click at [567, 354] on span "Next" at bounding box center [562, 351] width 32 height 32
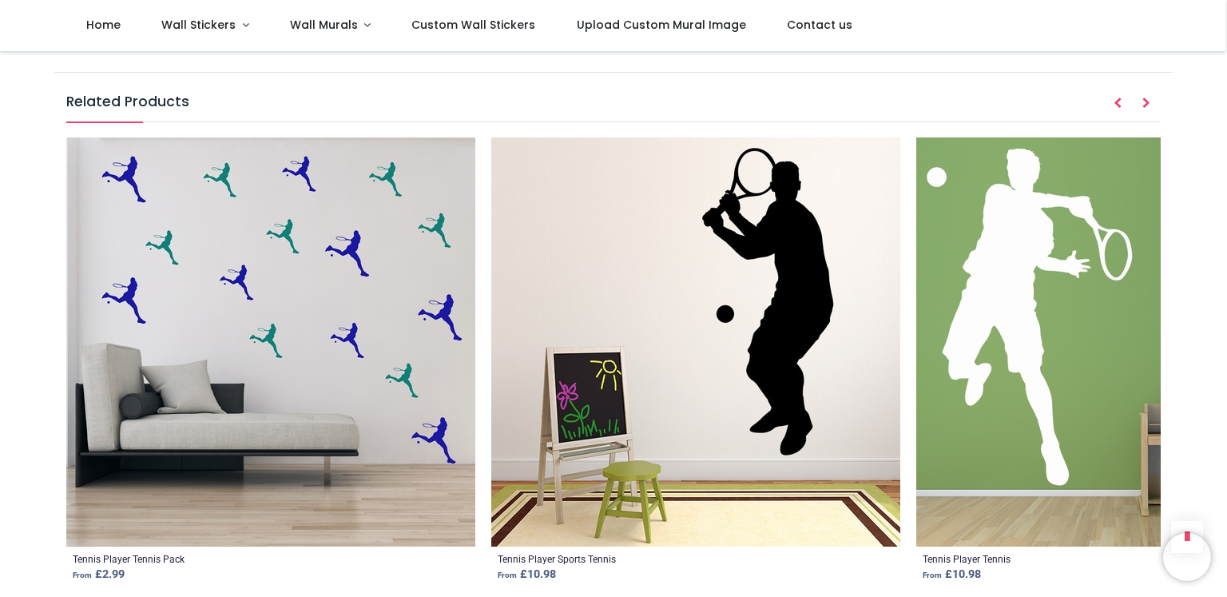
scroll to position [1855, 0]
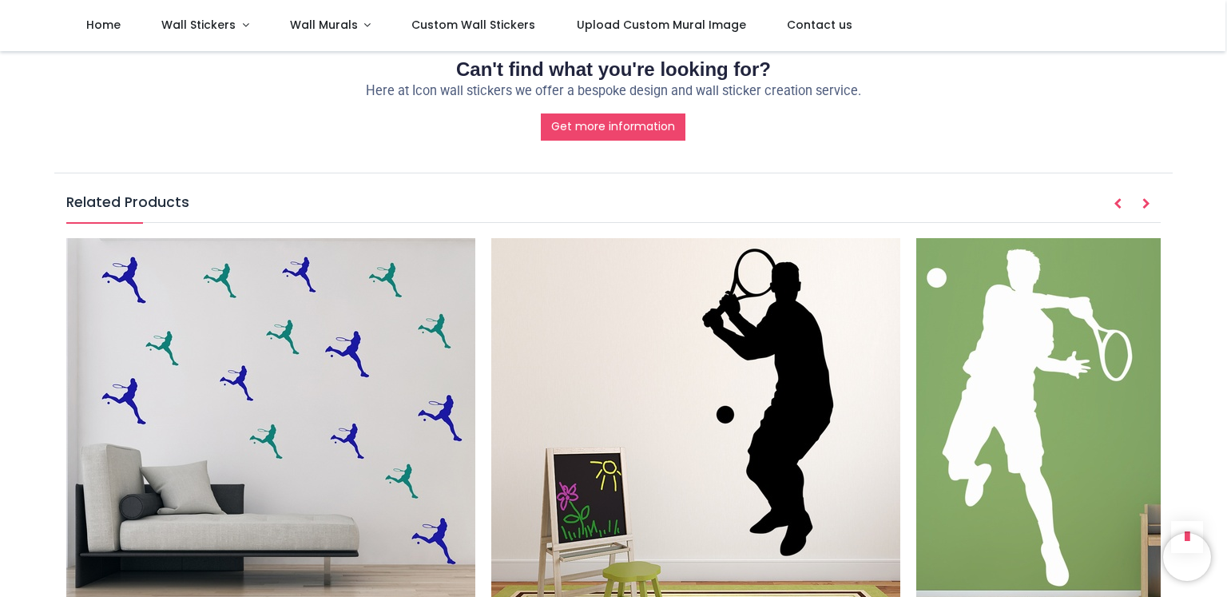
click at [999, 374] on img at bounding box center [1121, 442] width 409 height 409
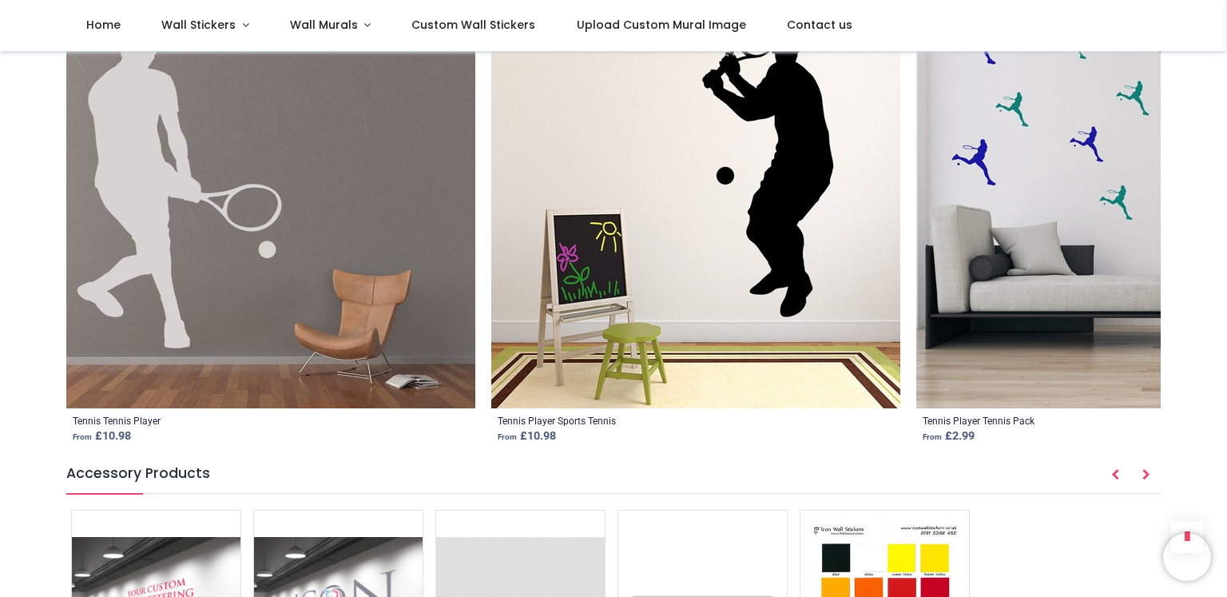
scroll to position [2097, 0]
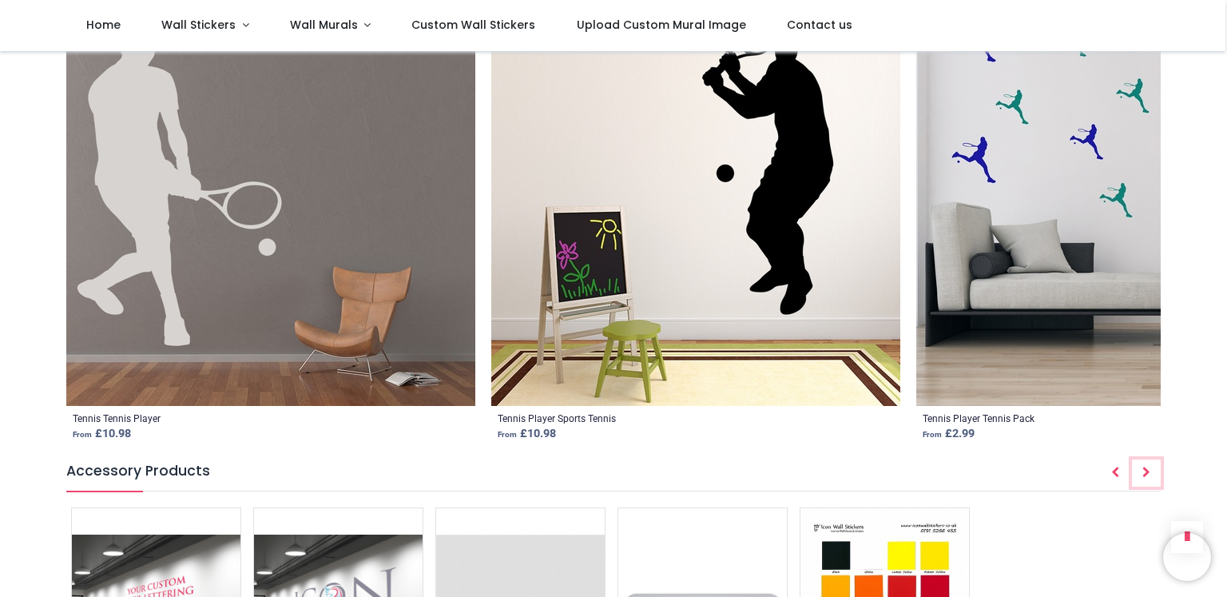
click at [1143, 467] on icon "Next" at bounding box center [1147, 472] width 8 height 11
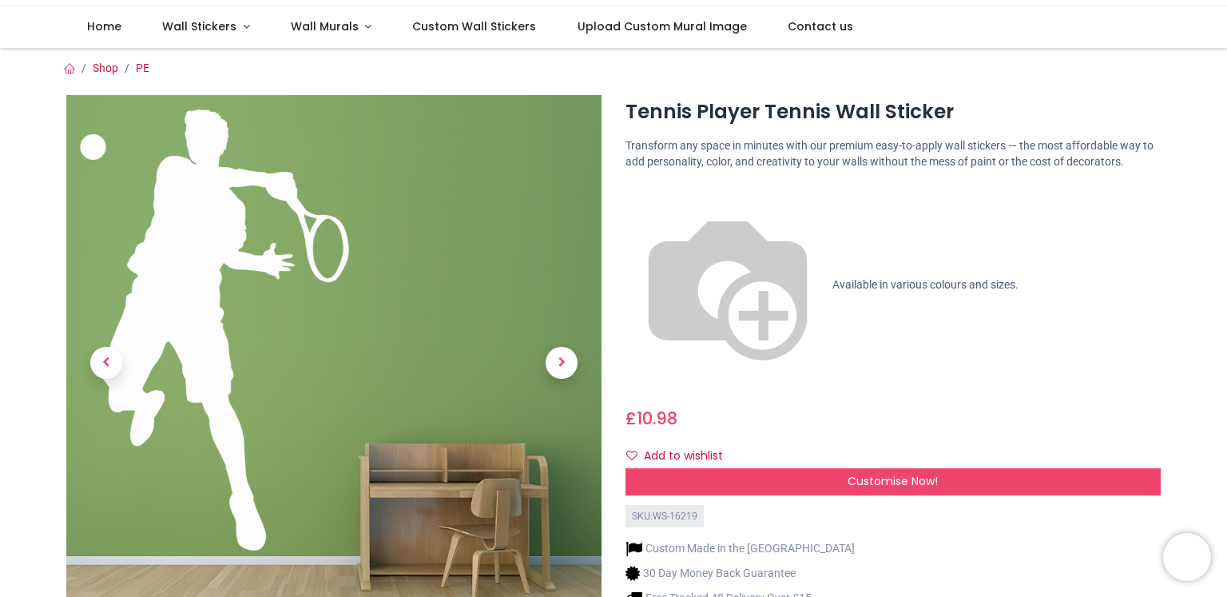
scroll to position [0, 0]
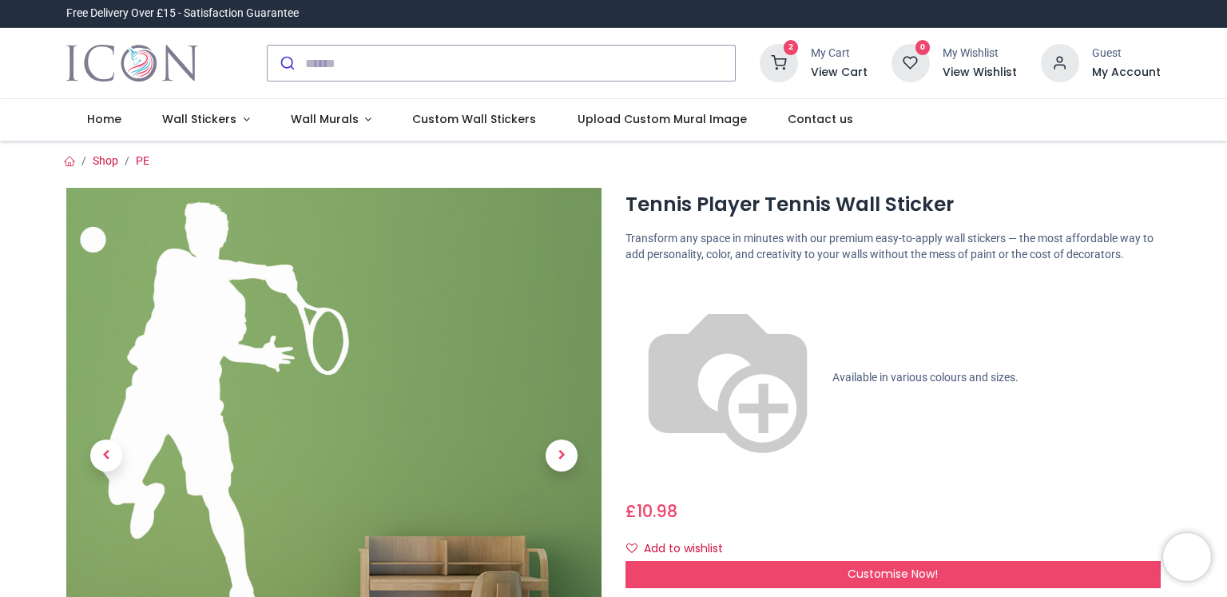
click at [831, 62] on div "My Cart View Cart" at bounding box center [839, 63] width 57 height 34
click at [790, 54] on icon at bounding box center [779, 63] width 38 height 38
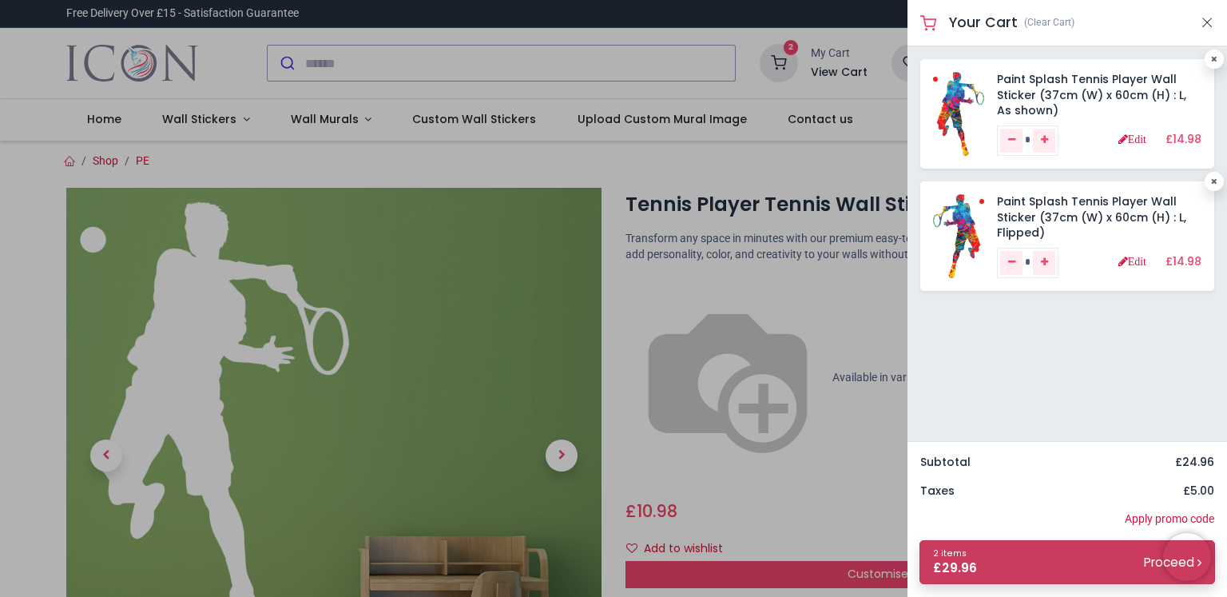
click at [1041, 559] on link "2 items £ 29.96 Proceed" at bounding box center [1068, 562] width 296 height 44
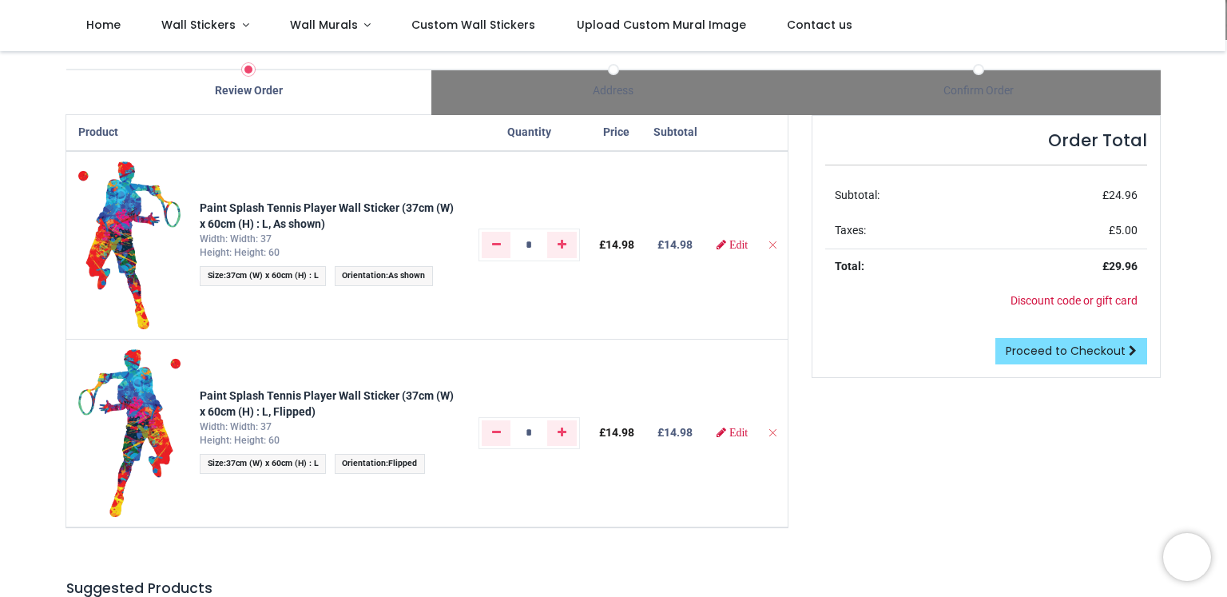
scroll to position [88, 0]
click at [1051, 347] on span "Proceed to Checkout" at bounding box center [1066, 352] width 120 height 16
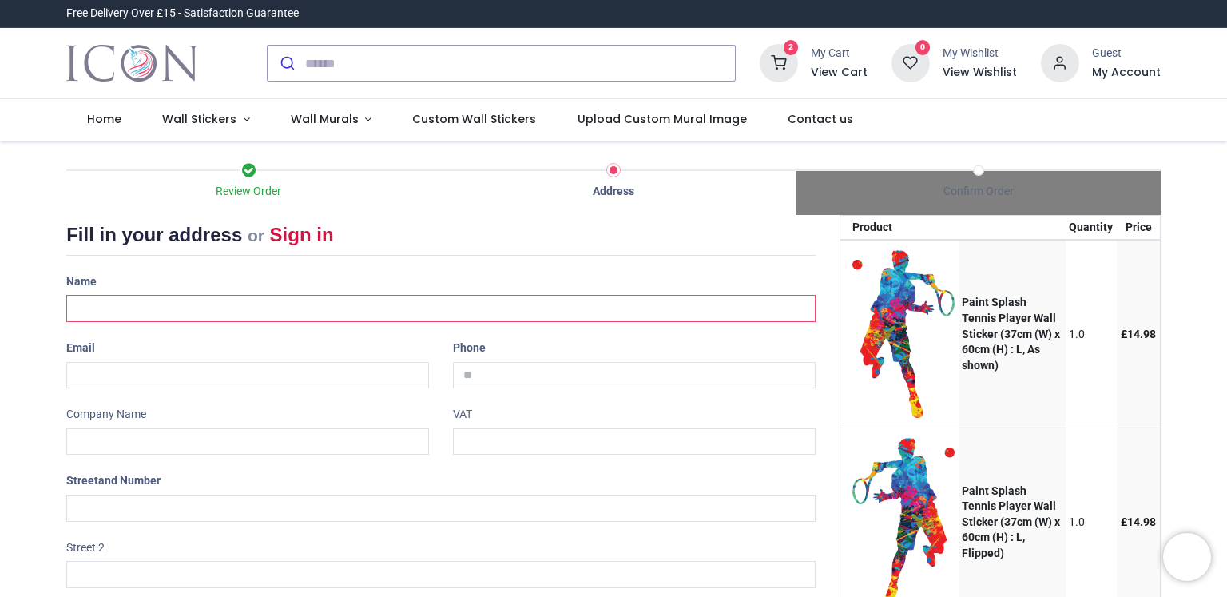
click at [189, 301] on input "text" at bounding box center [441, 308] width 750 height 27
type input "**********"
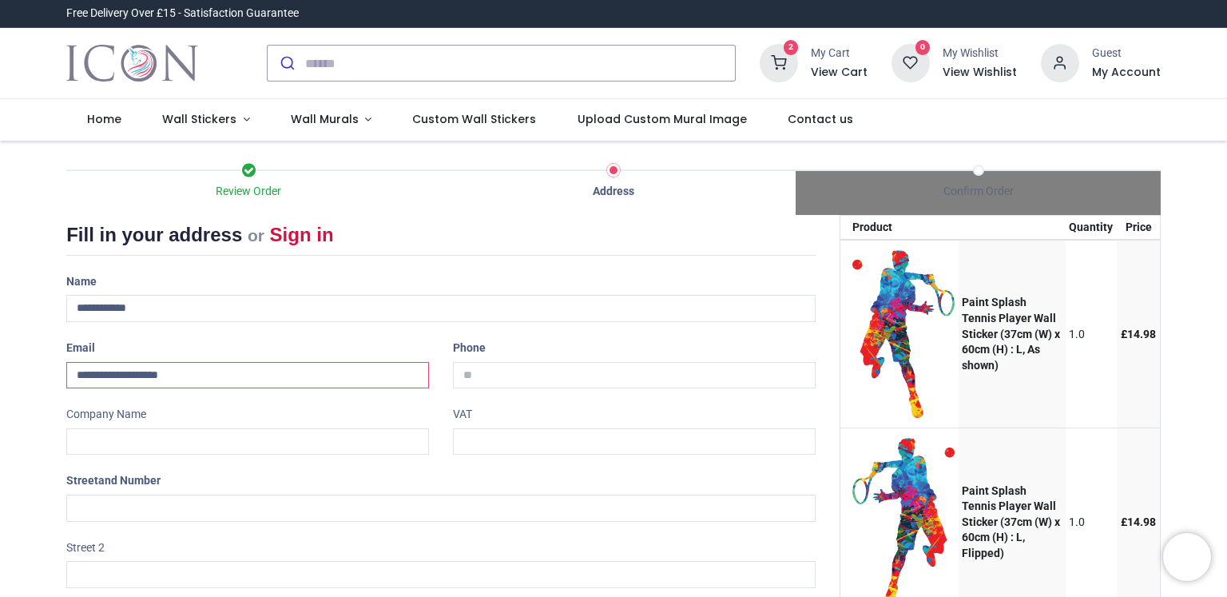
type input "**********"
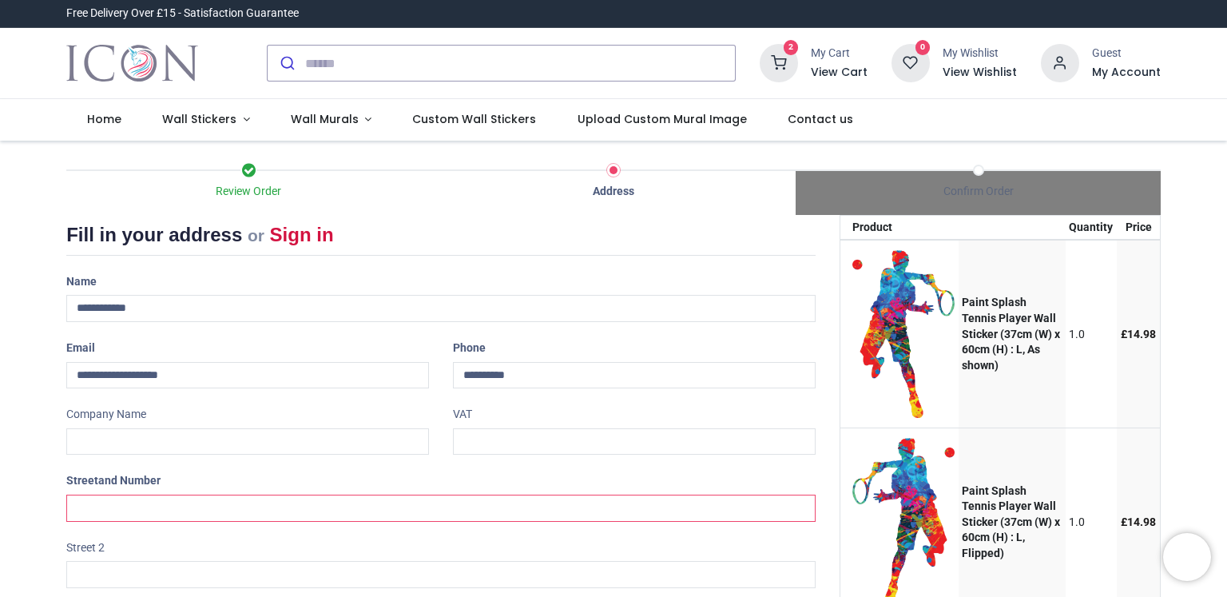
type input "**********"
type input "****"
select select "**"
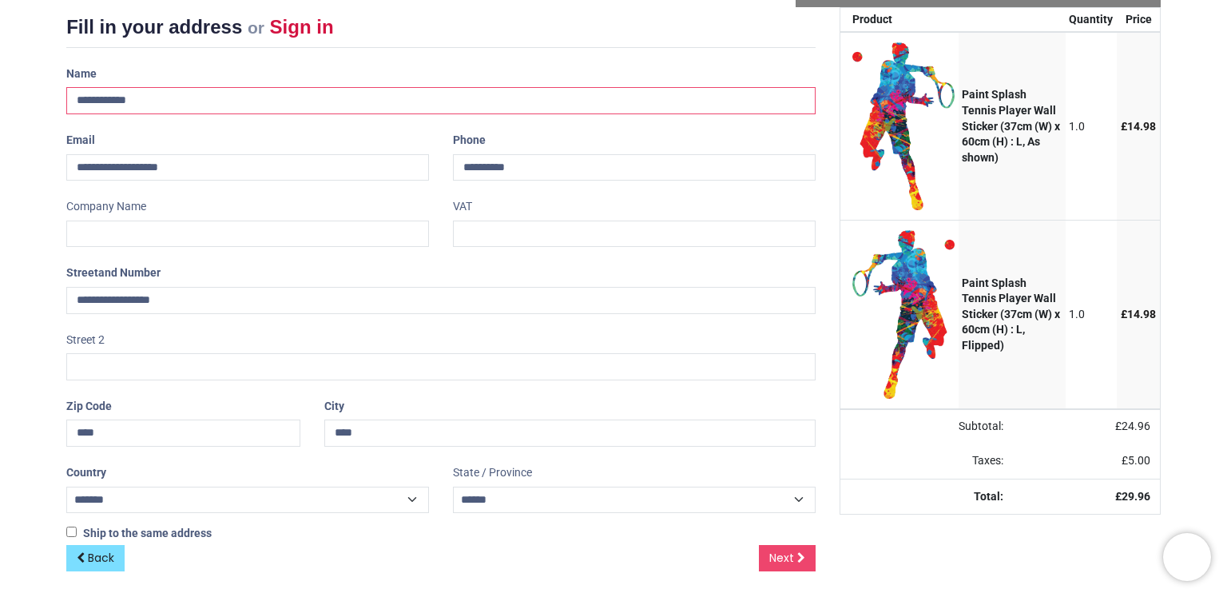
scroll to position [211, 0]
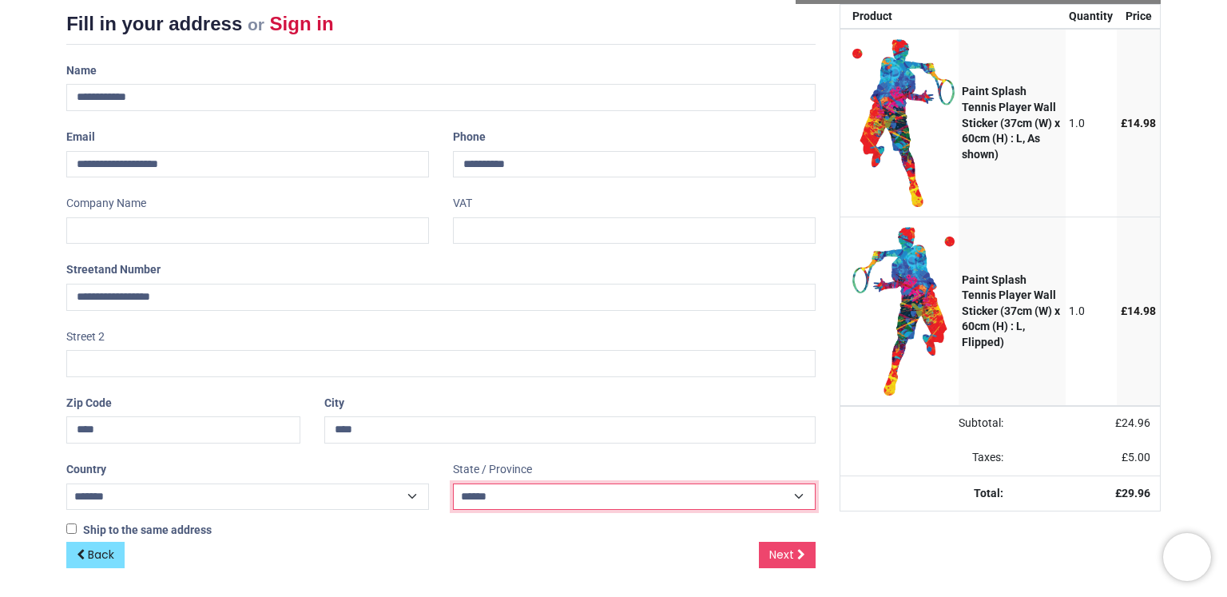
click at [485, 490] on select "**********" at bounding box center [634, 496] width 363 height 26
select select "****"
click at [453, 483] on select "**********" at bounding box center [634, 496] width 363 height 26
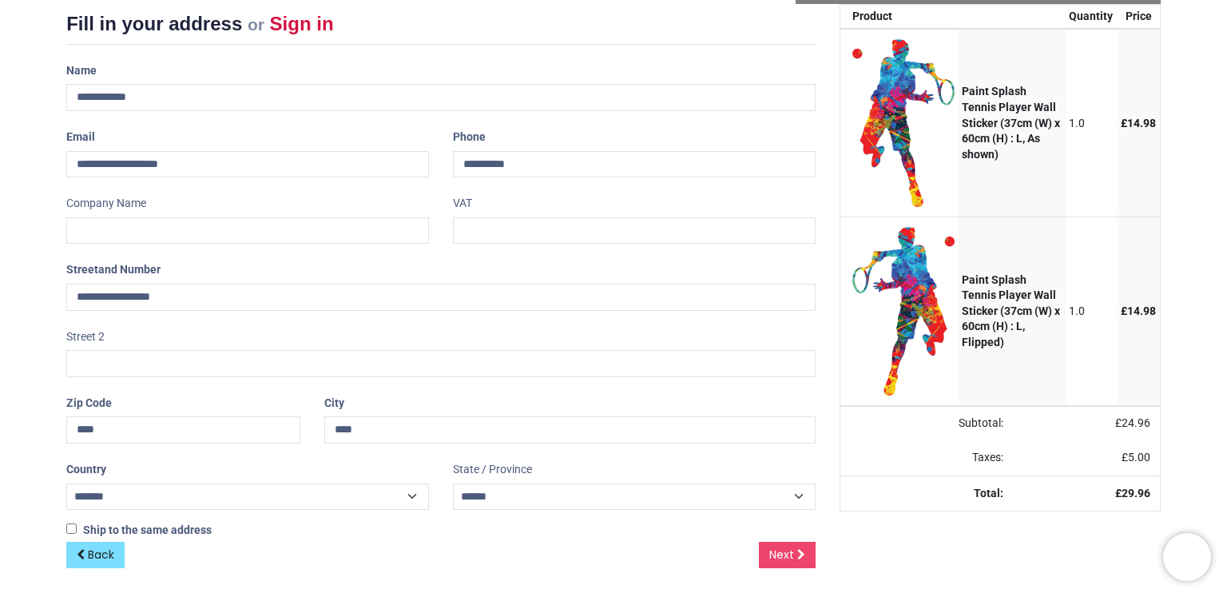
click at [576, 555] on div "Back Next" at bounding box center [441, 568] width 750 height 53
click at [793, 550] on link "Next" at bounding box center [787, 555] width 57 height 27
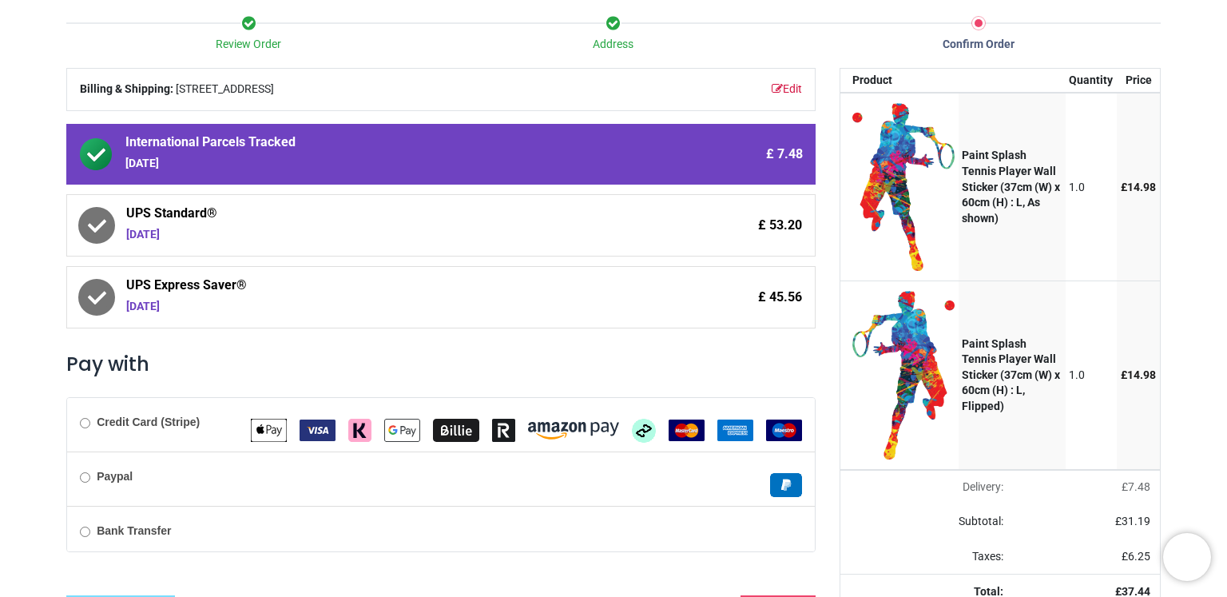
scroll to position [219, 0]
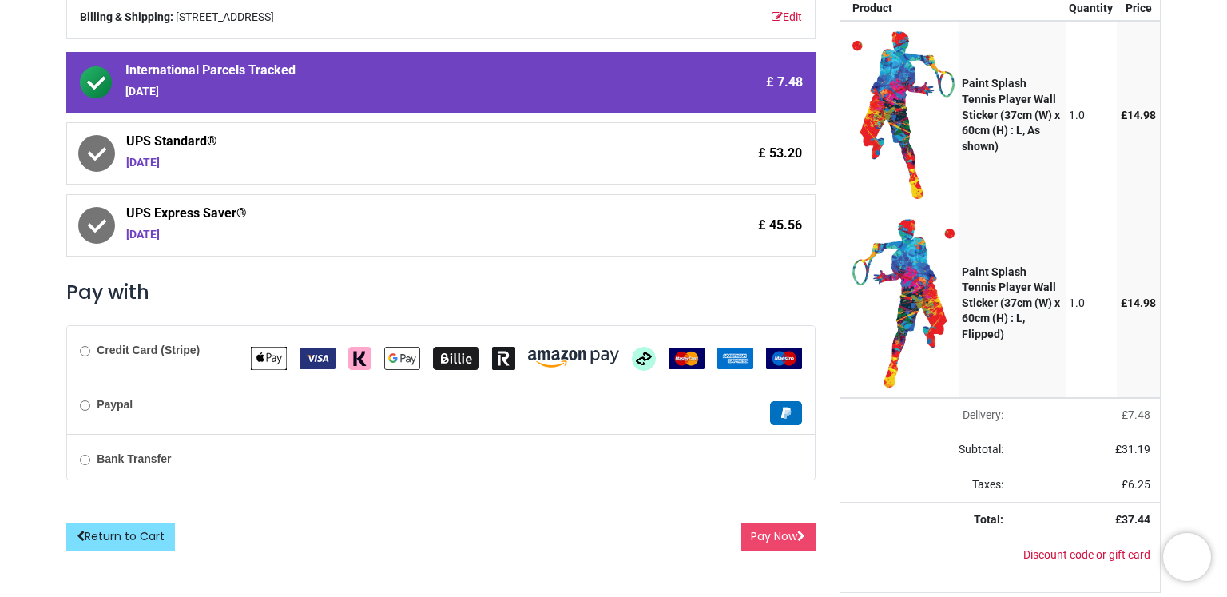
click at [78, 355] on div "Credit Card (Stripe)" at bounding box center [441, 353] width 748 height 54
click at [779, 539] on button "Pay Now" at bounding box center [778, 536] width 75 height 27
